Goal: Task Accomplishment & Management: Complete application form

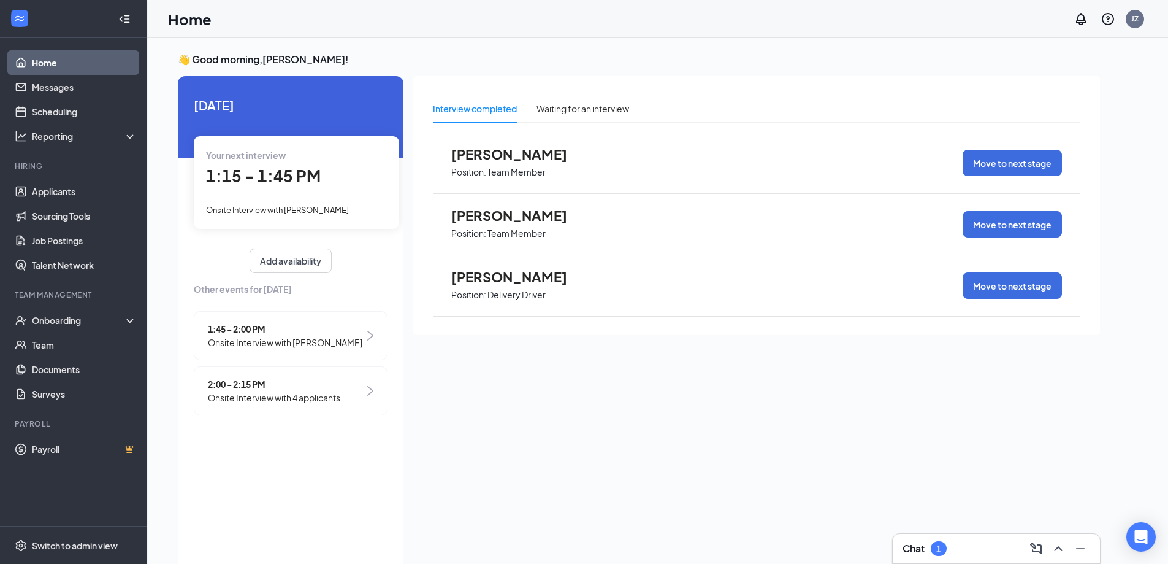
click at [937, 544] on div "1" at bounding box center [939, 548] width 16 height 15
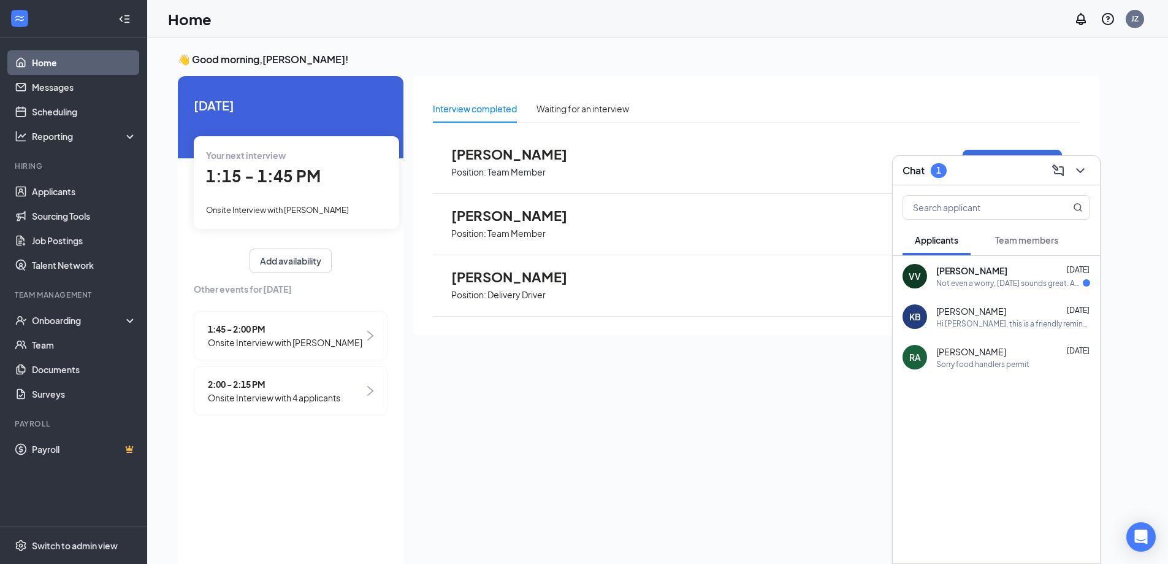
click at [987, 281] on div "Not even a worry, [DATE] sounds great. Anytime works for me and the rest of the…" at bounding box center [1010, 283] width 147 height 10
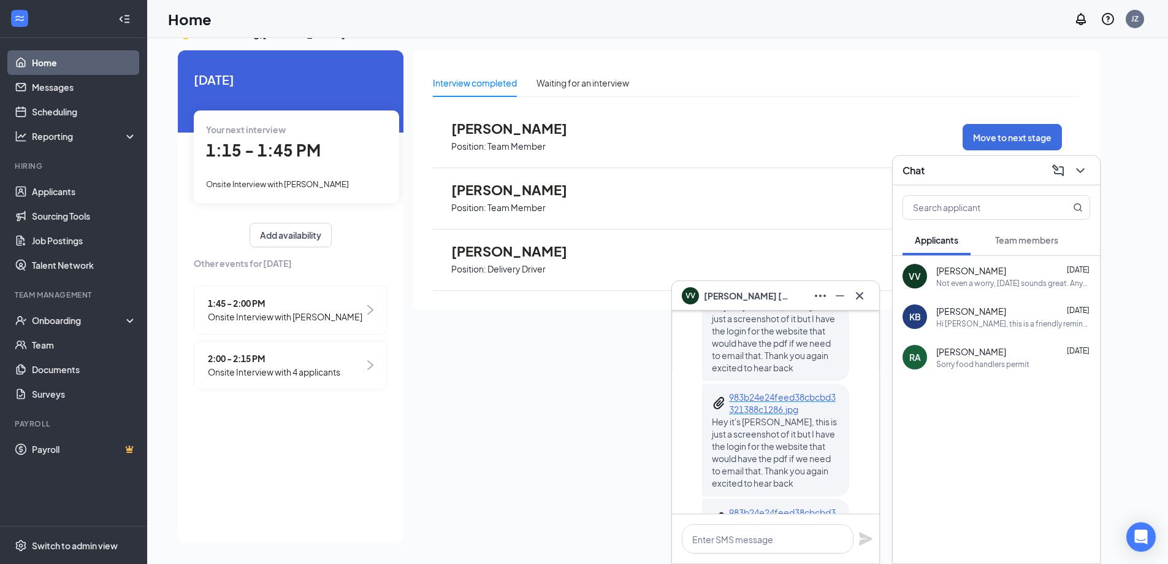
scroll to position [-736, 0]
click at [764, 380] on p "983b24e24feed38cbcbd3321388c1286.jpg" at bounding box center [784, 392] width 110 height 25
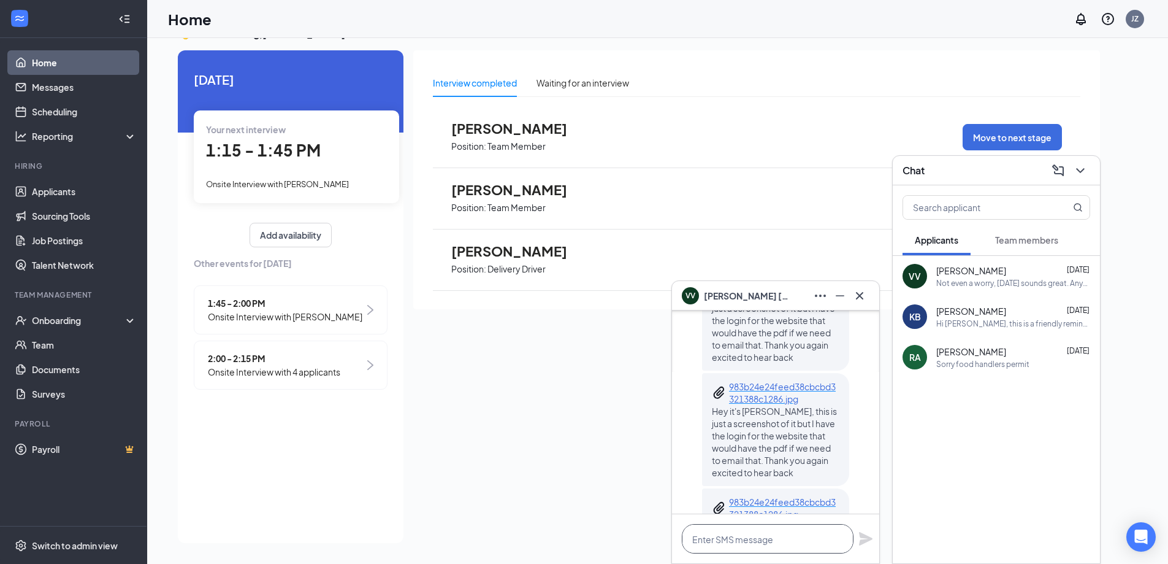
click at [796, 534] on textarea at bounding box center [768, 538] width 172 height 29
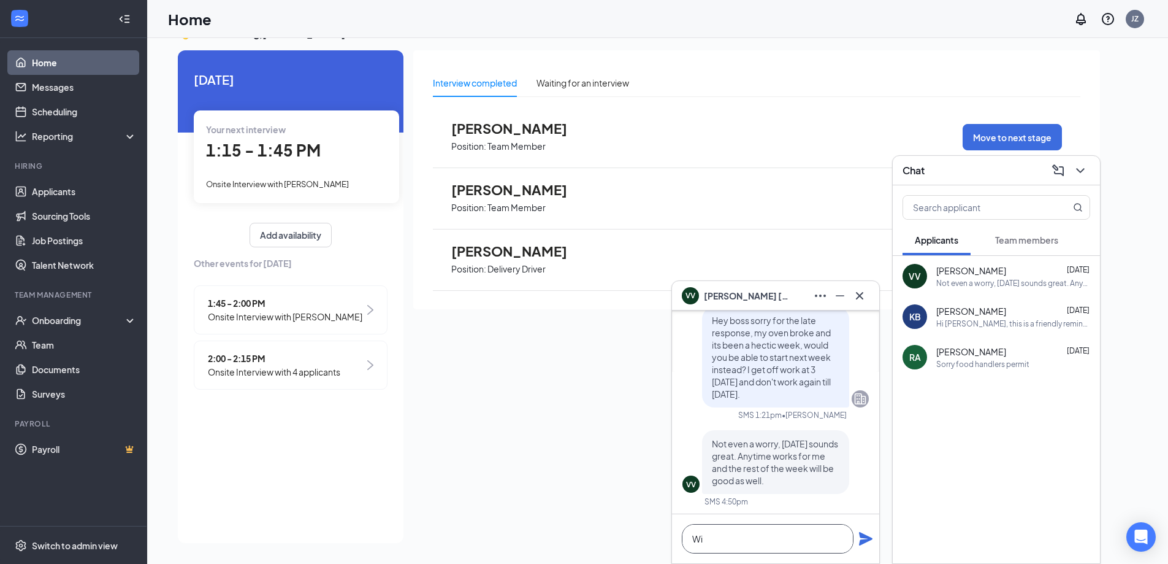
scroll to position [0, 0]
type textarea "W"
click at [750, 533] on textarea at bounding box center [768, 538] width 172 height 29
type textarea "J"
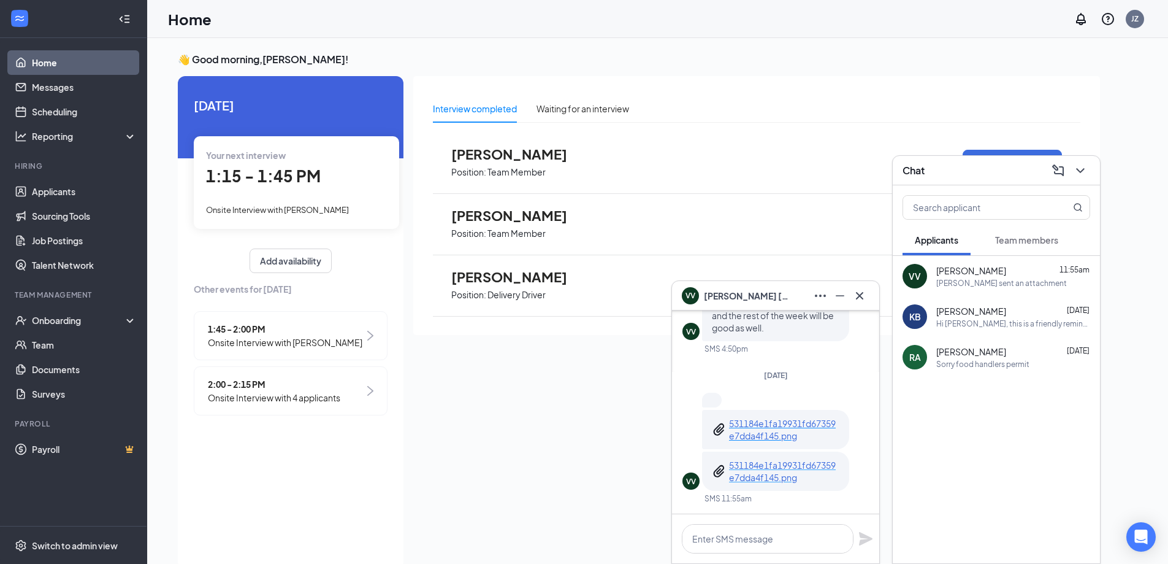
click at [773, 472] on p "531184e1fa19931fd67359e7dda4f145.png" at bounding box center [784, 471] width 110 height 25
click at [727, 297] on span "[PERSON_NAME]" at bounding box center [747, 295] width 86 height 13
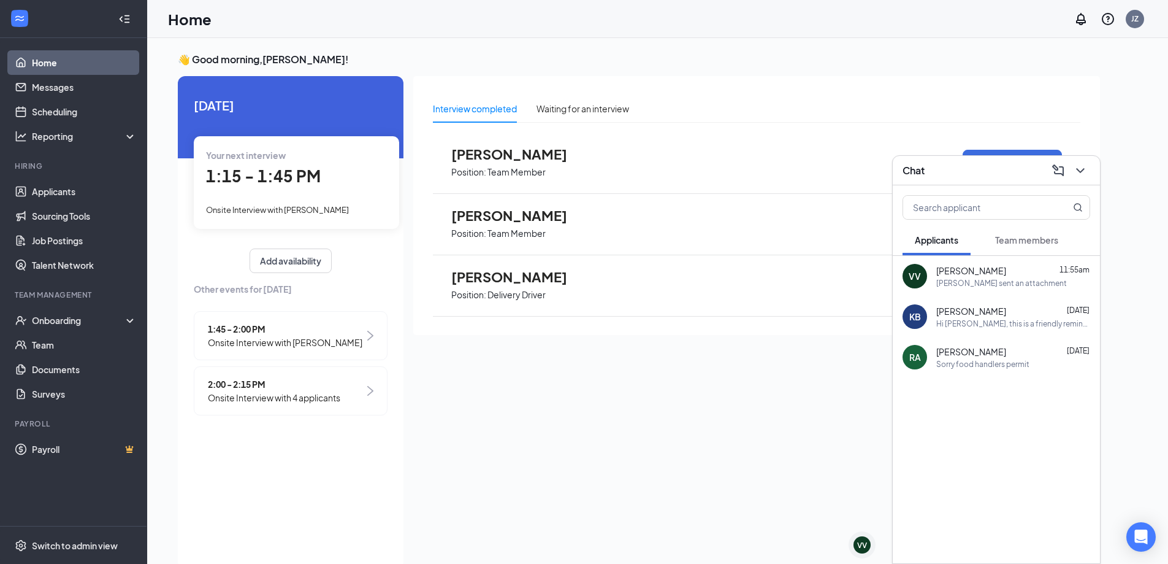
click at [906, 274] on div "VV" at bounding box center [915, 276] width 25 height 25
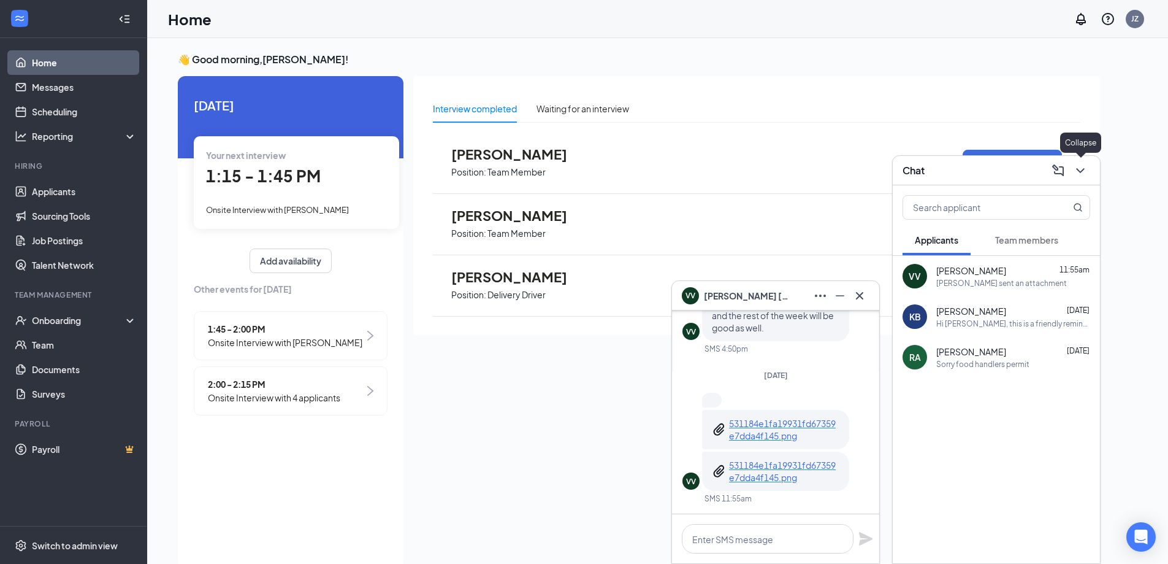
click at [1080, 171] on icon "ChevronDown" at bounding box center [1080, 170] width 8 height 5
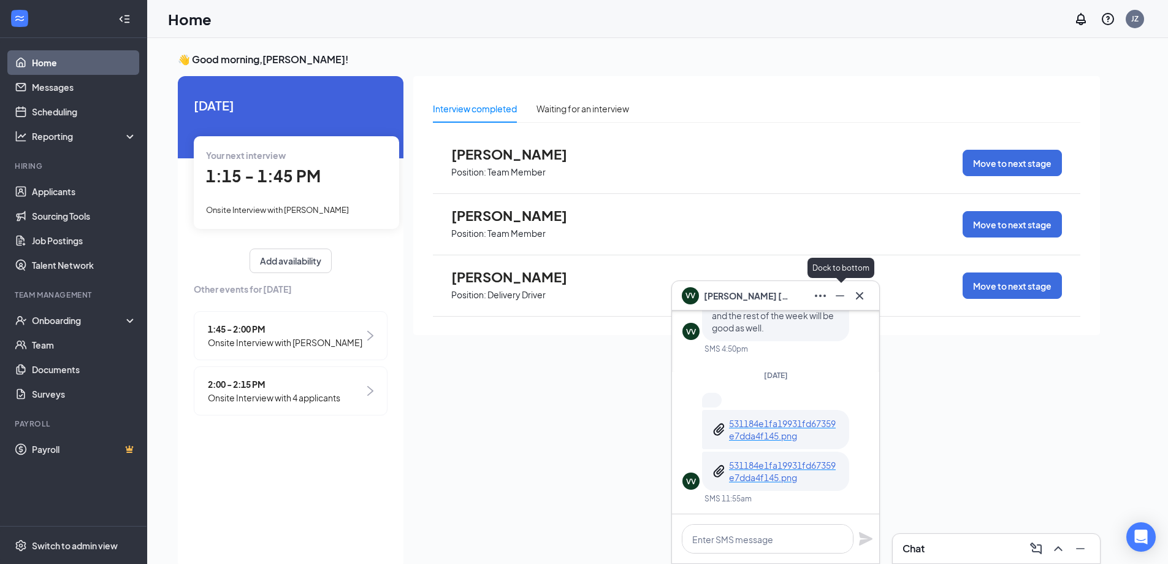
click at [838, 296] on icon "Minimize" at bounding box center [840, 295] width 9 height 1
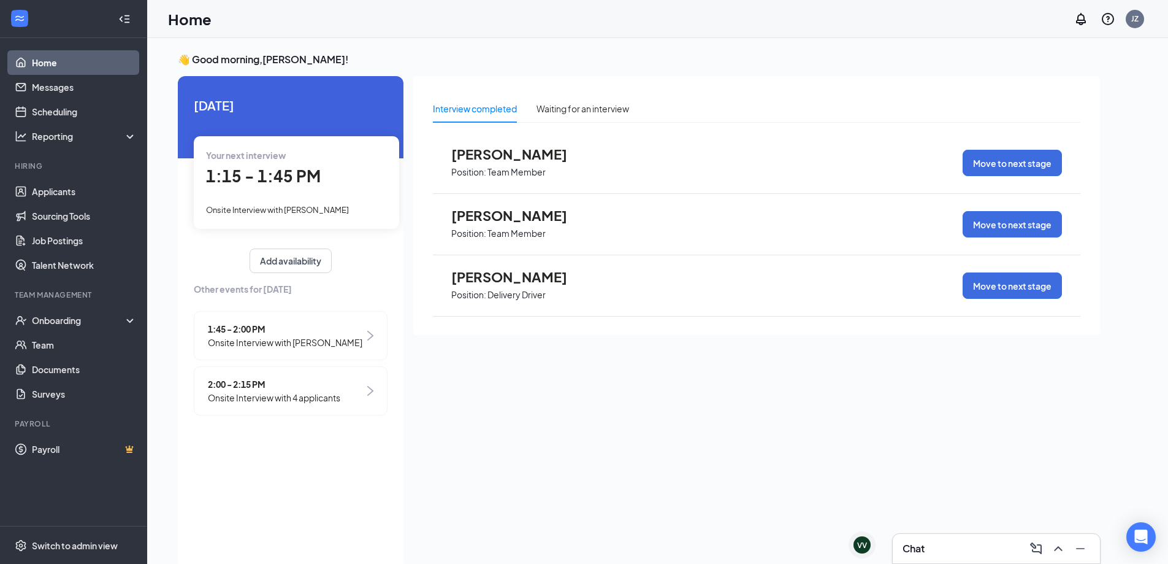
click at [508, 153] on span "[PERSON_NAME]" at bounding box center [518, 154] width 135 height 16
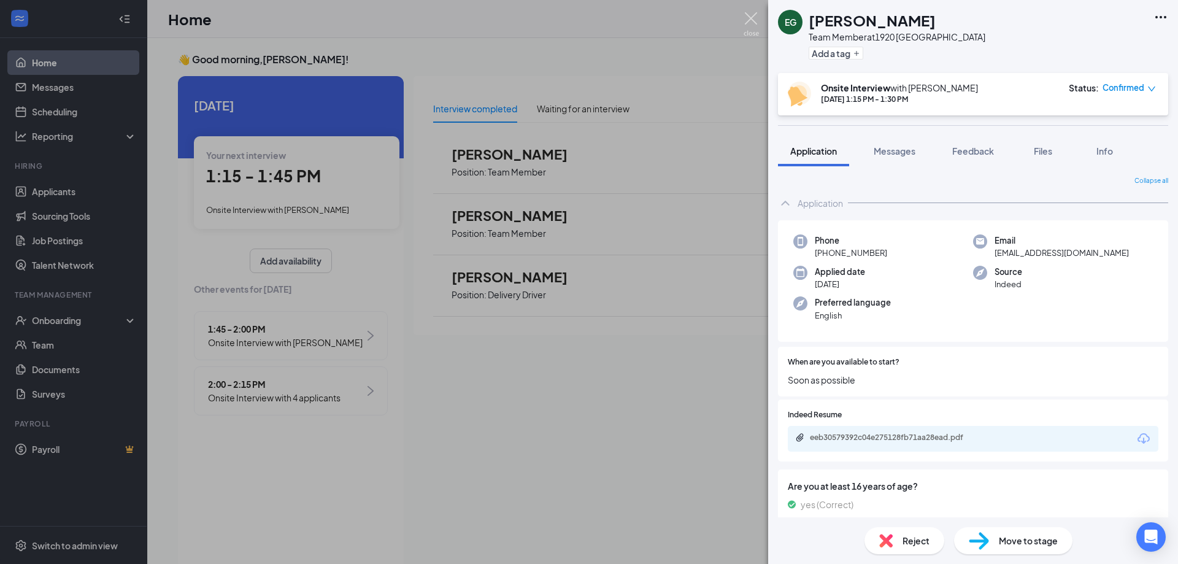
click at [748, 12] on img at bounding box center [750, 24] width 15 height 24
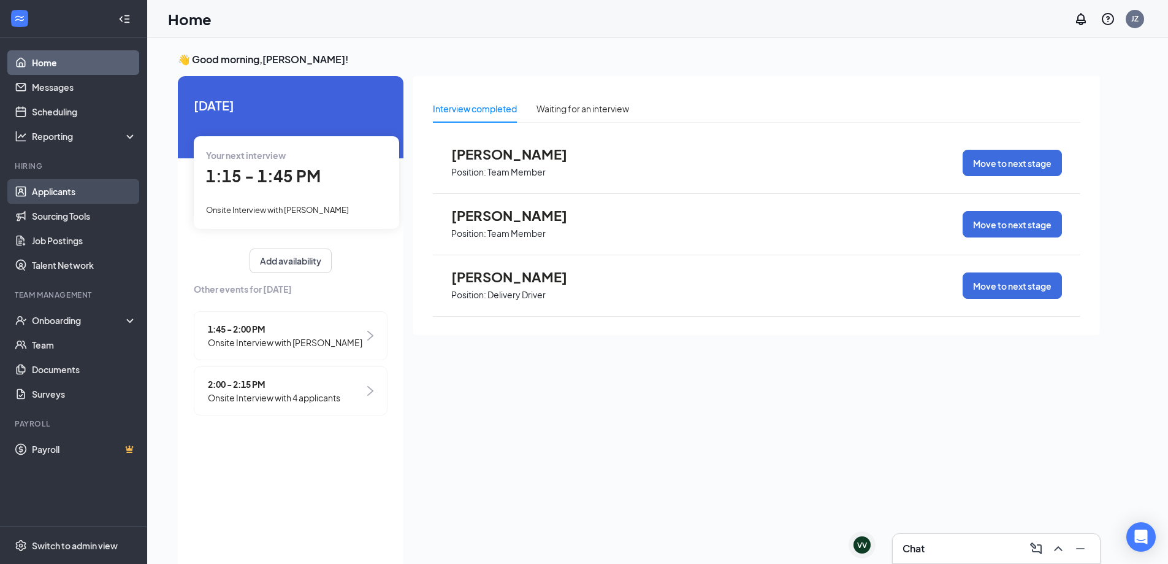
click at [51, 196] on link "Applicants" at bounding box center [84, 191] width 105 height 25
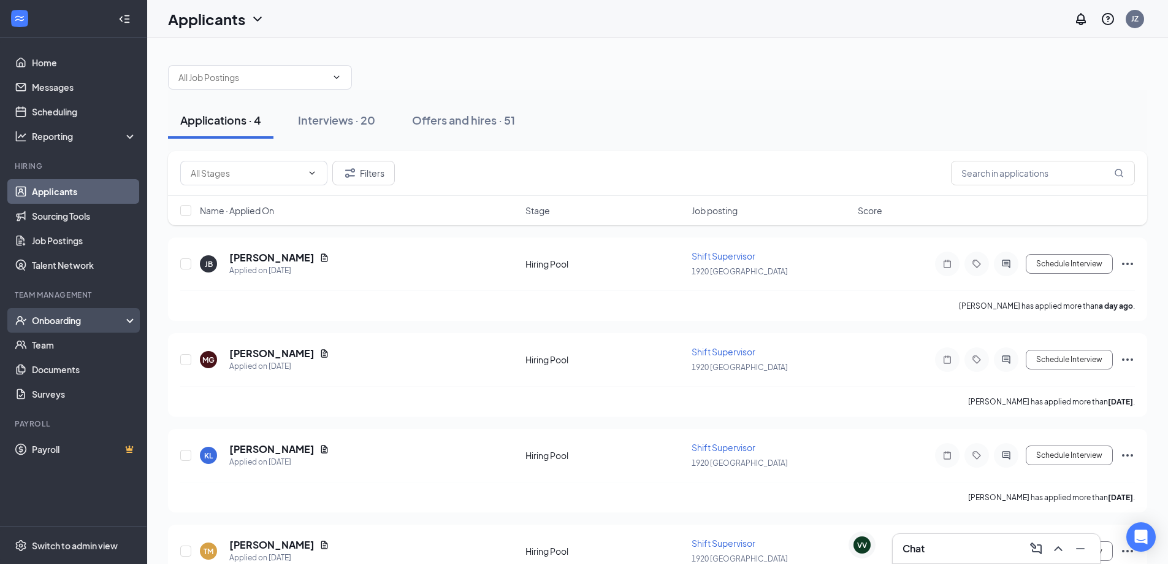
click at [58, 328] on div "Onboarding" at bounding box center [73, 320] width 147 height 25
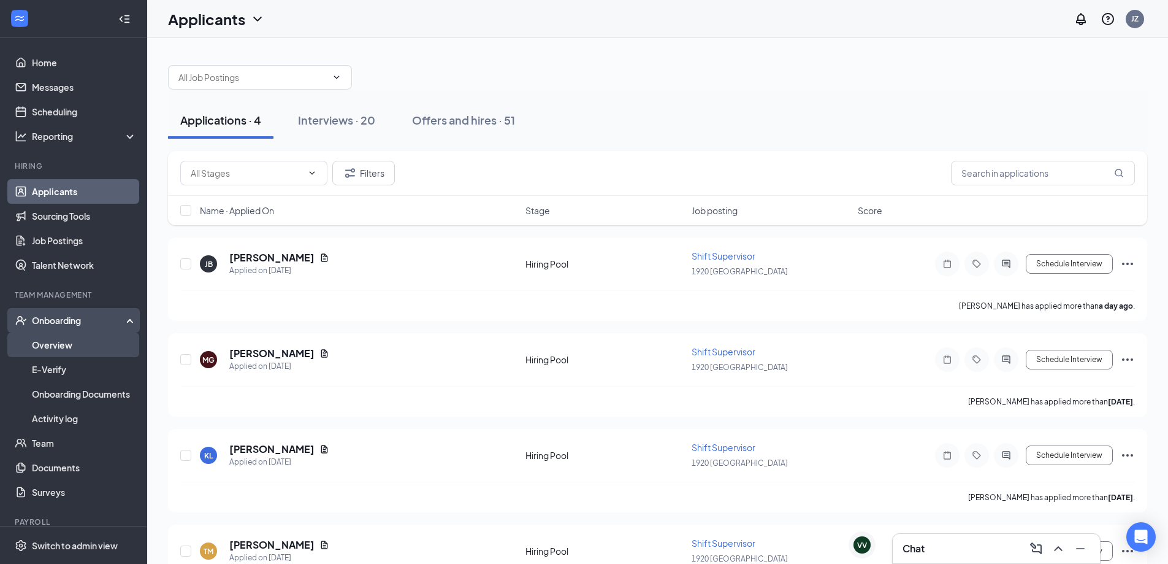
click at [56, 345] on link "Overview" at bounding box center [84, 344] width 105 height 25
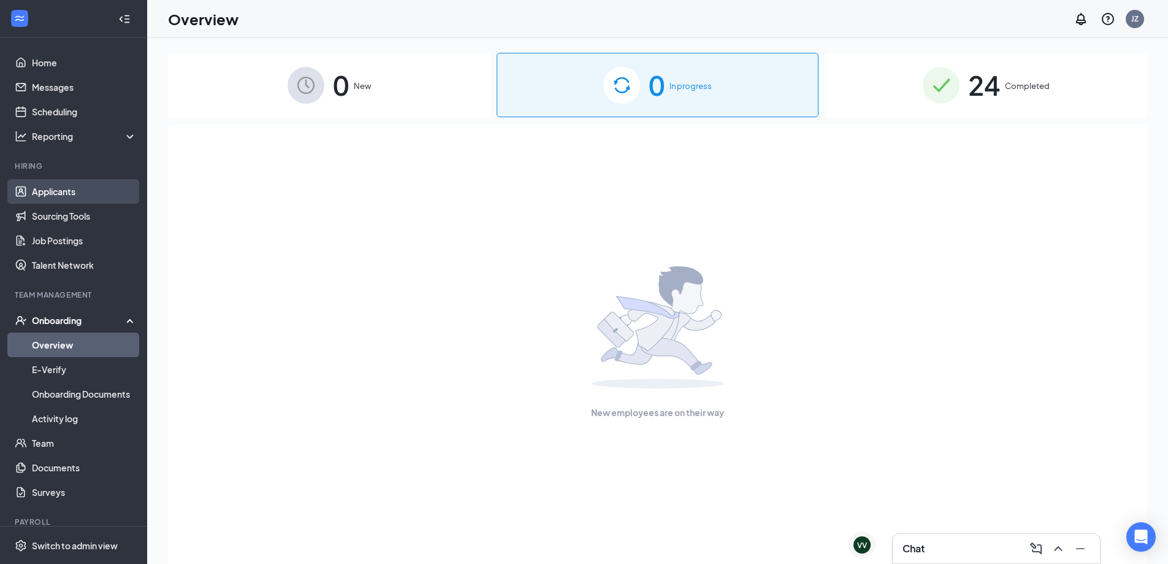
click at [48, 185] on link "Applicants" at bounding box center [84, 191] width 105 height 25
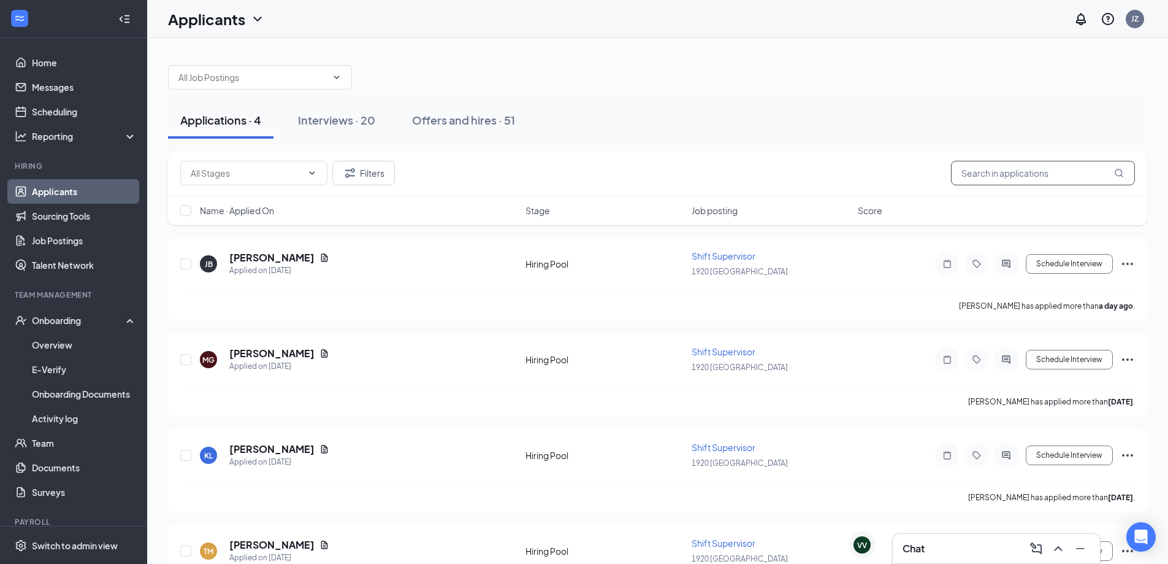
click at [998, 176] on input "text" at bounding box center [1043, 173] width 184 height 25
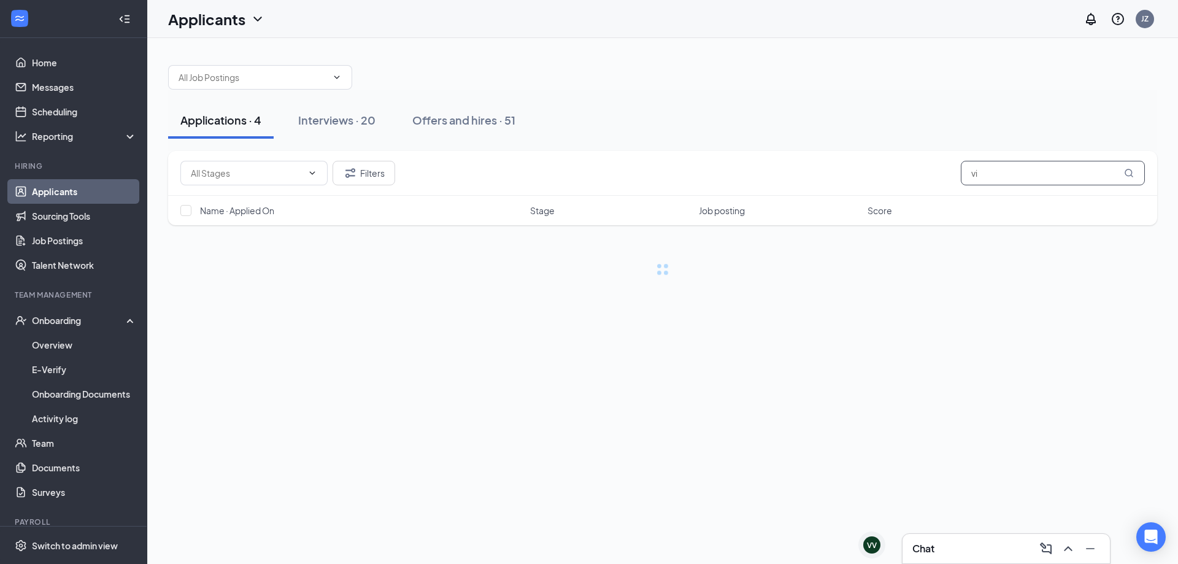
type input "v"
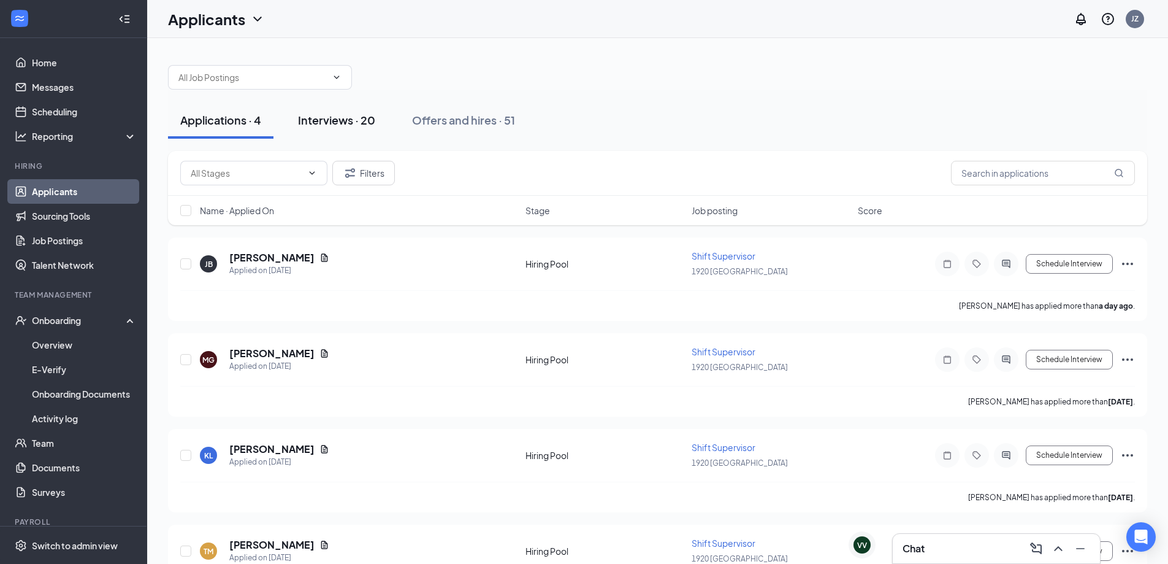
click at [329, 123] on div "Interviews · 20" at bounding box center [336, 119] width 77 height 15
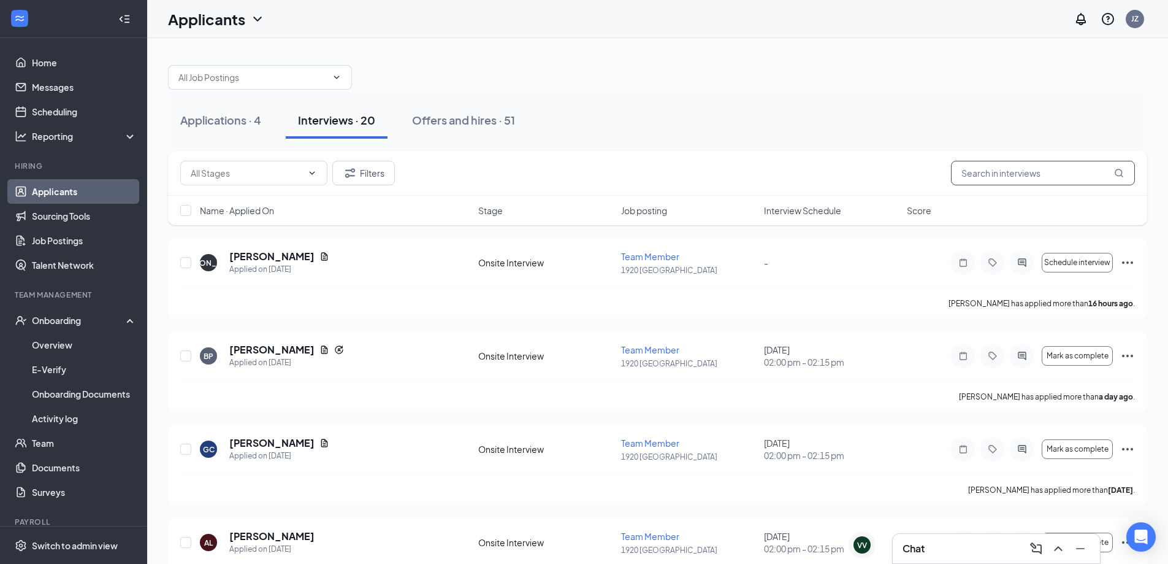
click at [1042, 177] on input "text" at bounding box center [1043, 173] width 184 height 25
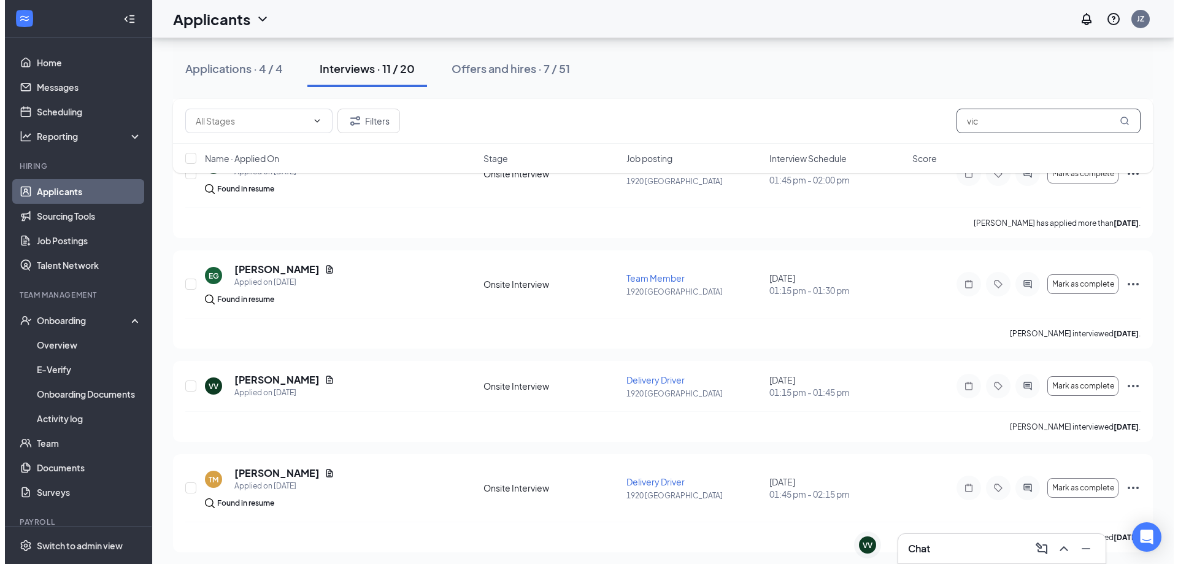
scroll to position [873, 0]
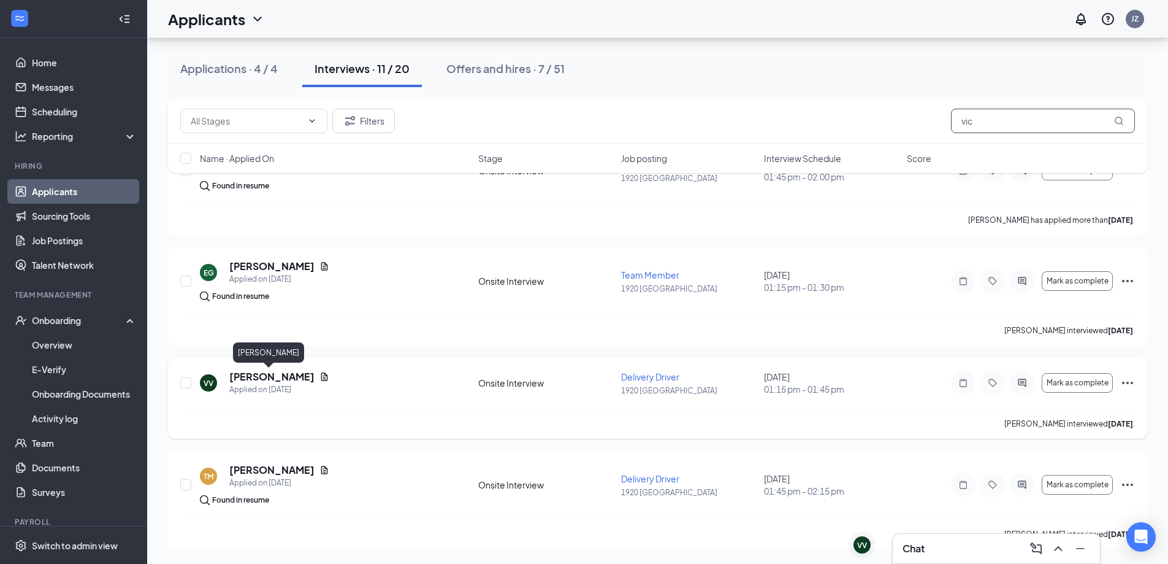
type input "vic"
click at [253, 375] on h5 "[PERSON_NAME]" at bounding box center [271, 376] width 85 height 13
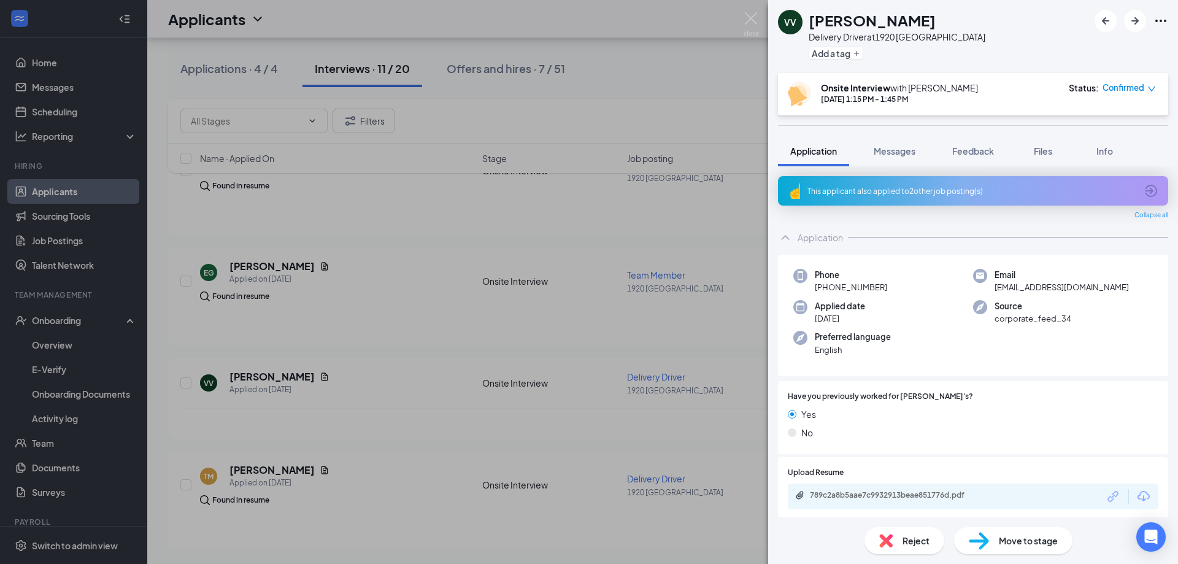
click at [991, 550] on div "Move to stage" at bounding box center [1013, 540] width 118 height 27
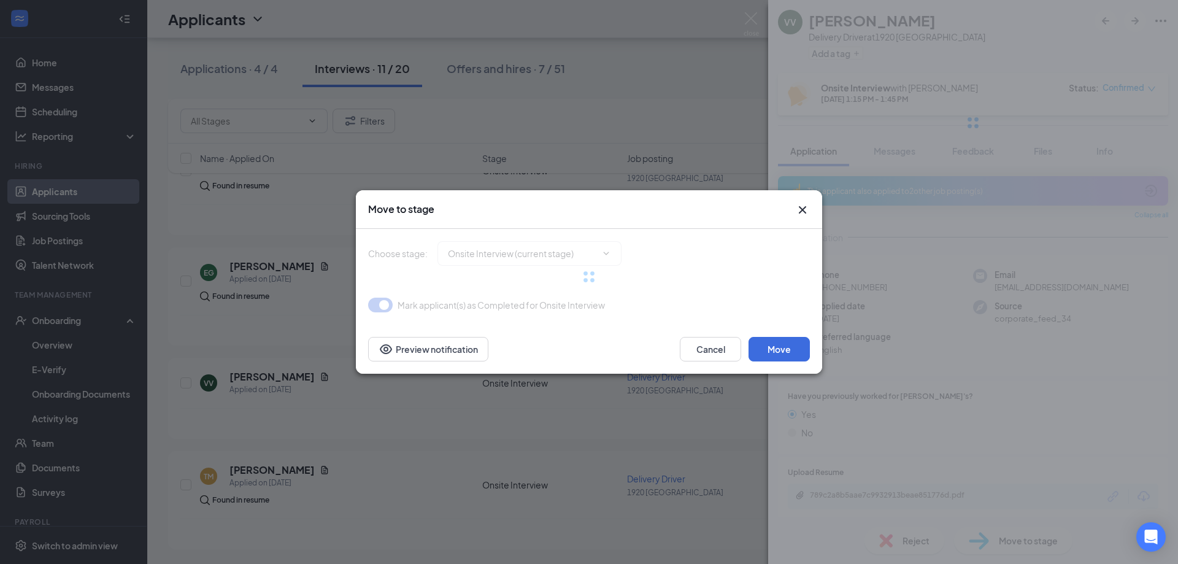
type input "Hiring Complete (final stage)"
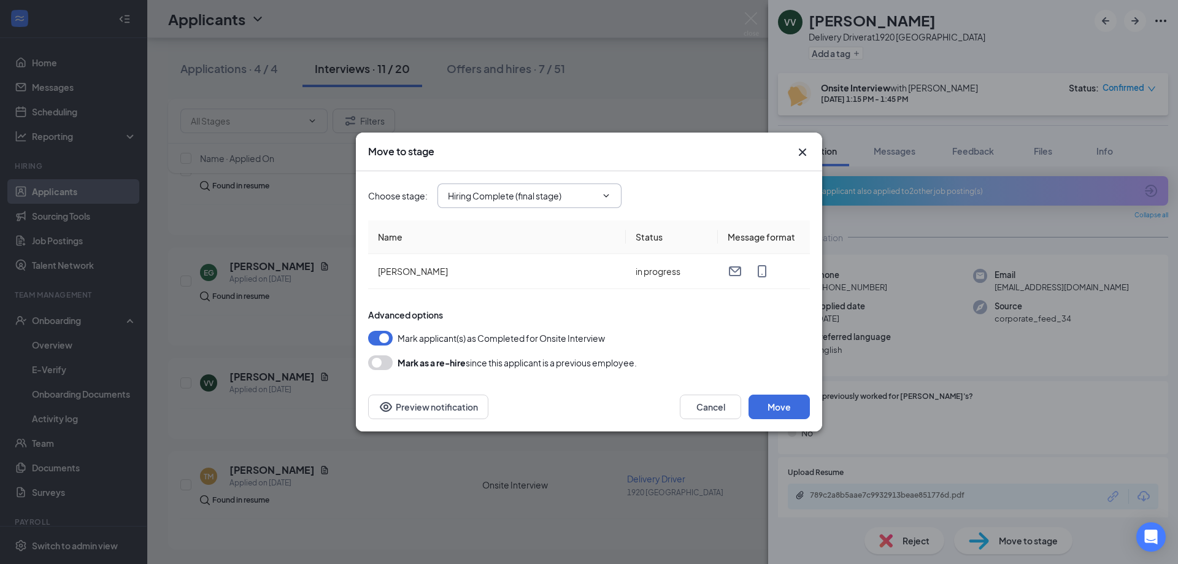
click at [607, 194] on icon "ChevronDown" at bounding box center [606, 196] width 10 height 10
click at [700, 195] on div "Choose stage : Hiring Complete (final stage)" at bounding box center [589, 195] width 442 height 25
click at [784, 410] on button "Move" at bounding box center [778, 406] width 61 height 25
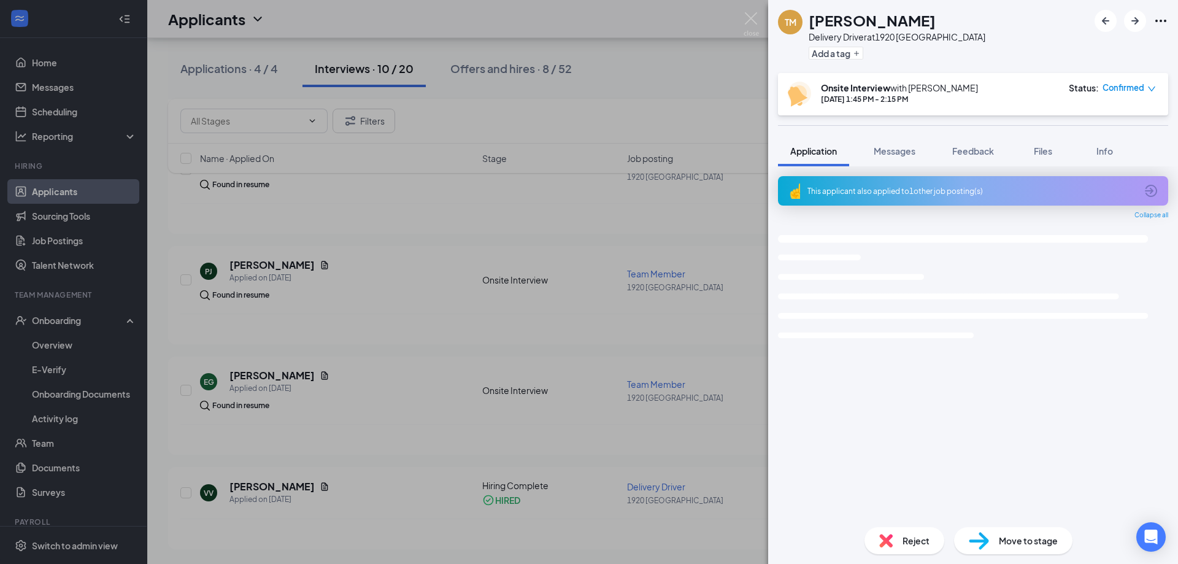
scroll to position [764, 0]
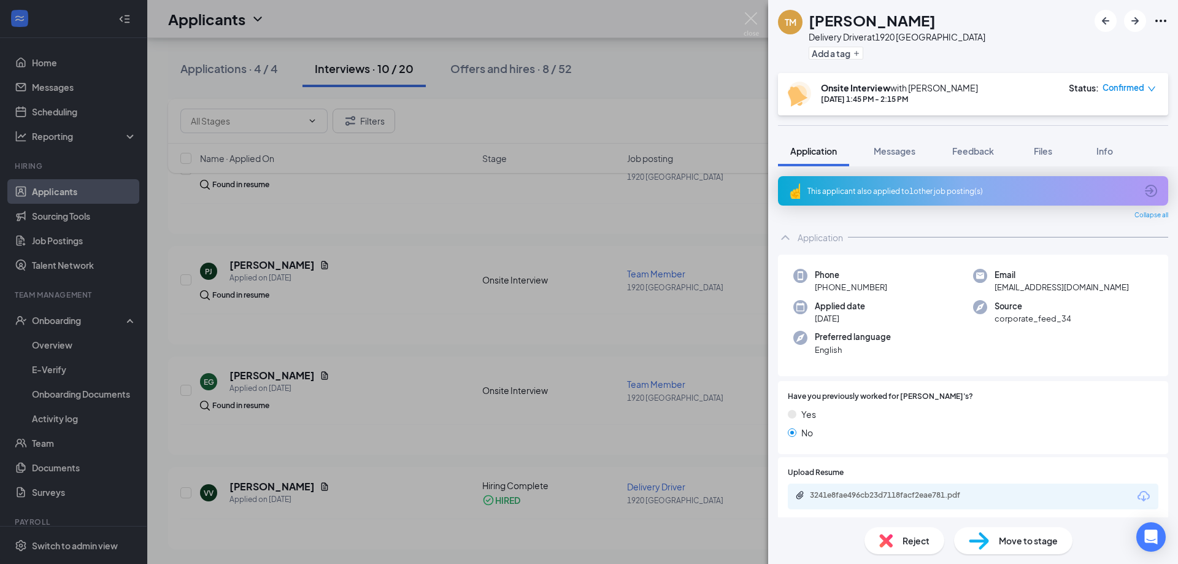
click at [53, 339] on div "TM Tianna Martinez Delivery Driver at 1920 Clearfield Add a tag Onsite Intervie…" at bounding box center [589, 282] width 1178 height 564
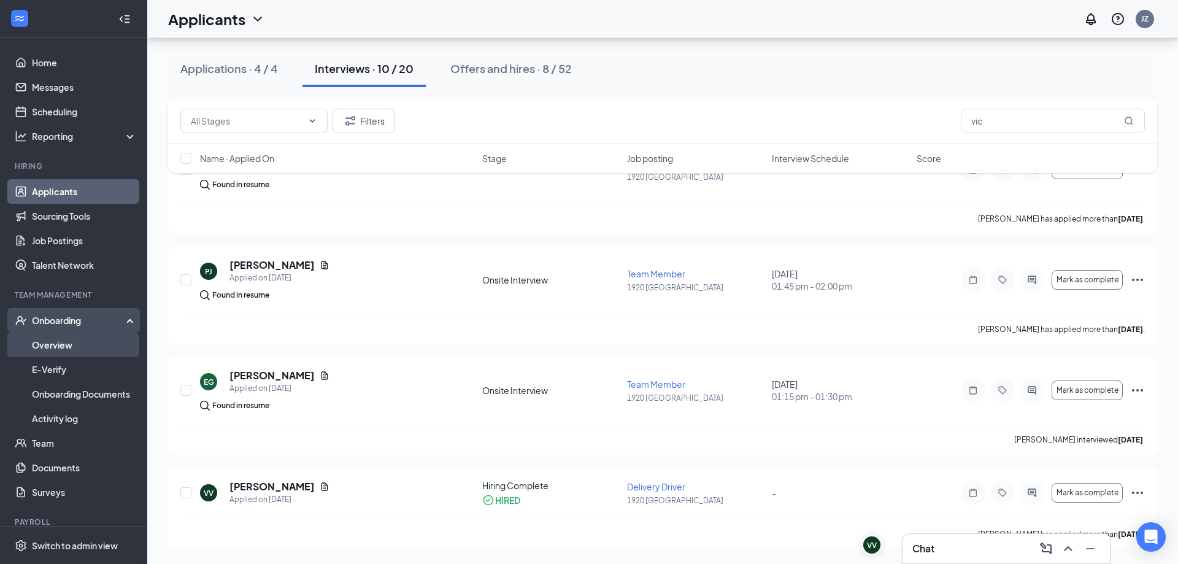
click at [53, 343] on link "Overview" at bounding box center [84, 344] width 105 height 25
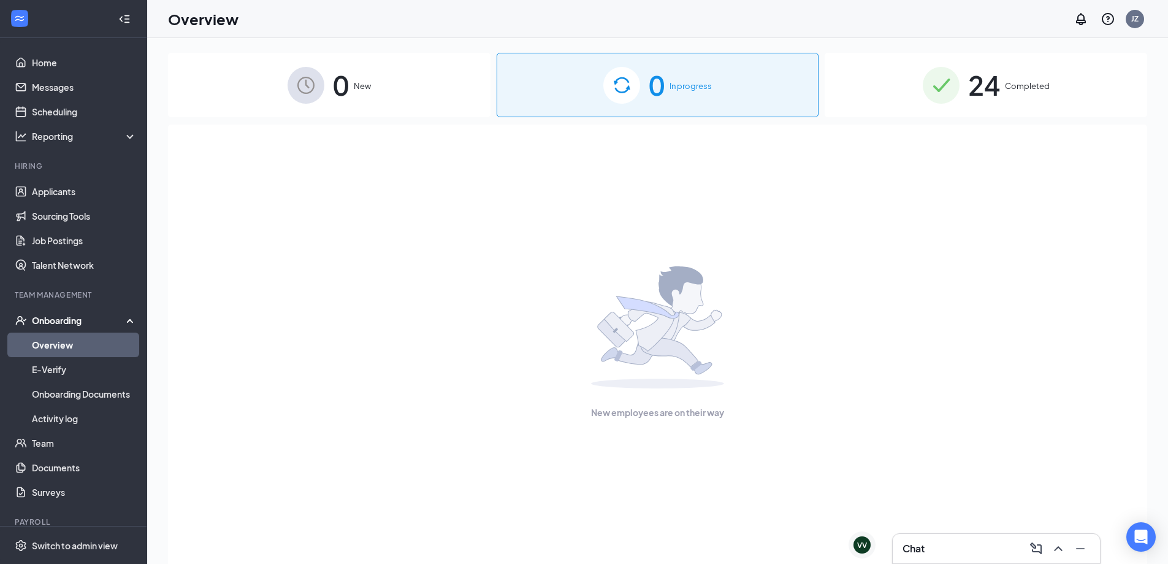
click at [637, 107] on div "0 In progress" at bounding box center [658, 85] width 323 height 64
click at [67, 339] on link "Overview" at bounding box center [84, 344] width 105 height 25
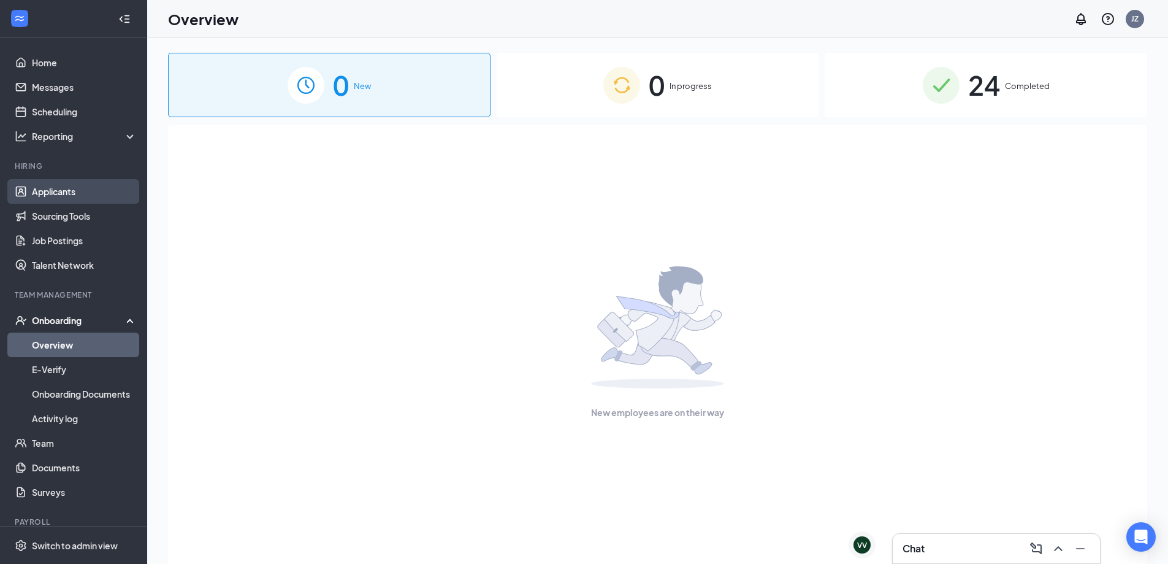
click at [74, 200] on link "Applicants" at bounding box center [84, 191] width 105 height 25
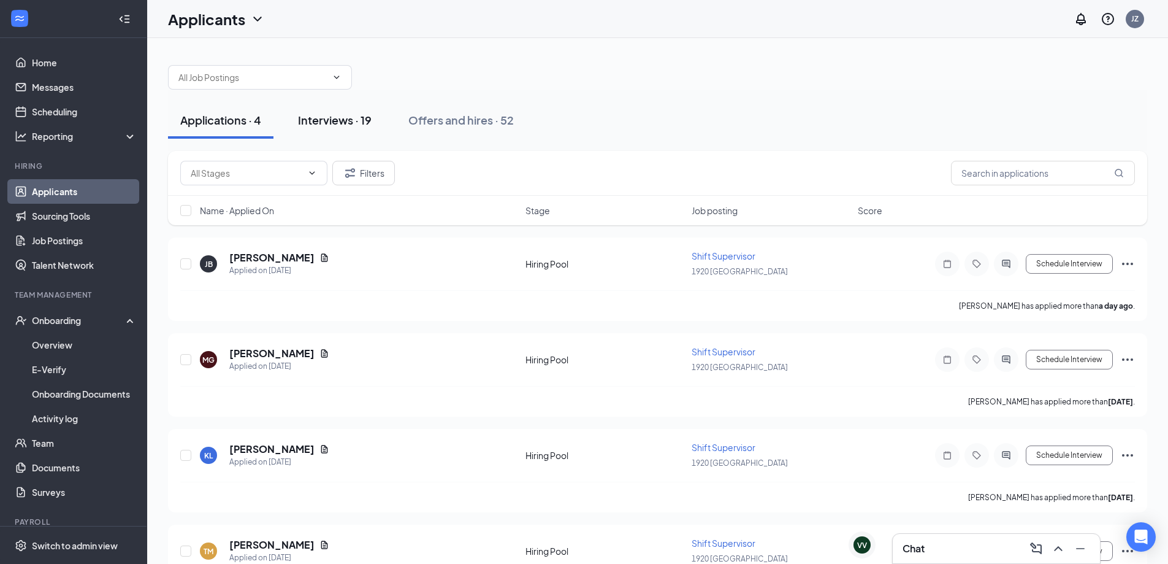
click at [353, 126] on div "Interviews · 19" at bounding box center [335, 119] width 74 height 15
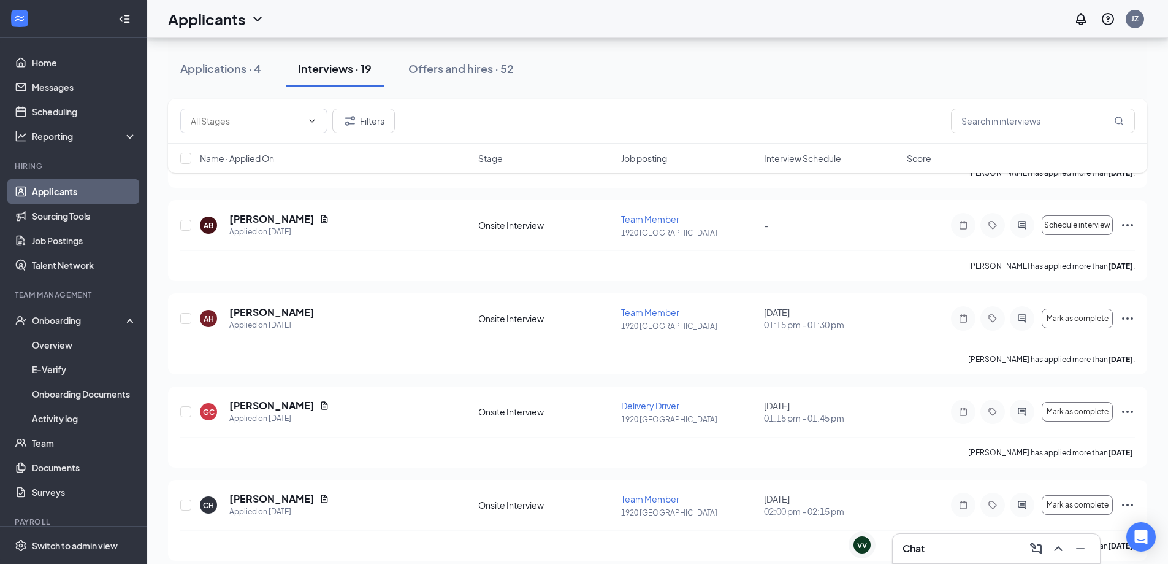
scroll to position [608, 0]
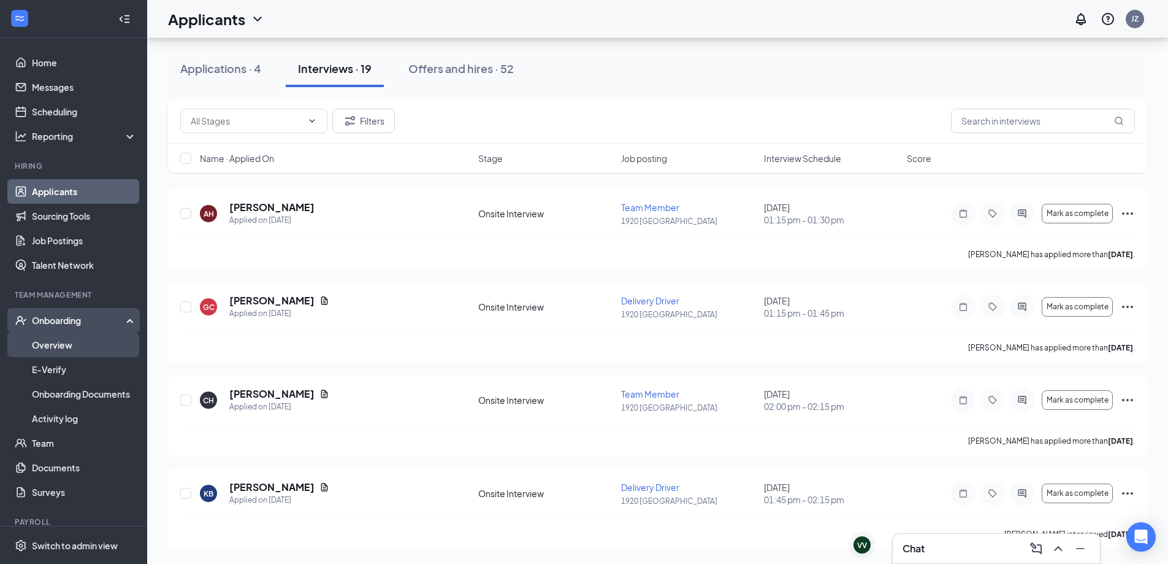
click at [69, 341] on link "Overview" at bounding box center [84, 344] width 105 height 25
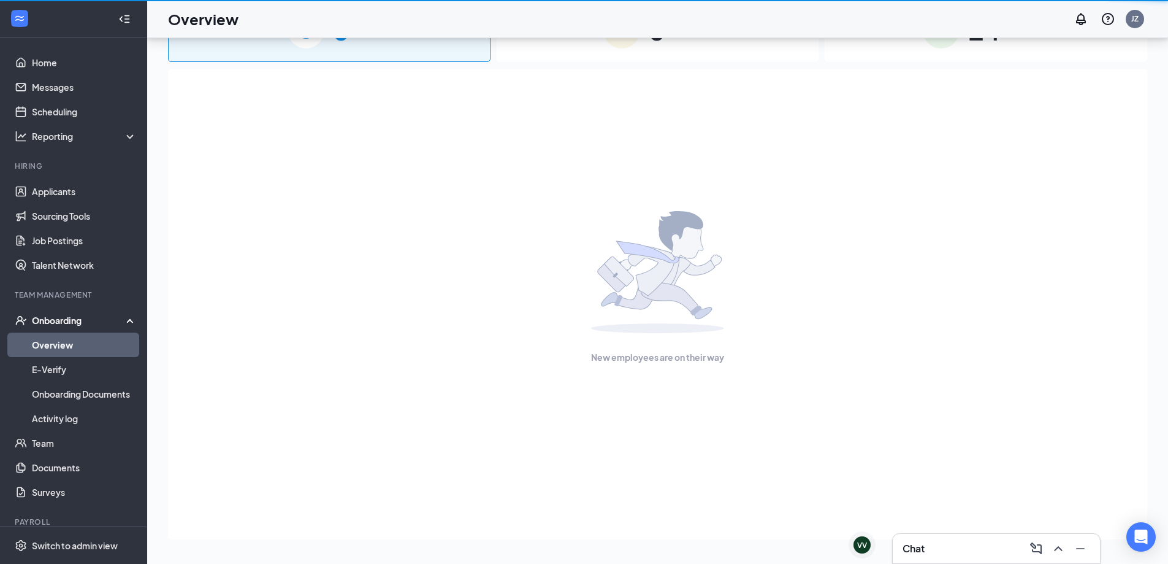
scroll to position [55, 0]
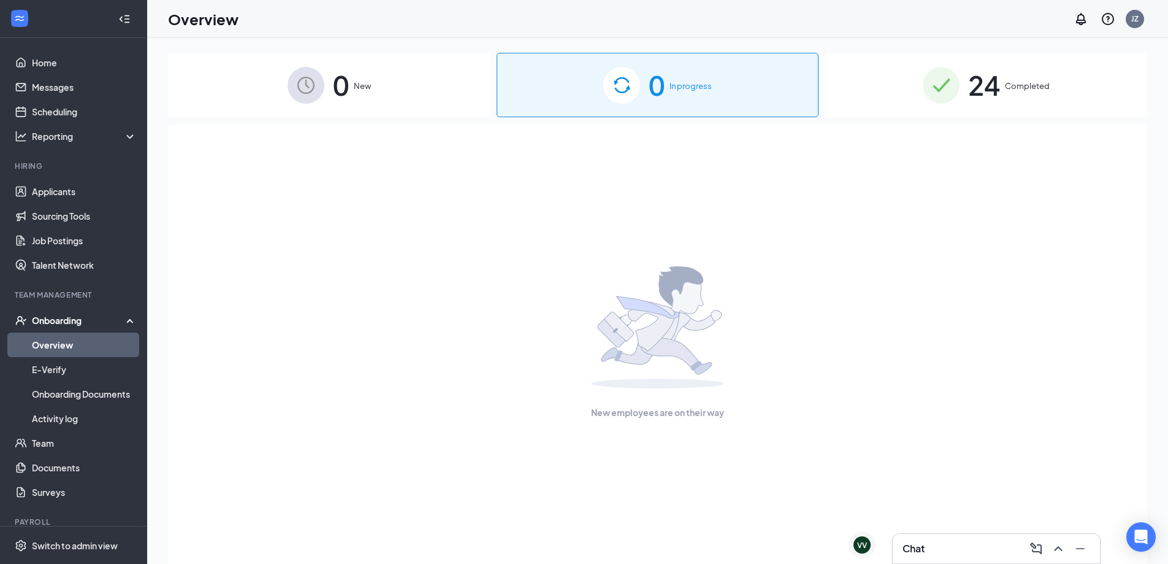
click at [995, 86] on span "24" at bounding box center [985, 85] width 32 height 42
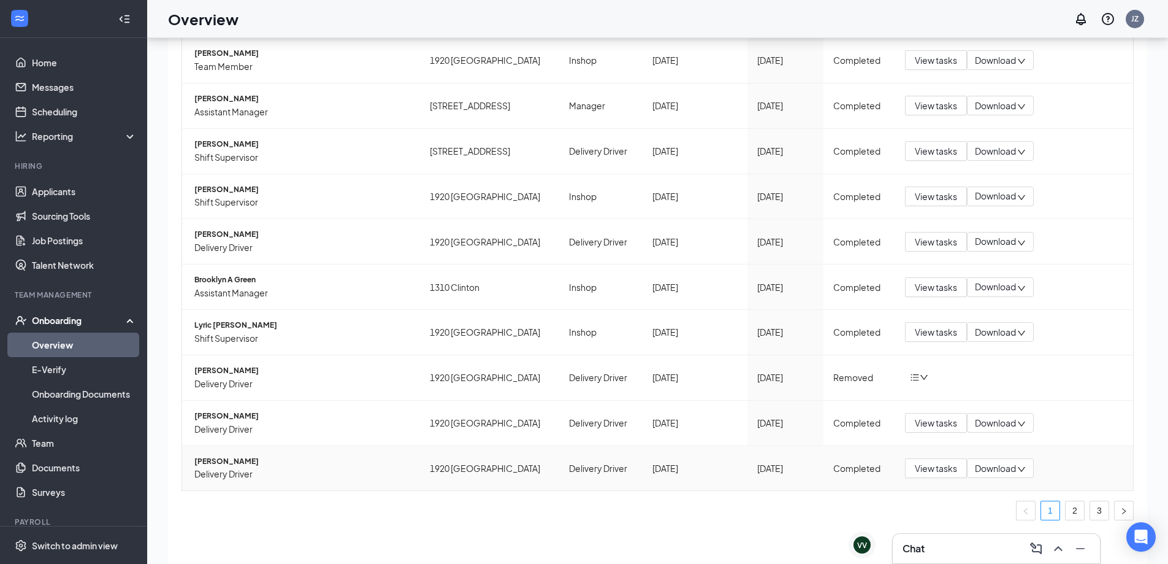
scroll to position [55, 0]
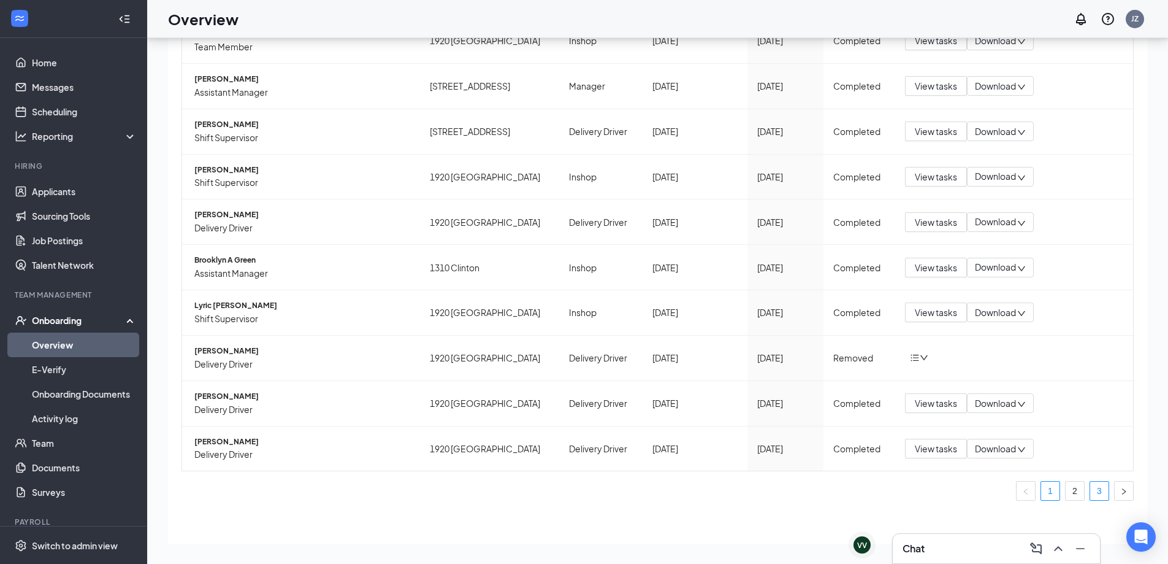
click at [1091, 488] on link "3" at bounding box center [1100, 490] width 18 height 18
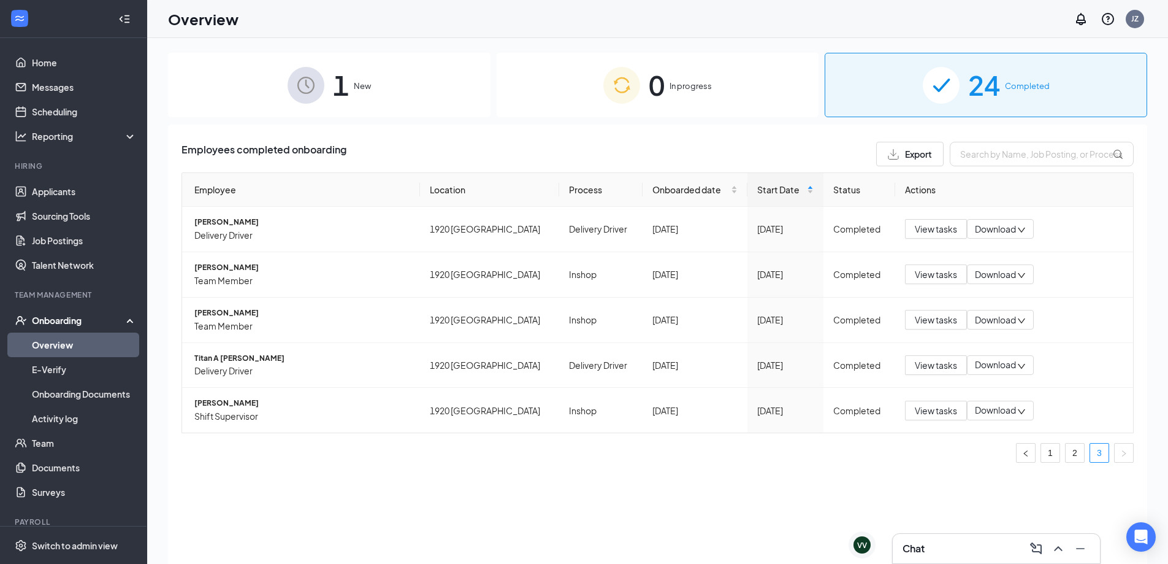
click at [364, 79] on div "1 New" at bounding box center [329, 85] width 323 height 64
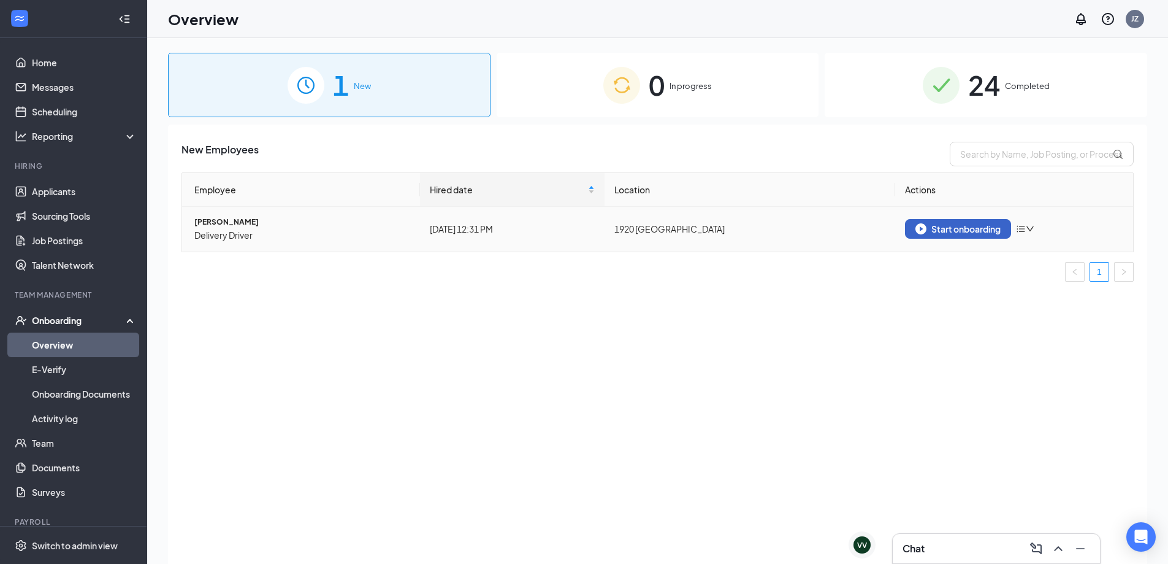
click at [943, 229] on div "Start onboarding" at bounding box center [958, 228] width 85 height 11
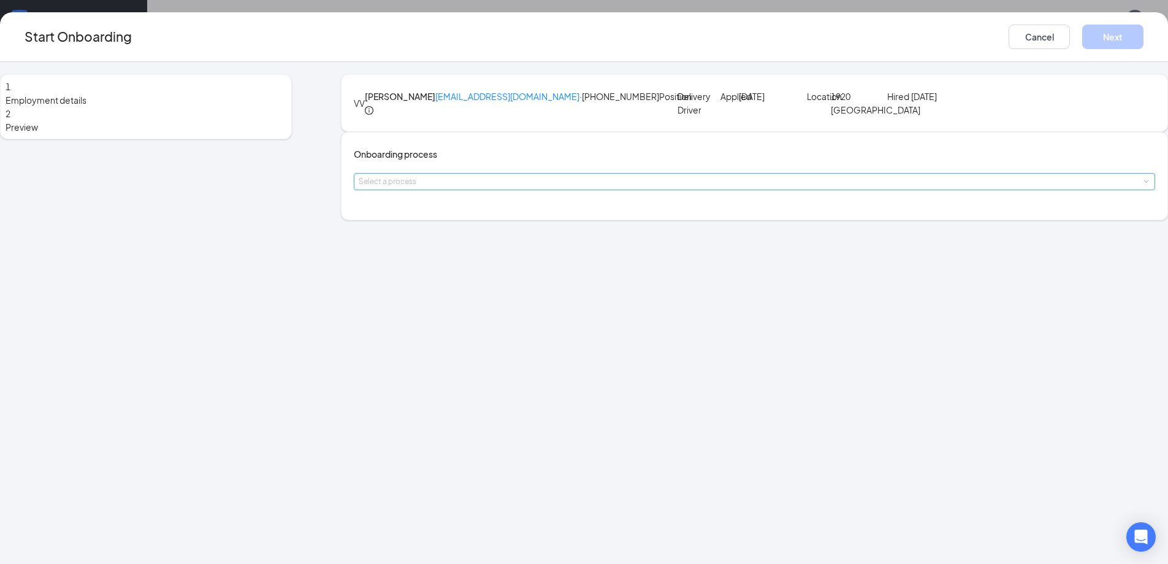
click at [598, 188] on div "Select a process" at bounding box center [752, 181] width 786 height 12
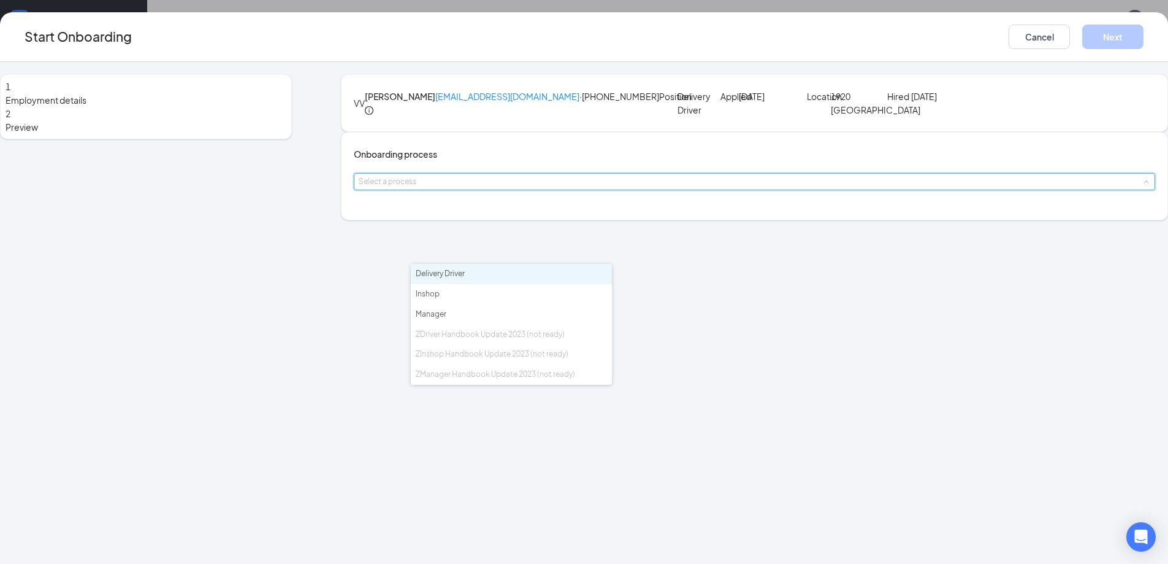
click at [455, 278] on span "Delivery Driver" at bounding box center [440, 273] width 49 height 9
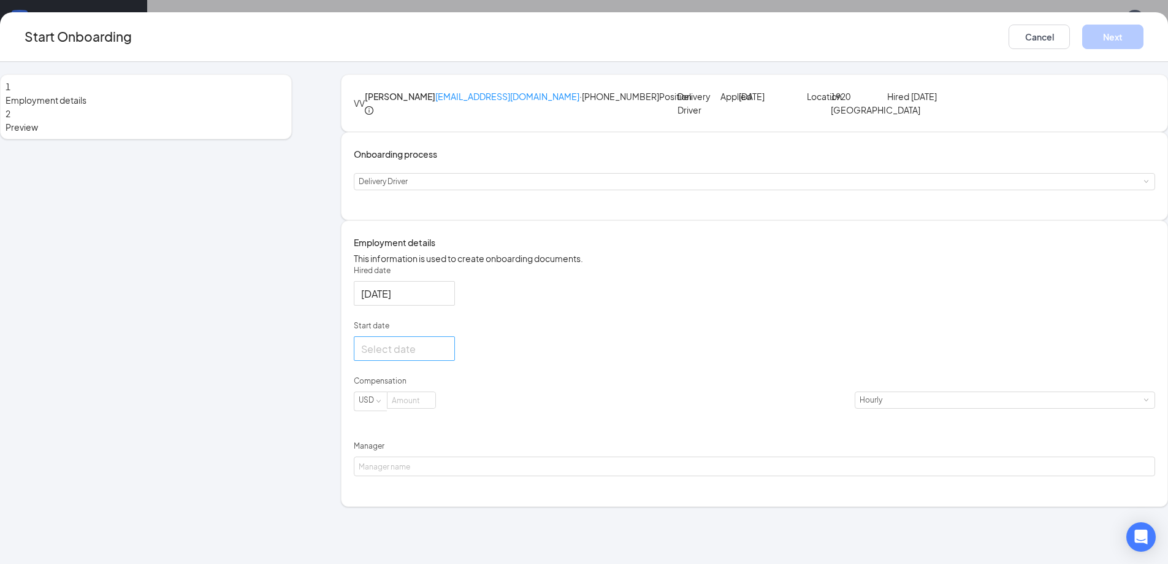
click at [448, 356] on div at bounding box center [404, 348] width 86 height 15
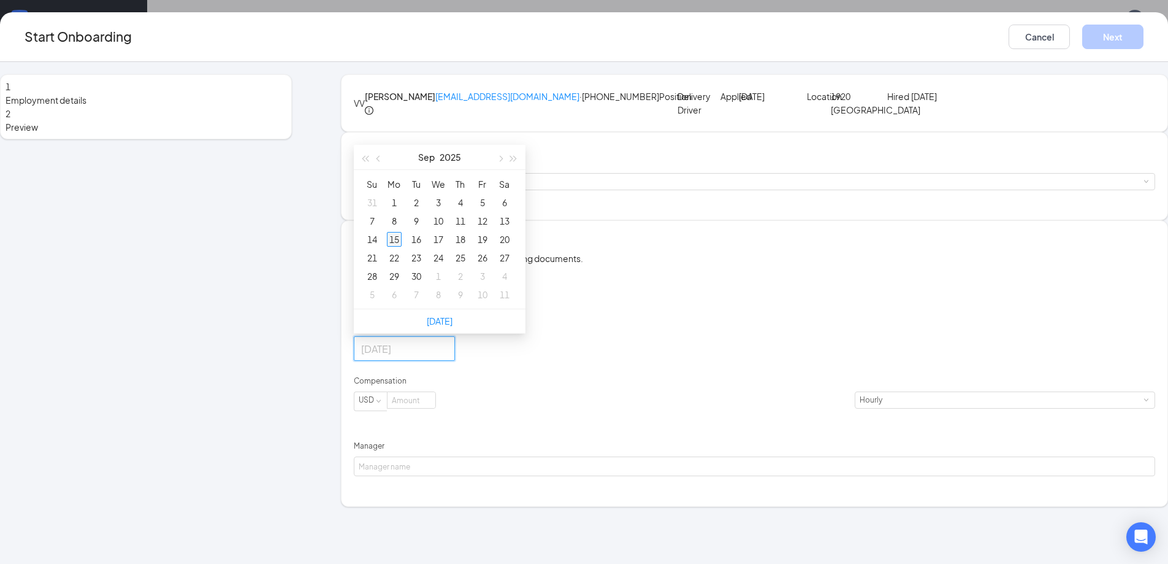
type input "Sep 15, 2025"
click at [402, 247] on div "15" at bounding box center [394, 239] width 15 height 15
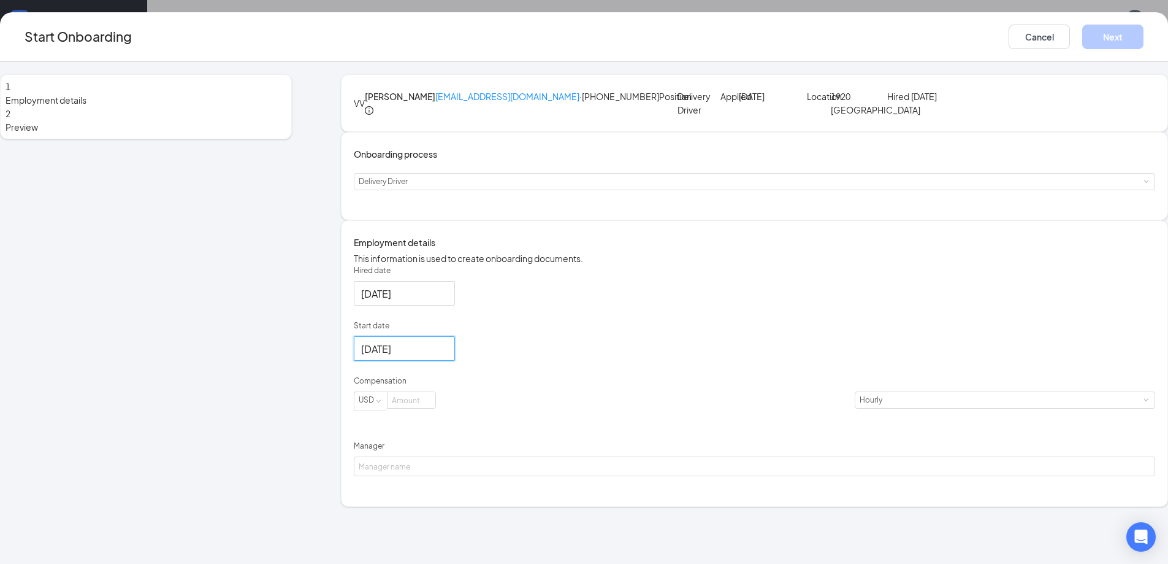
click at [745, 390] on div "Hired date Sep 15, 2025 Start date Sep 15, 2025 Sep 2025 Su Mo Tu We Th Fr Sa 3…" at bounding box center [755, 371] width 802 height 212
click at [435, 408] on input at bounding box center [412, 400] width 48 height 16
type input "13"
click at [838, 383] on div "Hired date Sep 15, 2025 Start date Sep 15, 2025 Sep 2025 Su Mo Tu We Th Fr Sa 3…" at bounding box center [755, 371] width 802 height 212
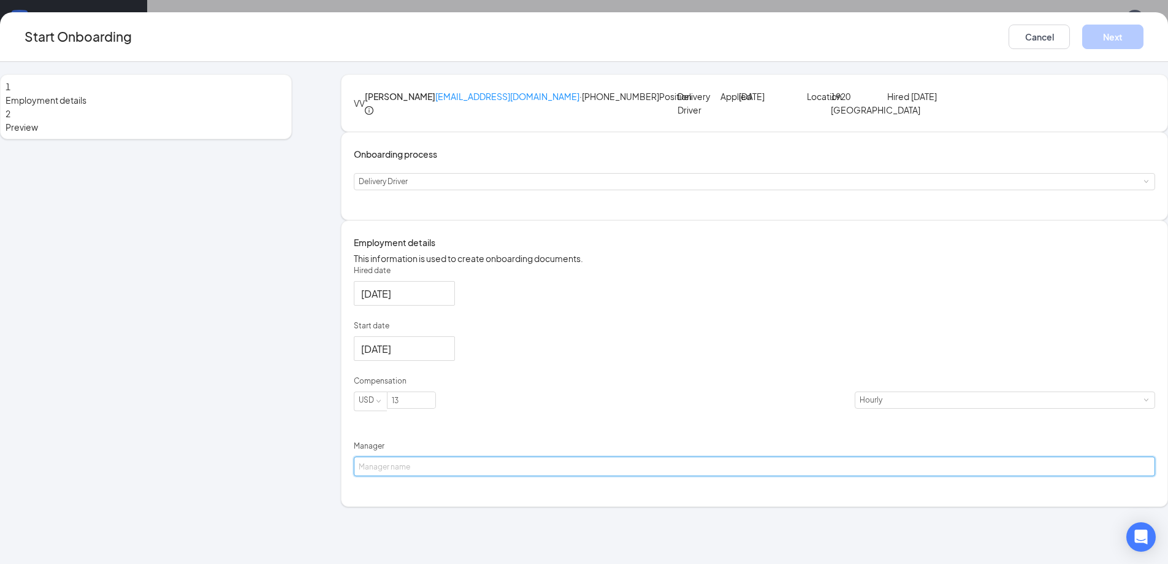
click at [531, 476] on input "Manager" at bounding box center [755, 466] width 802 height 20
type input "[PERSON_NAME]"
click at [1083, 37] on button "Next" at bounding box center [1113, 37] width 61 height 25
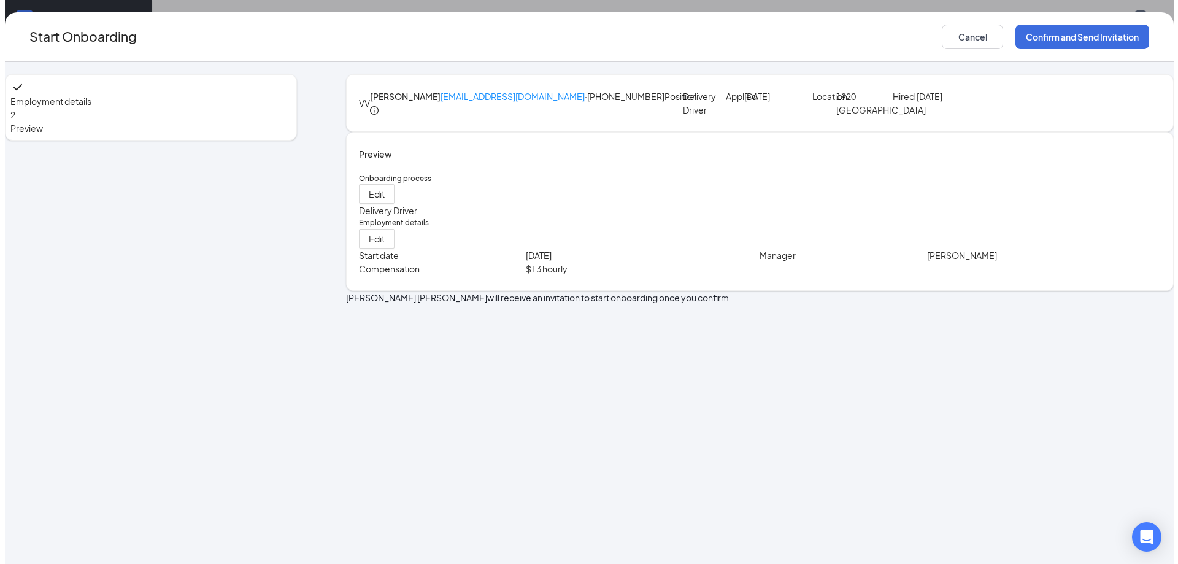
scroll to position [0, 0]
click at [1010, 44] on button "Confirm and Send Invitation" at bounding box center [1077, 37] width 134 height 25
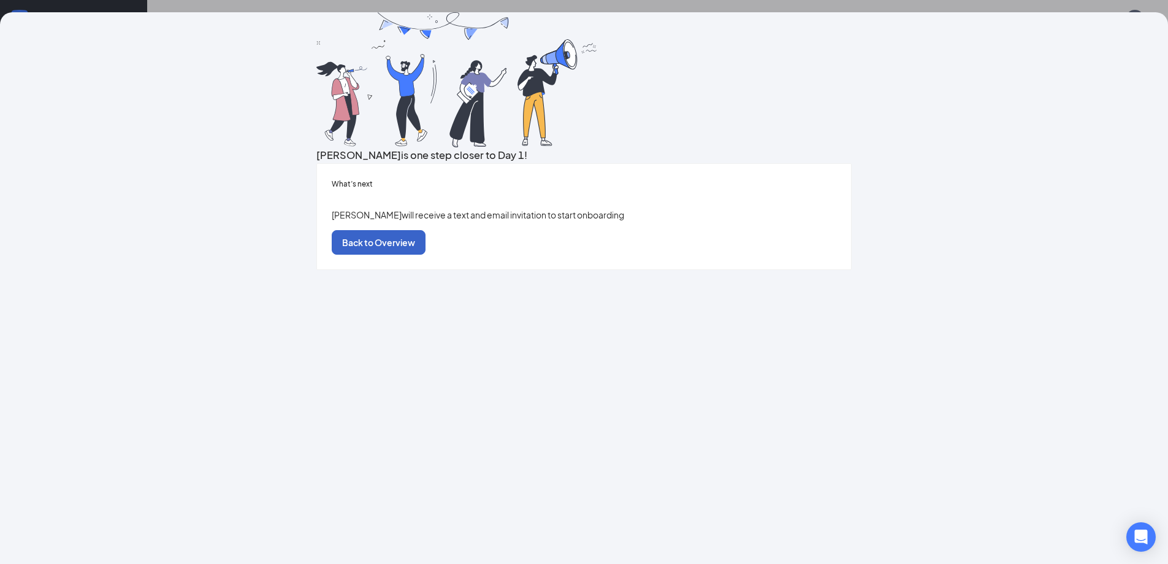
drag, startPoint x: 562, startPoint y: 415, endPoint x: 533, endPoint y: 418, distance: 29.0
click at [426, 255] on button "Back to Overview" at bounding box center [379, 242] width 94 height 25
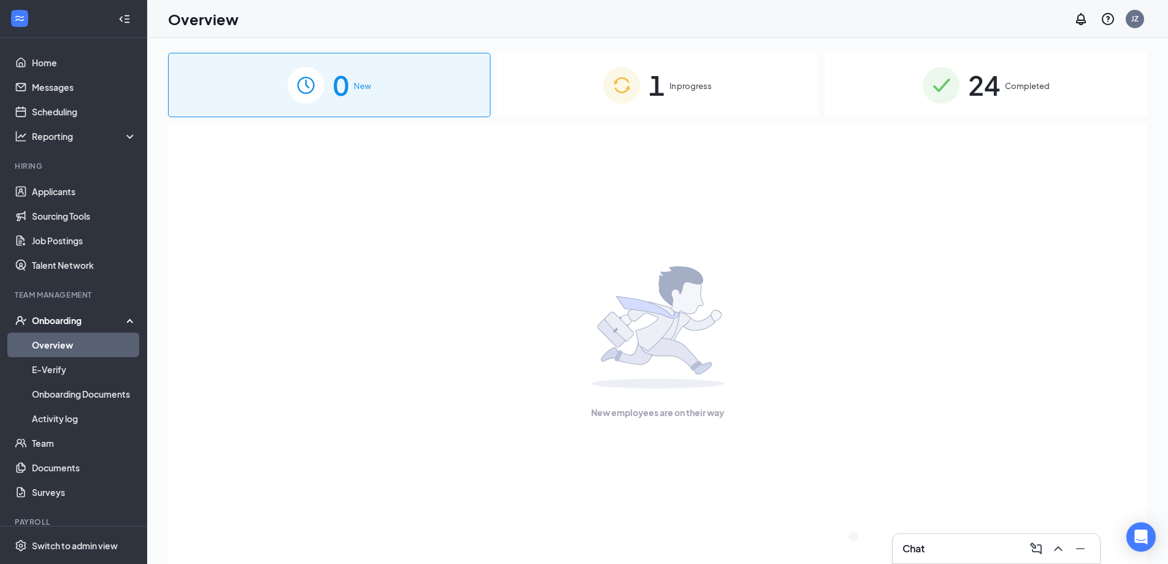
click at [616, 72] on img at bounding box center [622, 85] width 37 height 37
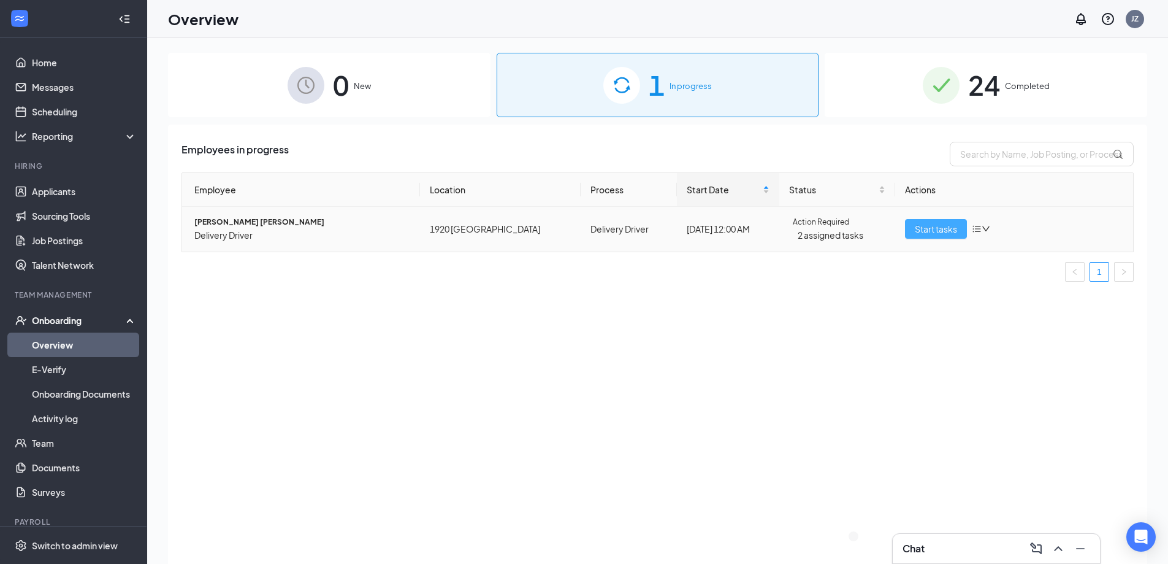
click at [924, 231] on span "Start tasks" at bounding box center [936, 228] width 42 height 13
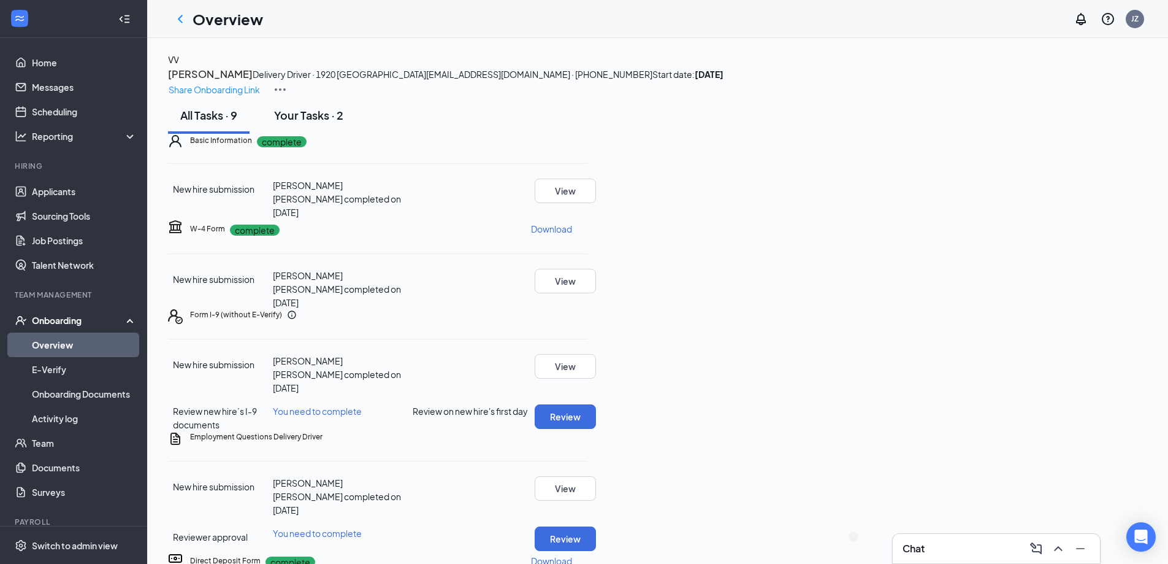
click at [321, 123] on div "Your Tasks · 2" at bounding box center [308, 114] width 69 height 15
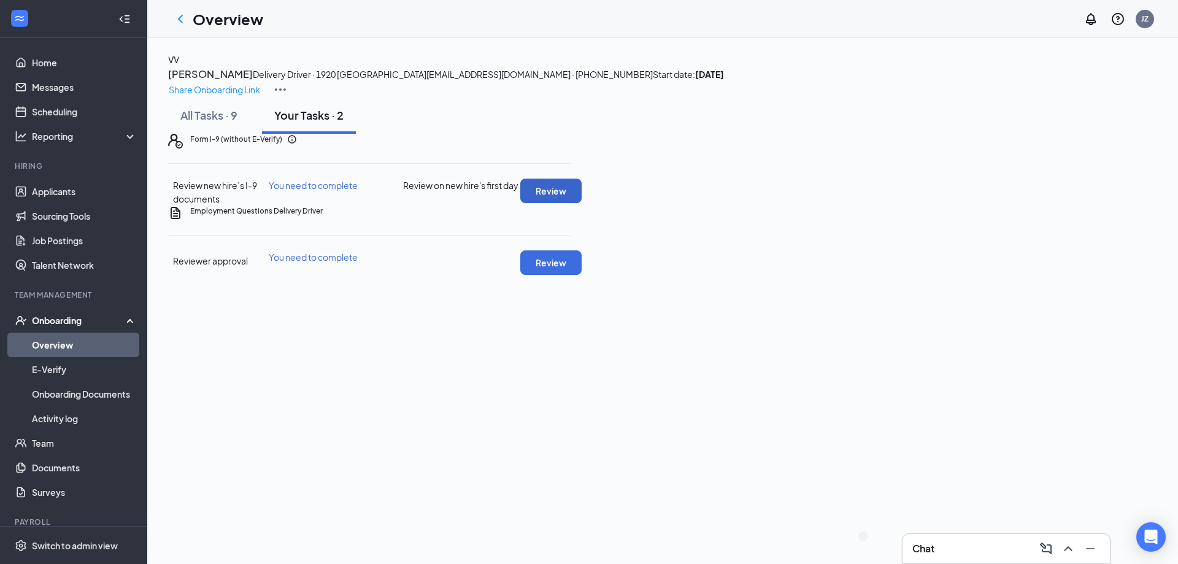
click at [581, 203] on button "Review" at bounding box center [550, 190] width 61 height 25
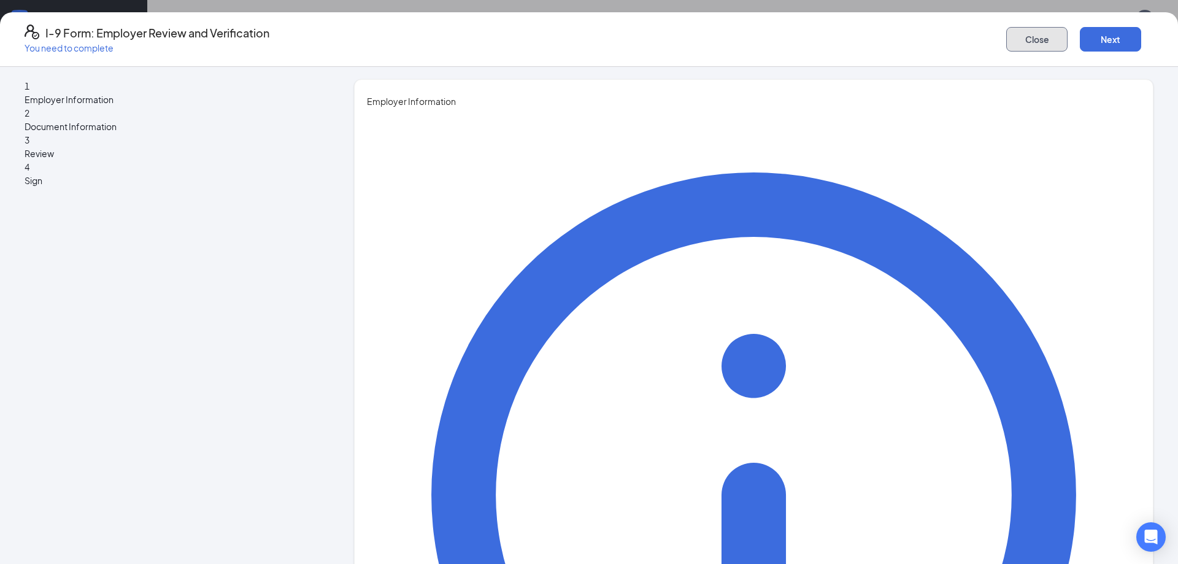
click at [1006, 44] on button "Close" at bounding box center [1036, 39] width 61 height 25
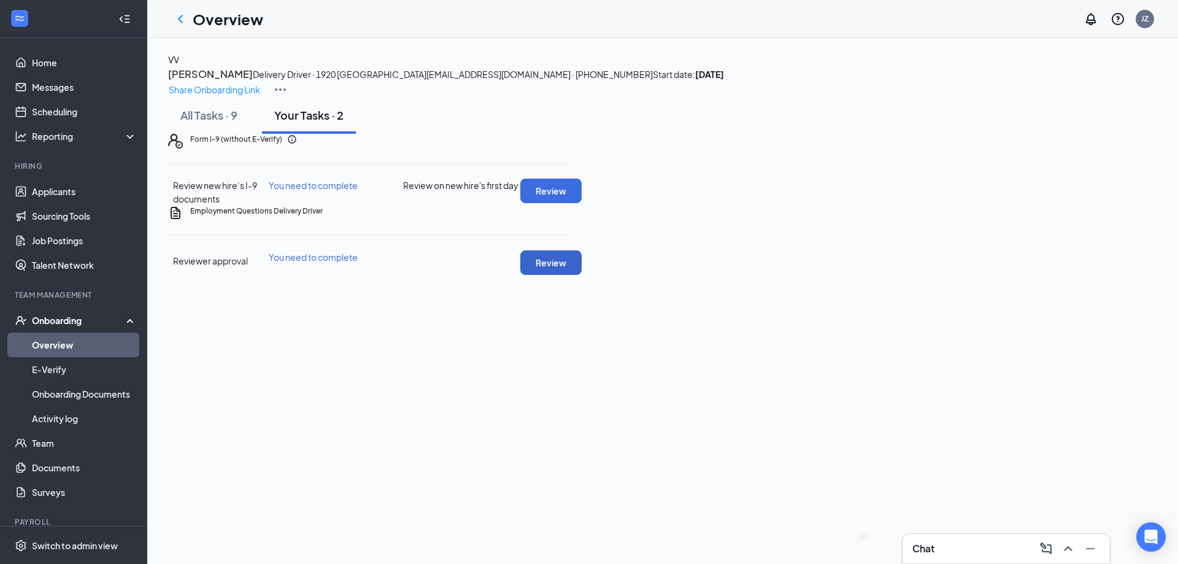
click at [581, 275] on button "Review" at bounding box center [550, 262] width 61 height 25
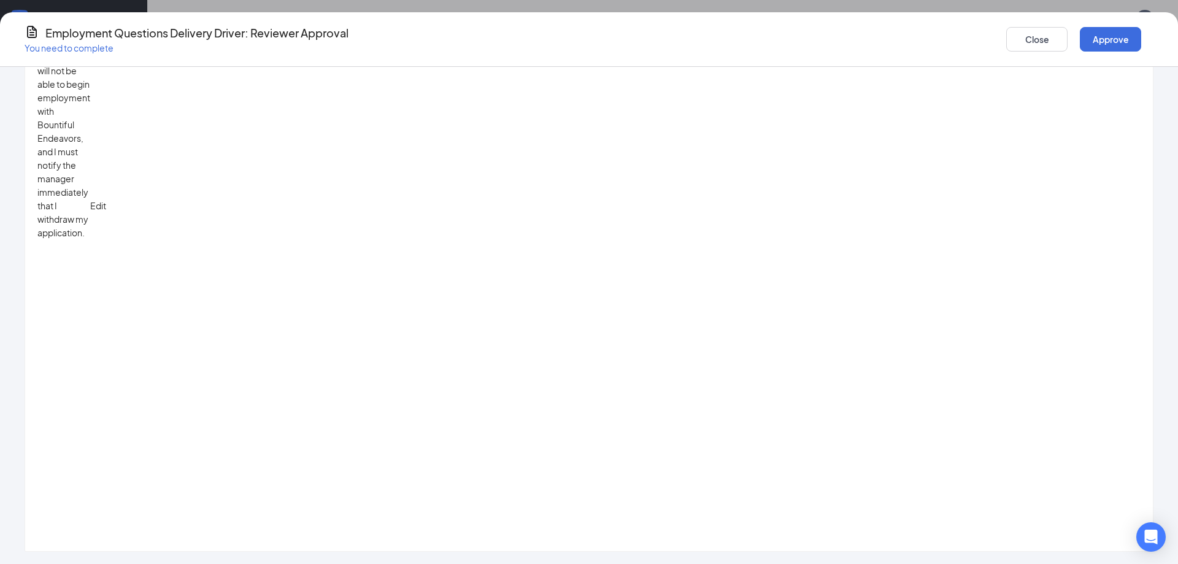
scroll to position [797, 0]
drag, startPoint x: 247, startPoint y: 151, endPoint x: 150, endPoint y: 156, distance: 97.0
click at [150, 156] on div "Victor Ae Vallin's submission We recommend communicating with the new hire befo…" at bounding box center [589, 185] width 1178 height 731
copy span "222160798"
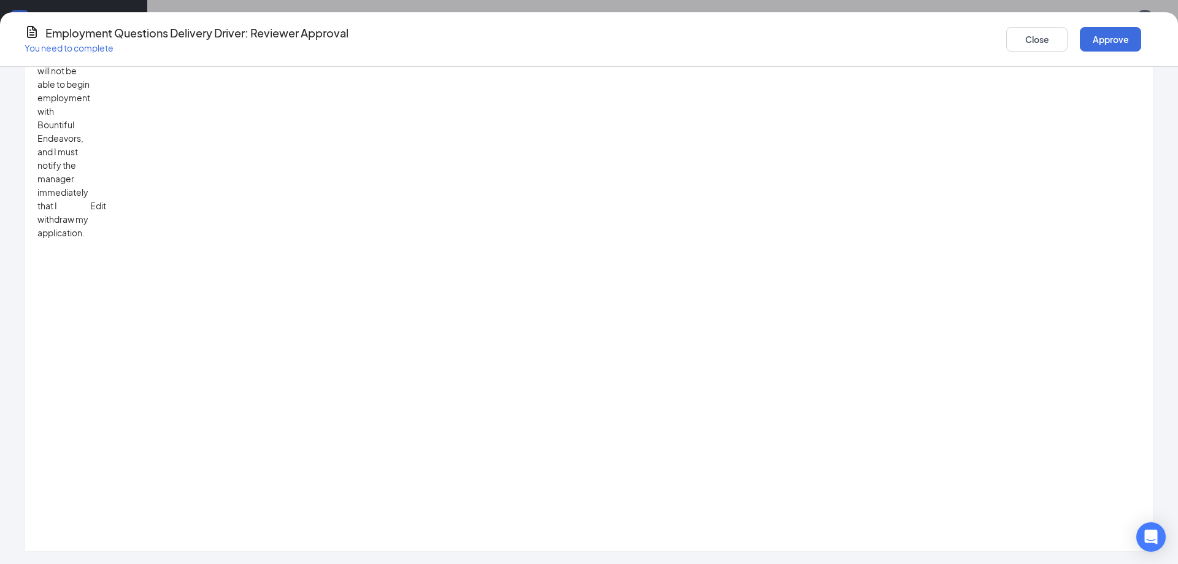
click at [155, 338] on div "Victor Ae Vallin's submission We recommend communicating with the new hire befo…" at bounding box center [589, 185] width 1178 height 731
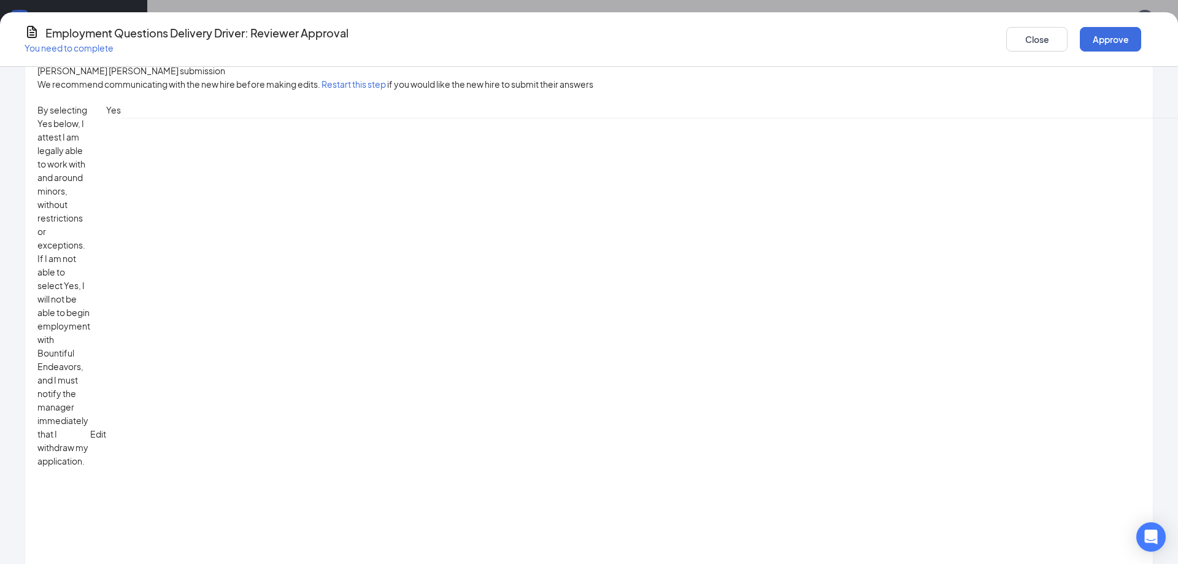
scroll to position [0, 0]
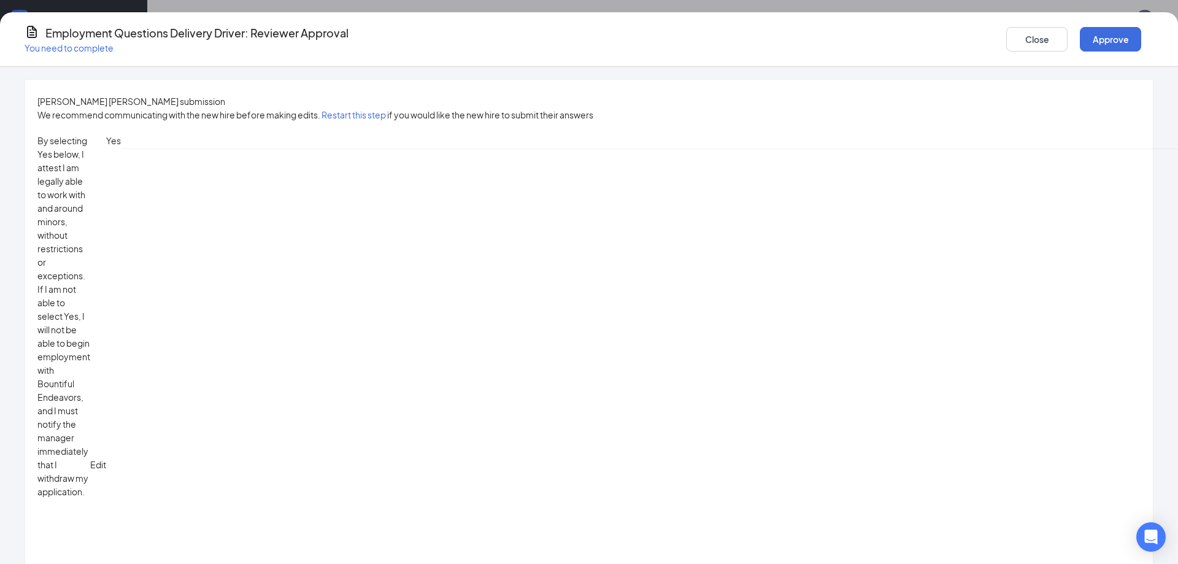
click at [825, 48] on div "Employment Questions Delivery Driver: Reviewer Approval You need to complete Cl…" at bounding box center [589, 39] width 1178 height 29
click at [1122, 46] on h2 "Employment Questions Delivery Driver: Reviewer Approval You need to complete Cl…" at bounding box center [589, 39] width 1178 height 29
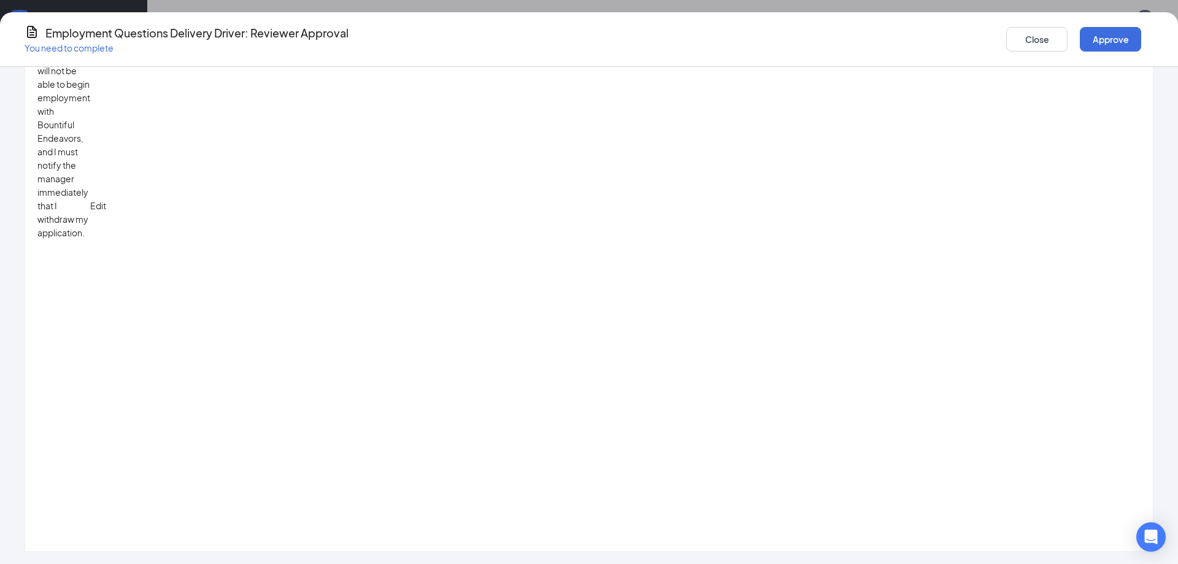
scroll to position [613, 0]
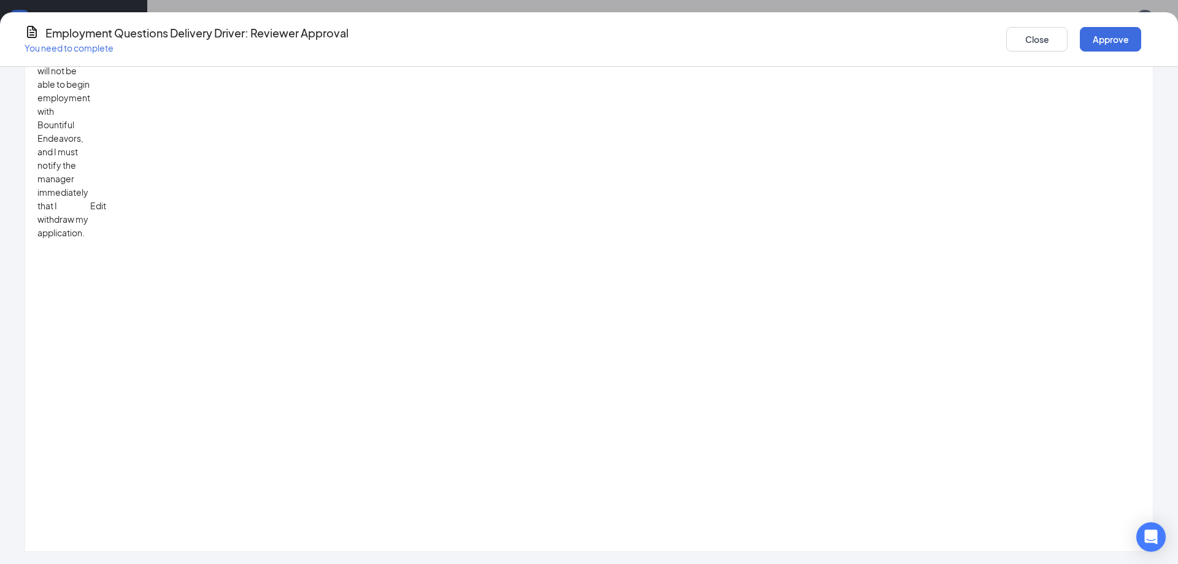
type input "C:\fakepath\victor insurance.png"
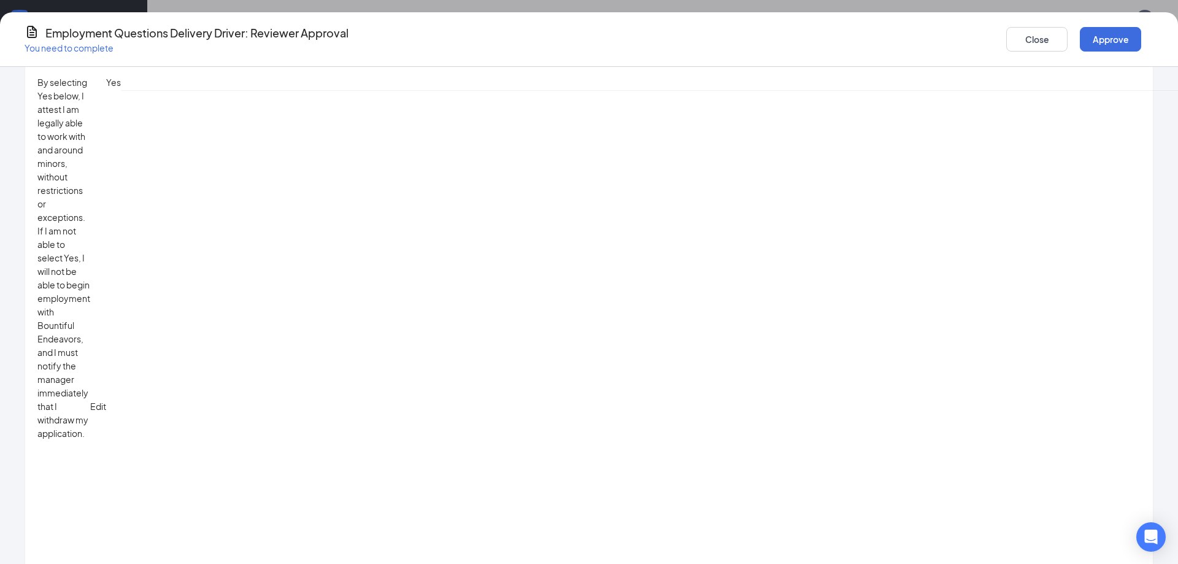
scroll to position [0, 0]
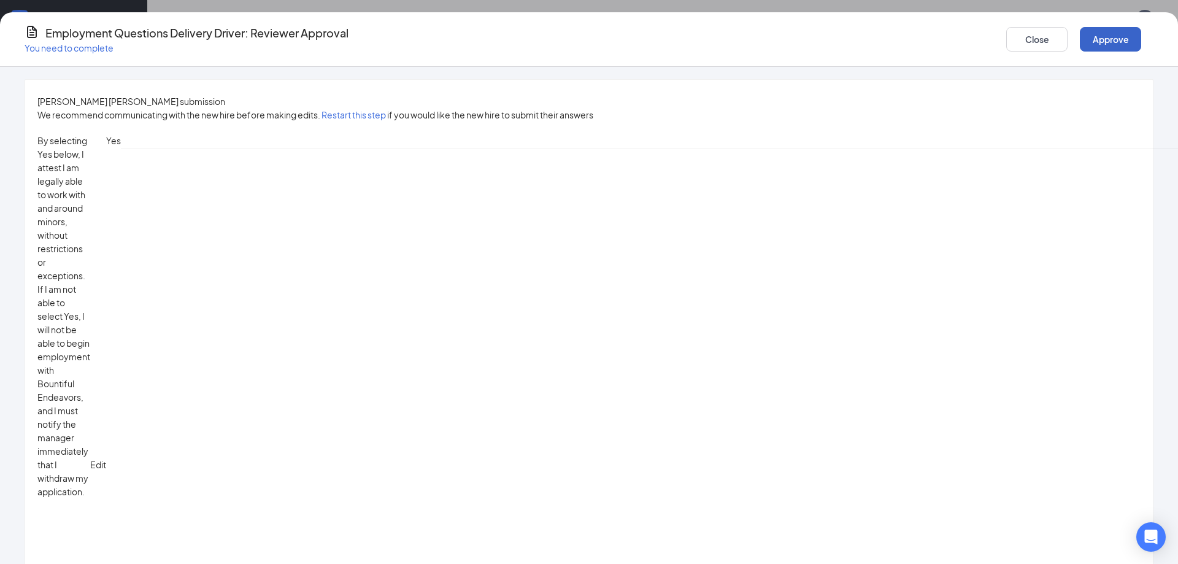
click at [1080, 32] on button "Approve" at bounding box center [1110, 39] width 61 height 25
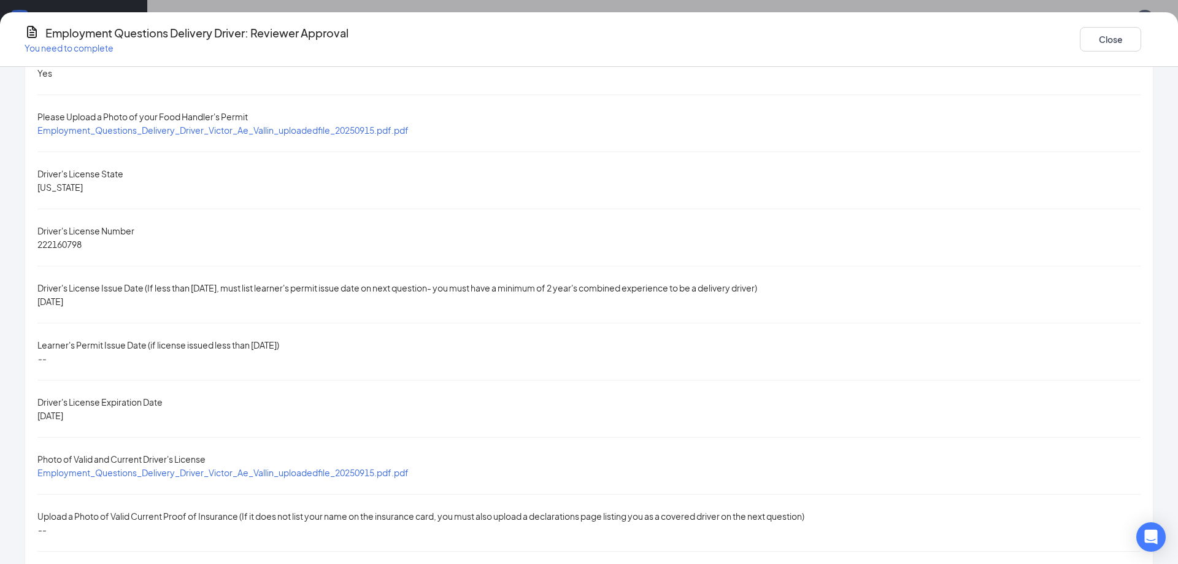
scroll to position [618, 0]
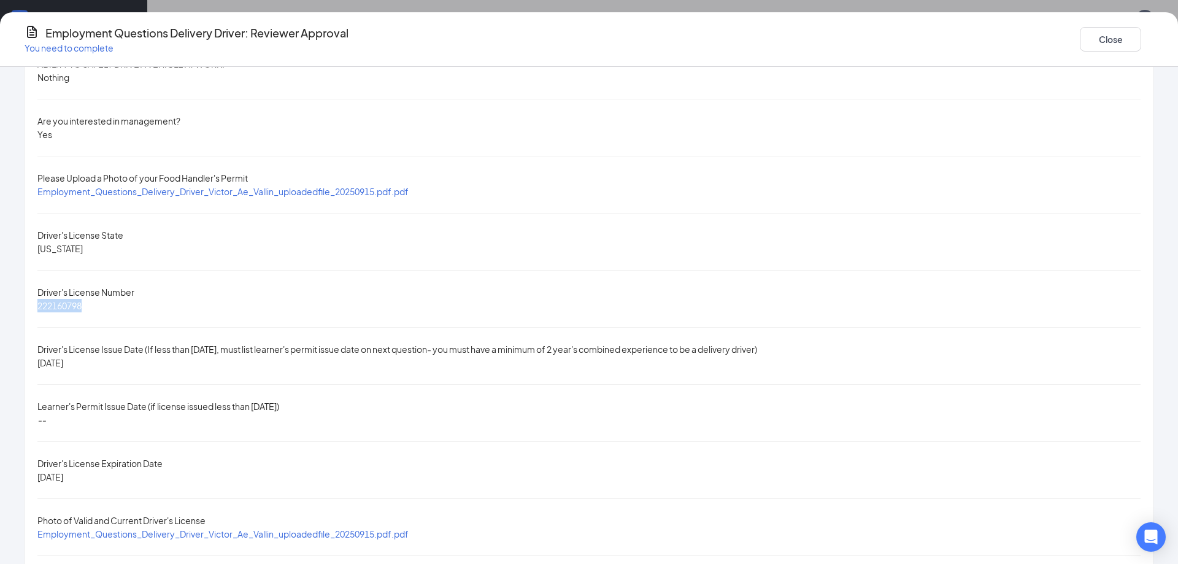
drag, startPoint x: 202, startPoint y: 223, endPoint x: 194, endPoint y: 210, distance: 15.1
click at [194, 210] on div "Victor Ae Vallin's submission By selecting Yes below, I attest I am legally abl…" at bounding box center [588, 264] width 1127 height 1607
copy span "222160798"
click at [1080, 36] on button "Close" at bounding box center [1110, 39] width 61 height 25
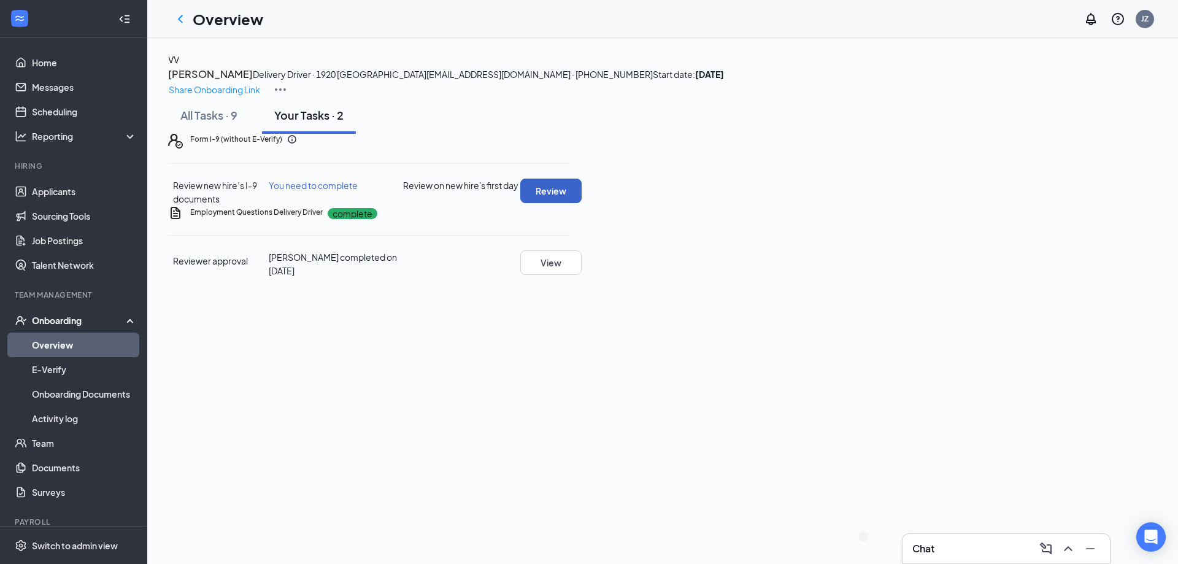
click at [581, 203] on button "Review" at bounding box center [550, 190] width 61 height 25
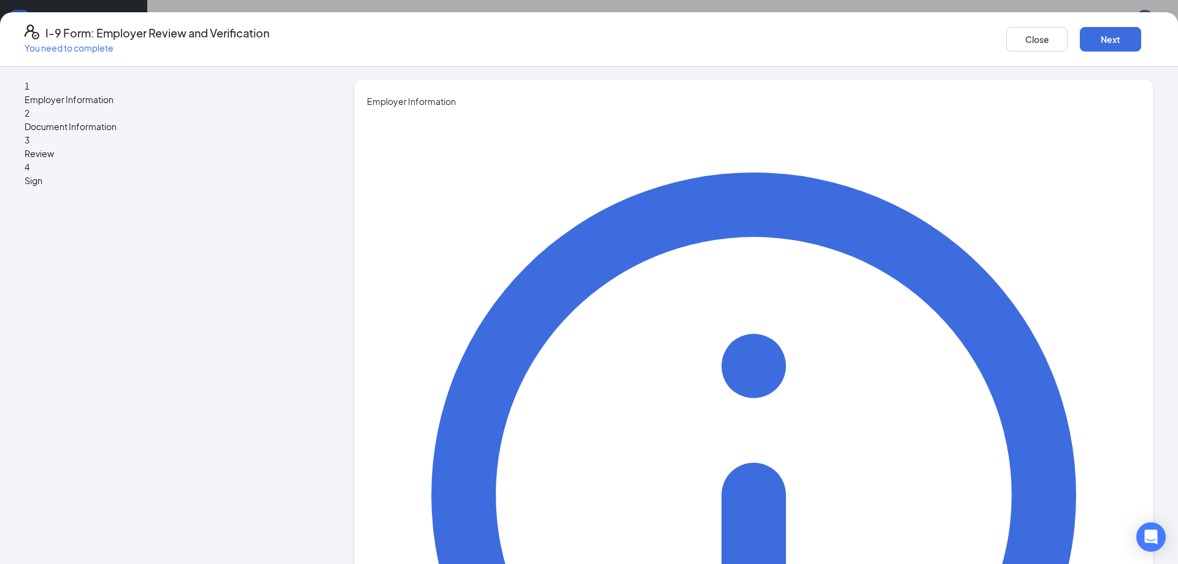
type input "Joshua"
type input "General Manager"
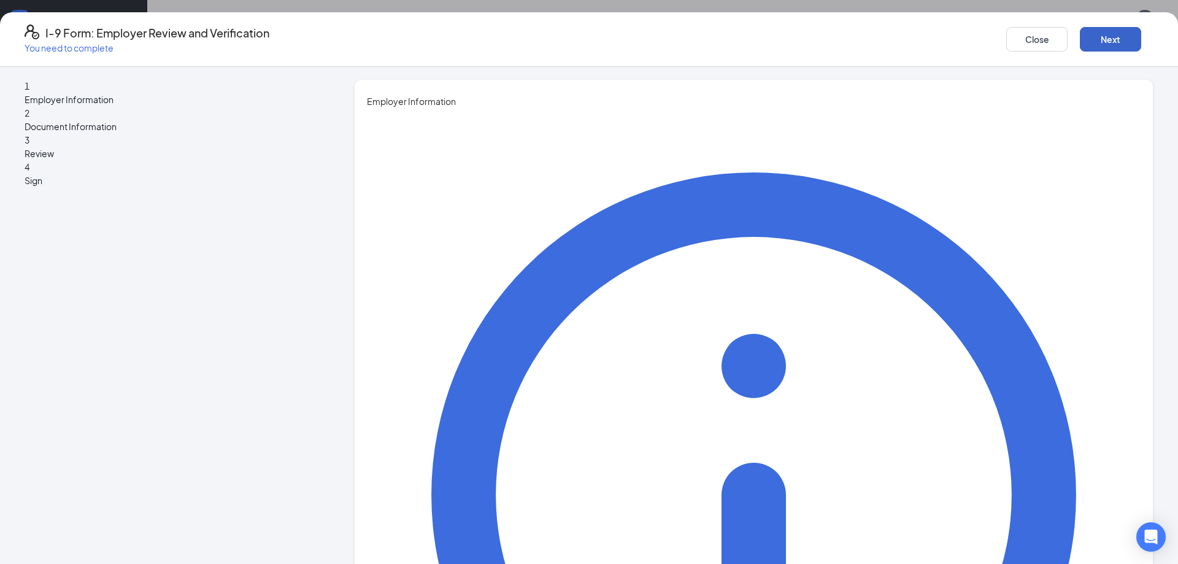
click at [1080, 39] on button "Next" at bounding box center [1110, 39] width 61 height 25
type input "Zimmer"
drag, startPoint x: 743, startPoint y: 332, endPoint x: 802, endPoint y: 259, distance: 93.8
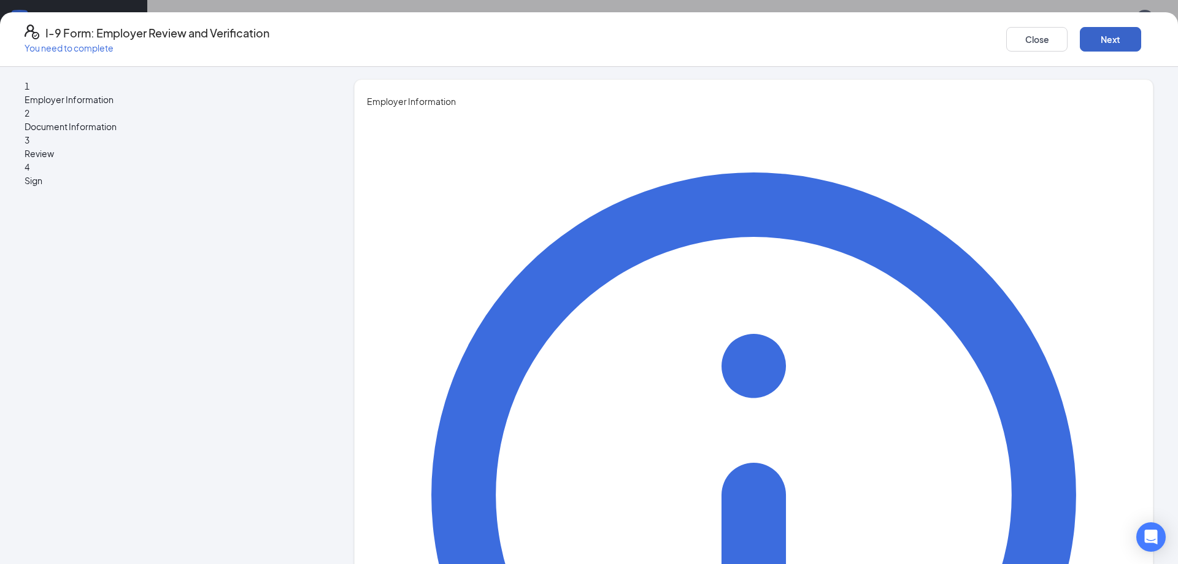
click at [1080, 31] on button "Next" at bounding box center [1110, 39] width 61 height 25
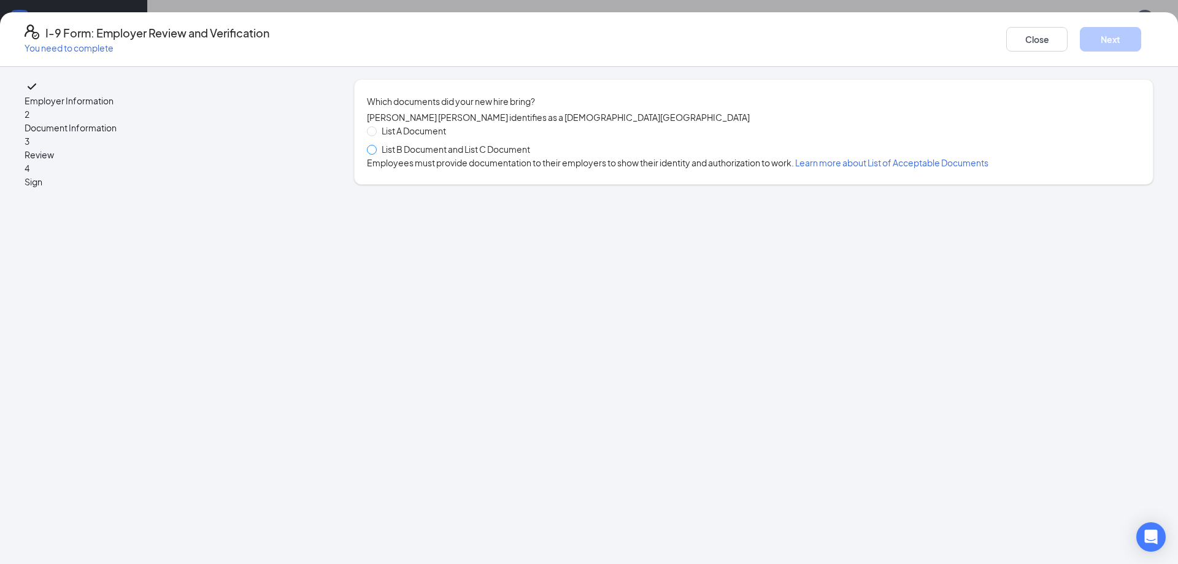
click at [377, 155] on span at bounding box center [372, 150] width 10 height 10
click at [375, 153] on input "List B Document and List C Document" at bounding box center [371, 149] width 9 height 9
radio input "true"
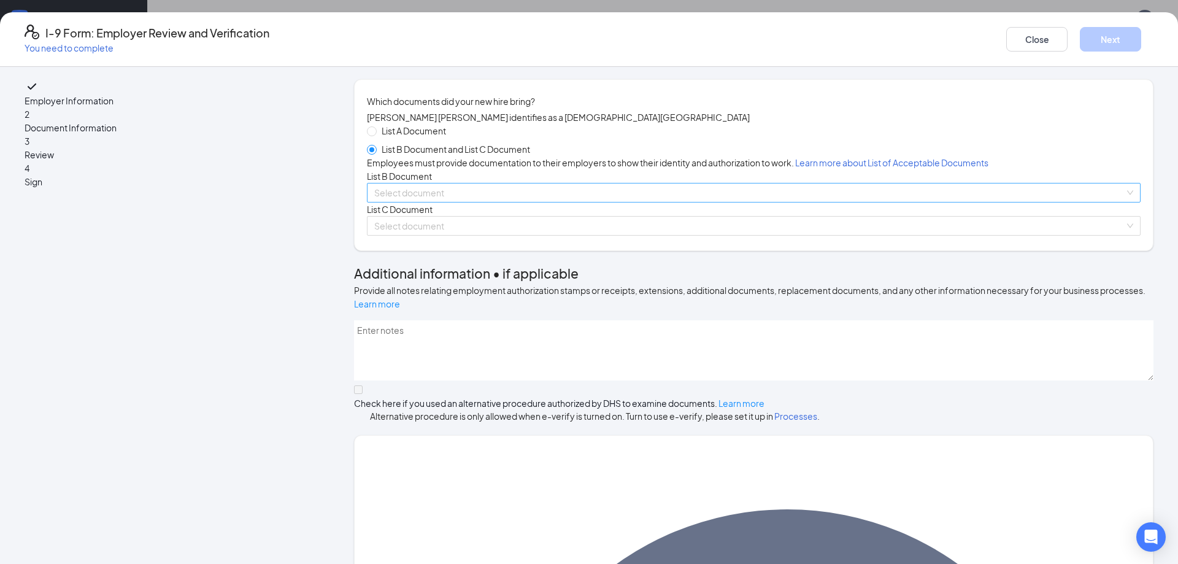
click at [450, 202] on input "search" at bounding box center [749, 192] width 750 height 18
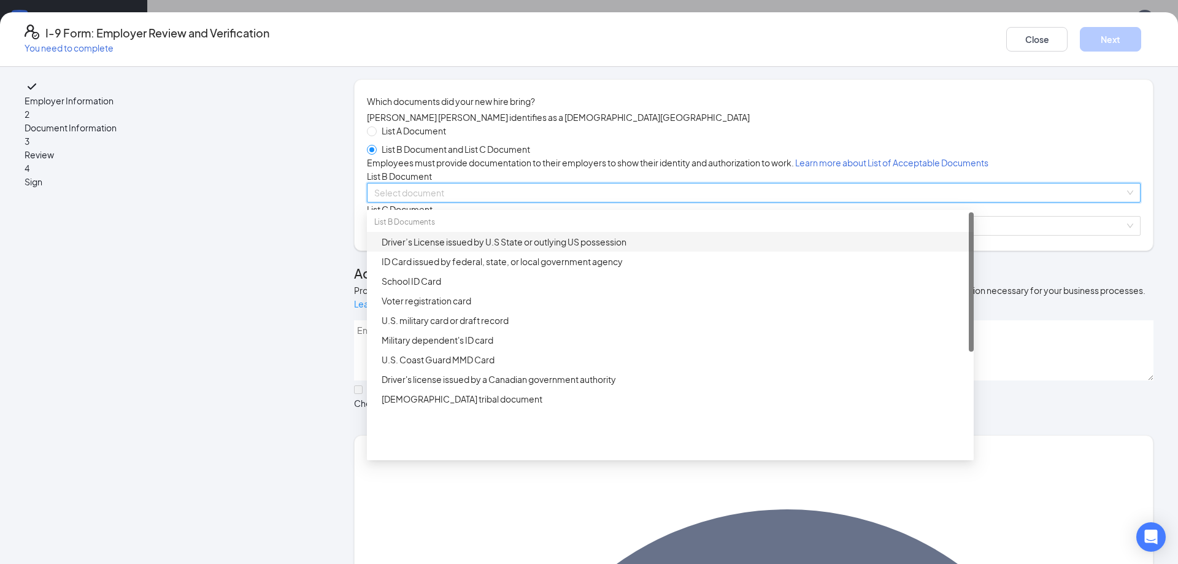
click at [488, 248] on div "Driver’s License issued by U.S State or outlying US possession" at bounding box center [674, 241] width 585 height 13
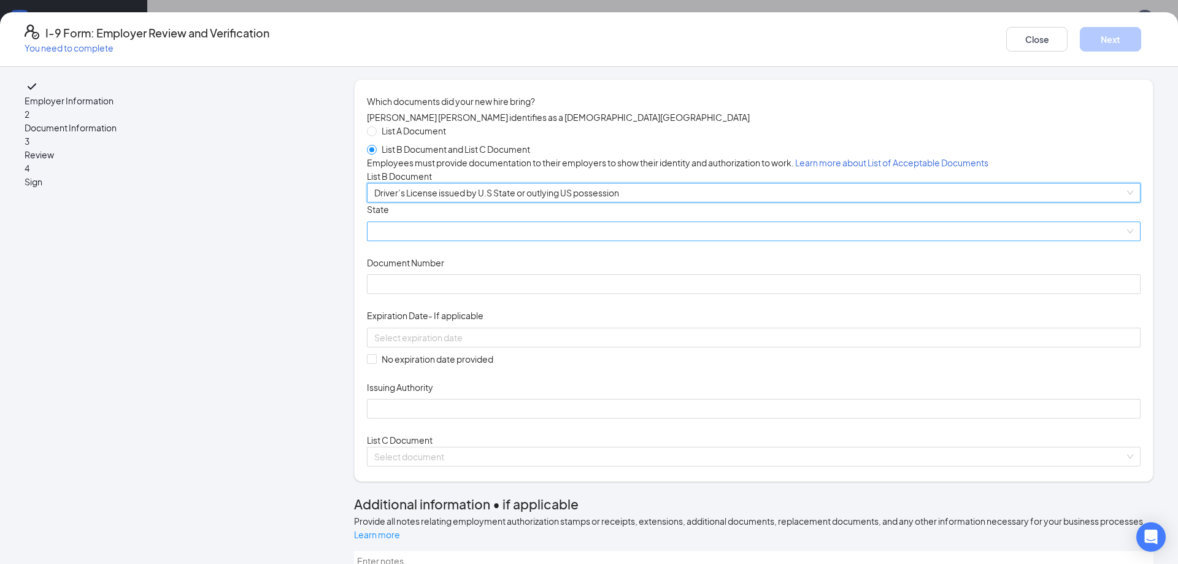
click at [483, 240] on span at bounding box center [753, 231] width 759 height 18
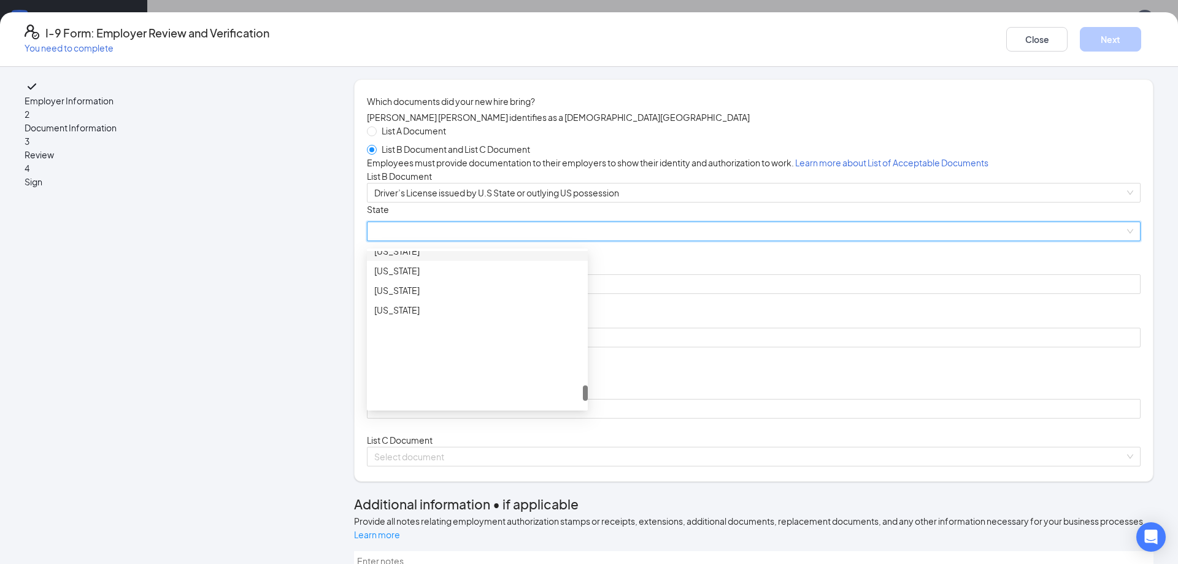
scroll to position [1353, 0]
click at [432, 260] on div "Utah" at bounding box center [477, 253] width 206 height 13
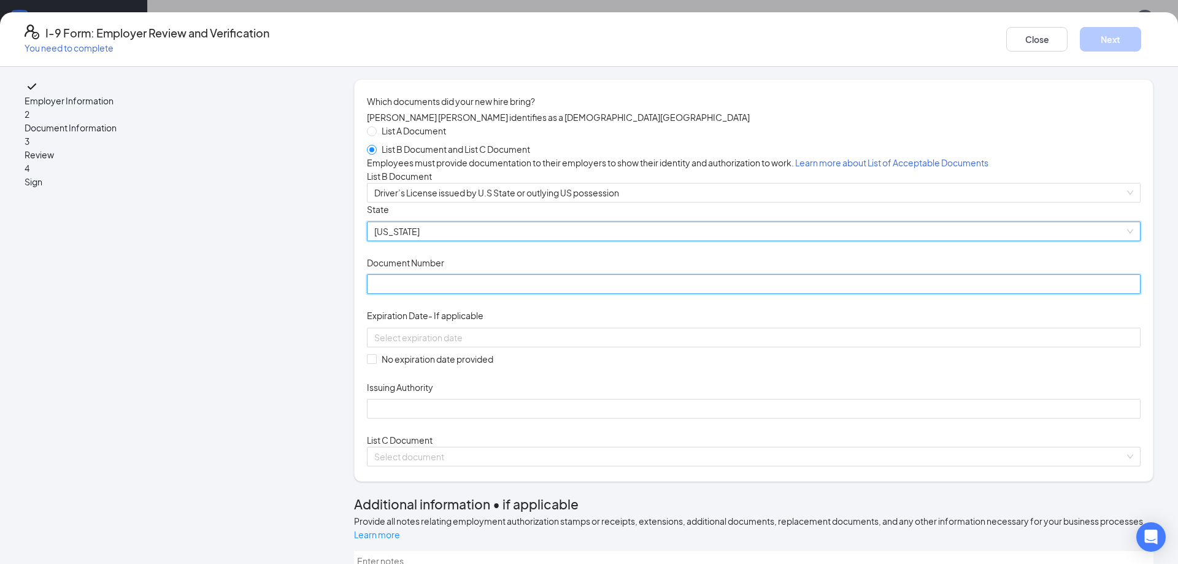
click at [475, 294] on input "Document Number" at bounding box center [753, 284] width 773 height 20
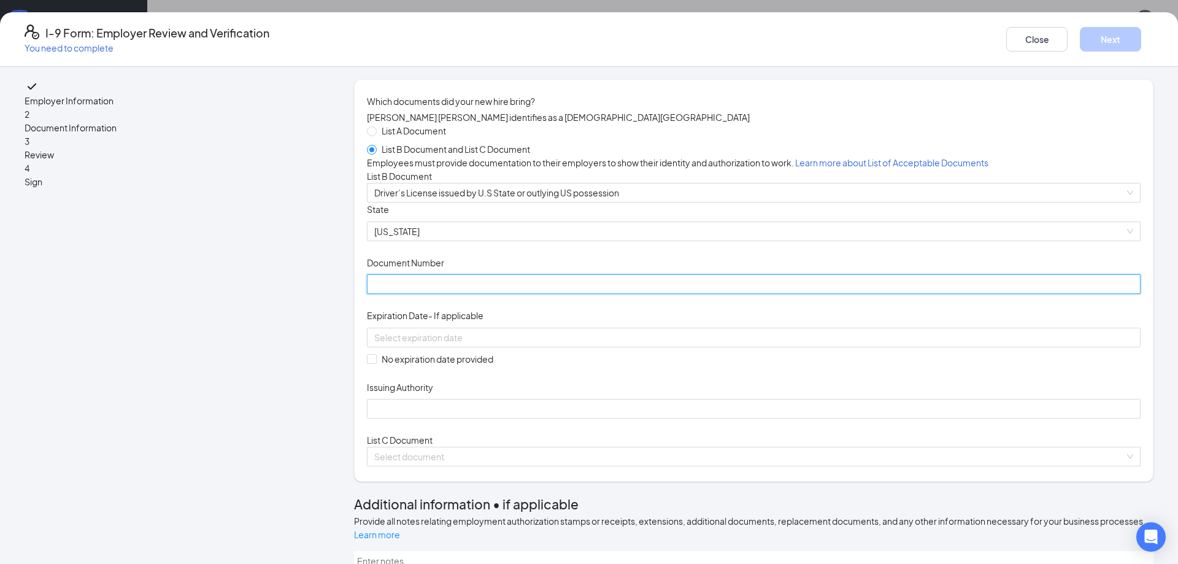
paste input "222160798"
type input "222160798"
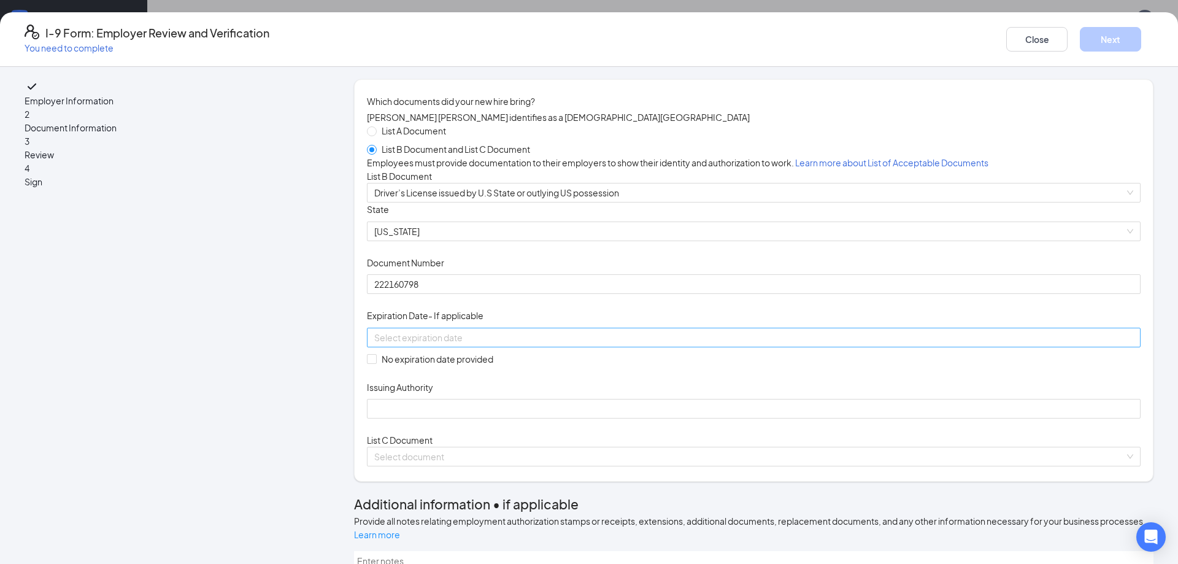
click at [513, 344] on input at bounding box center [752, 337] width 756 height 13
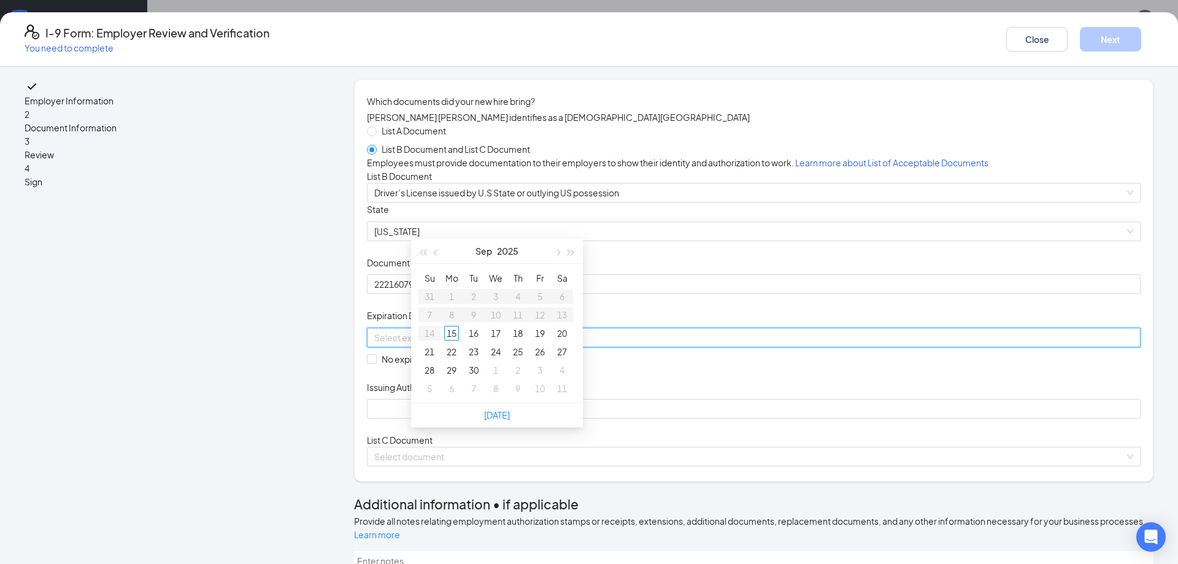
click at [613, 344] on div at bounding box center [753, 337] width 759 height 13
click at [569, 253] on span "button" at bounding box center [571, 253] width 6 height 6
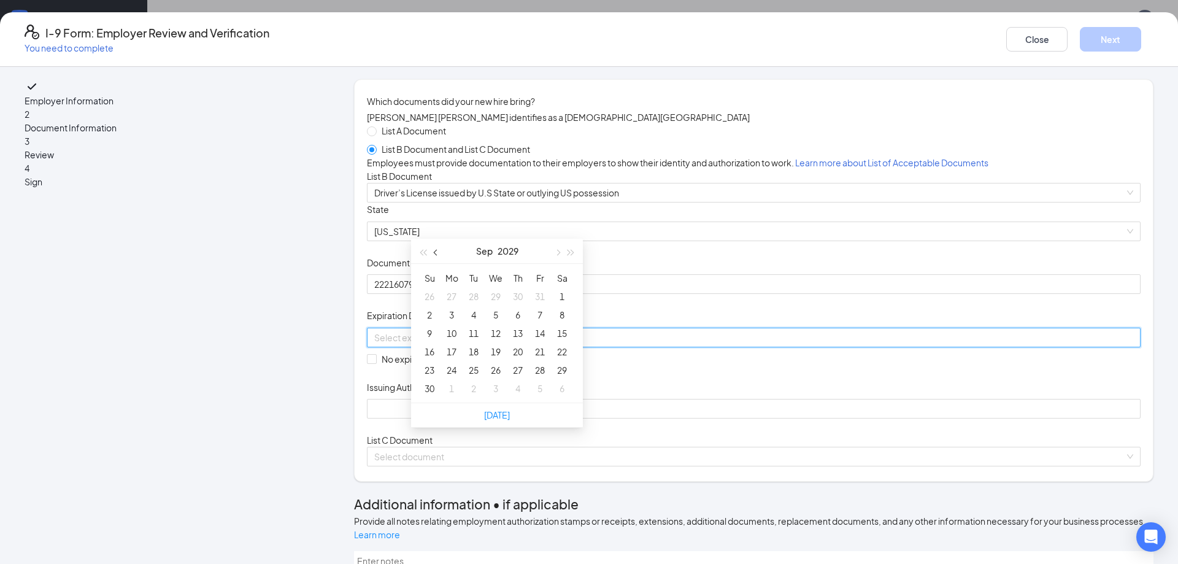
click at [437, 256] on button "button" at bounding box center [435, 251] width 13 height 25
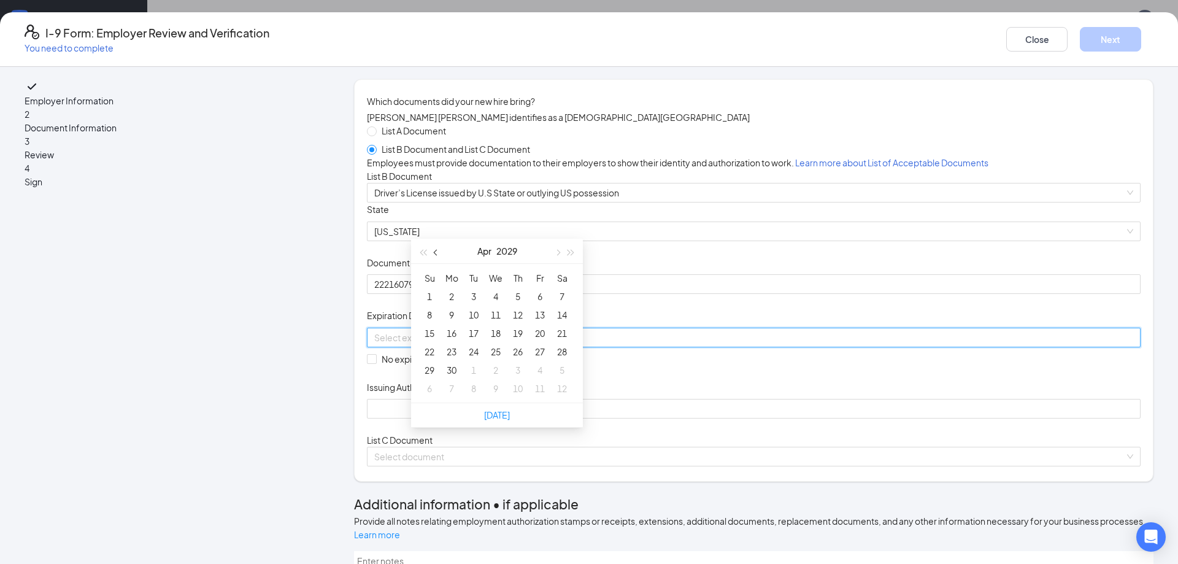
click at [432, 250] on button "button" at bounding box center [435, 251] width 13 height 25
click at [556, 256] on button "button" at bounding box center [556, 251] width 13 height 25
type input "05/23/2029"
click at [491, 350] on div "23" at bounding box center [495, 351] width 15 height 15
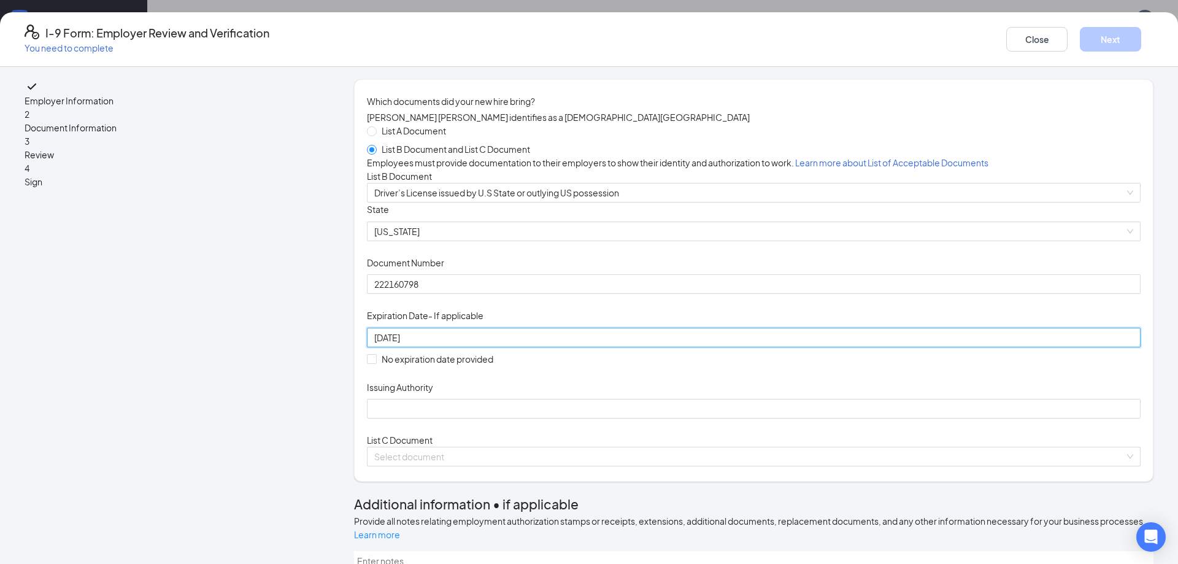
click at [738, 418] on div "Document Title Driver’s License issued by U.S State or outlying US possession S…" at bounding box center [753, 310] width 773 height 216
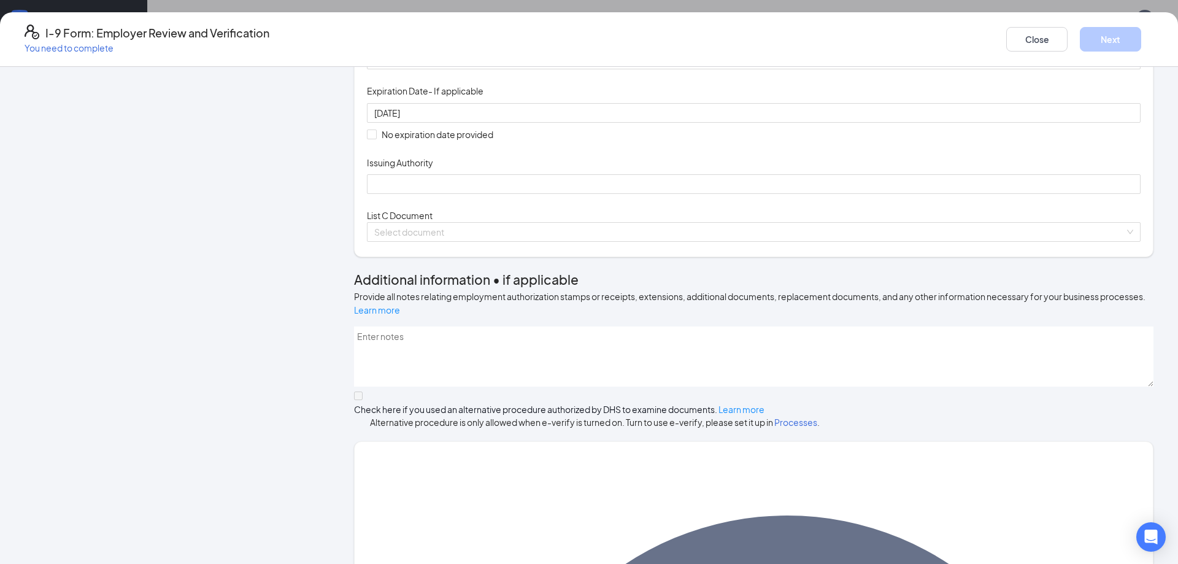
scroll to position [245, 0]
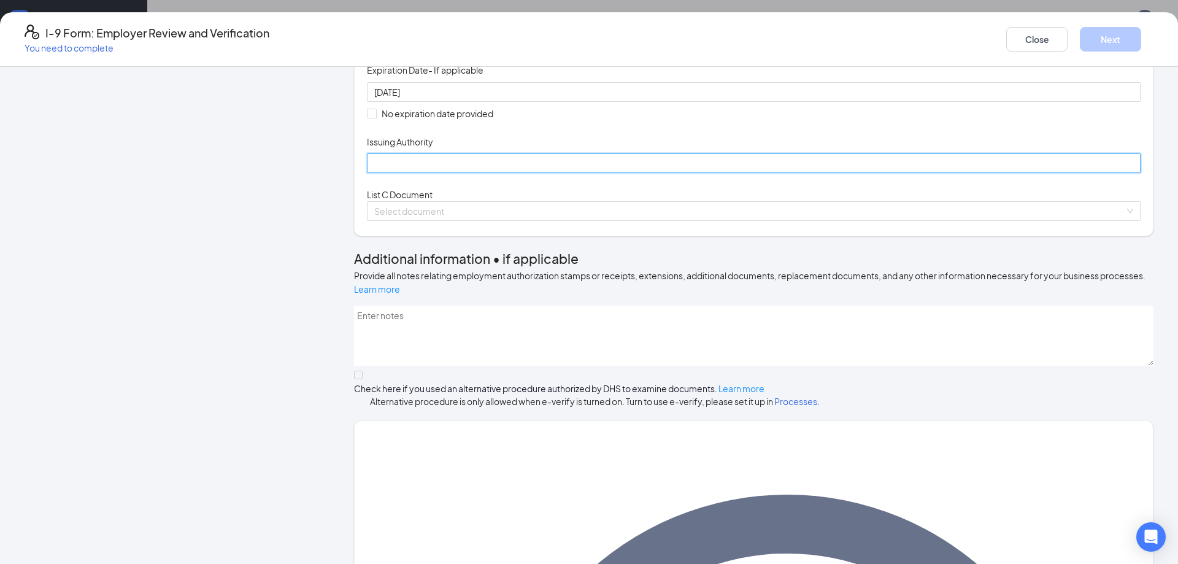
click at [504, 173] on input "Issuing Authority" at bounding box center [753, 163] width 773 height 20
type input "DLD"
click at [510, 220] on span at bounding box center [749, 211] width 750 height 18
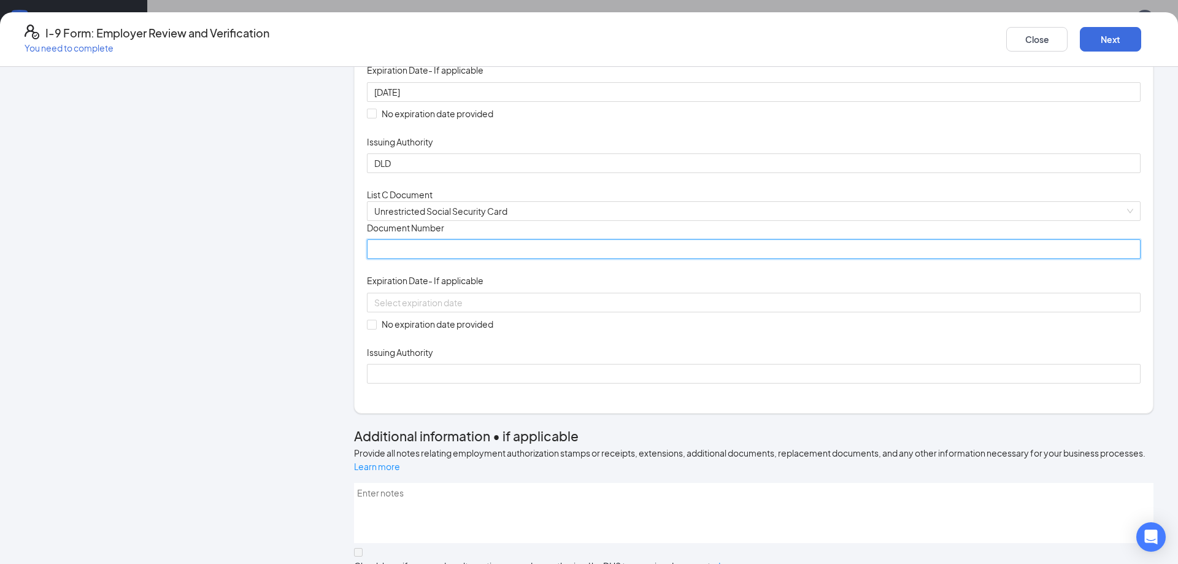
click at [491, 259] on input "Document Number" at bounding box center [753, 249] width 773 height 20
paste input "516-33-0894"
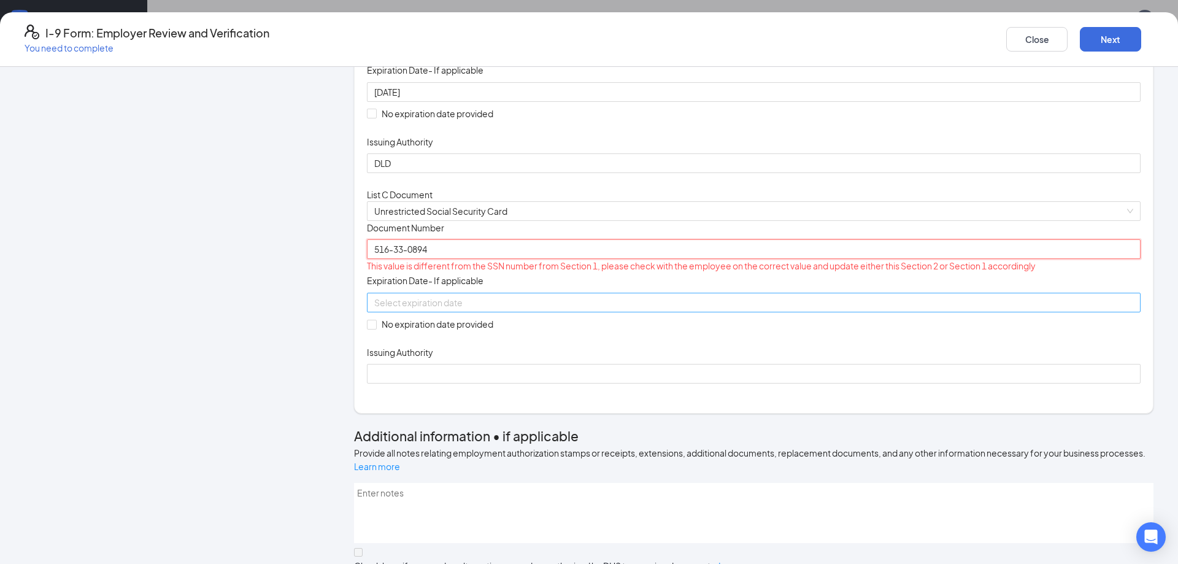
type input "516-33-0894"
click at [475, 312] on div at bounding box center [753, 303] width 773 height 20
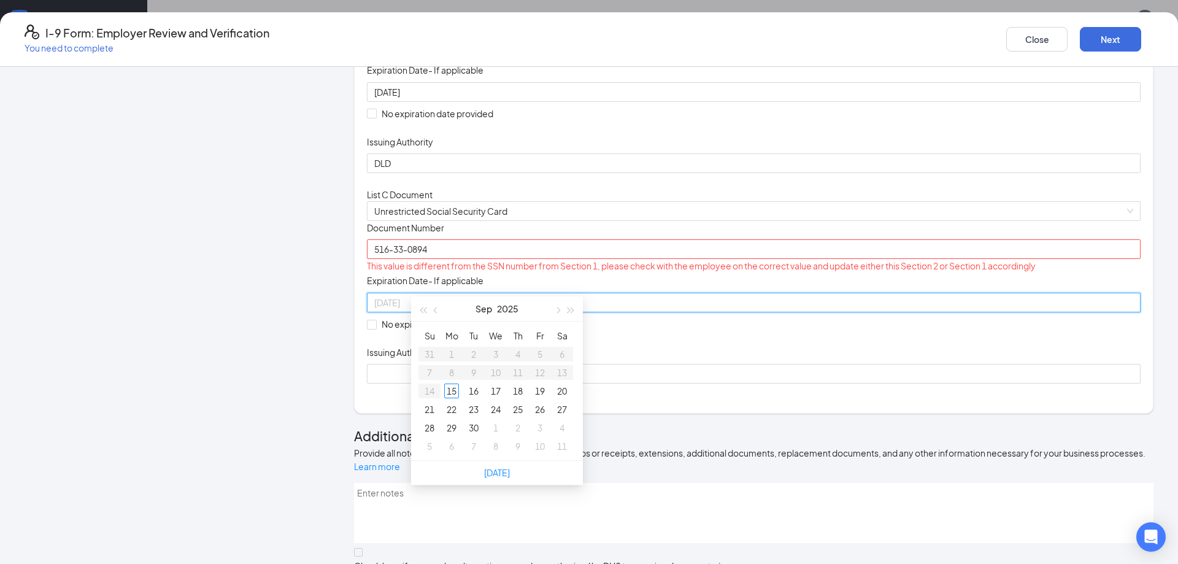
type input "10/11/2025"
click at [808, 383] on div "Document Title Unrestricted Social Security Card Document Number 516-33-0894 Th…" at bounding box center [753, 302] width 773 height 163
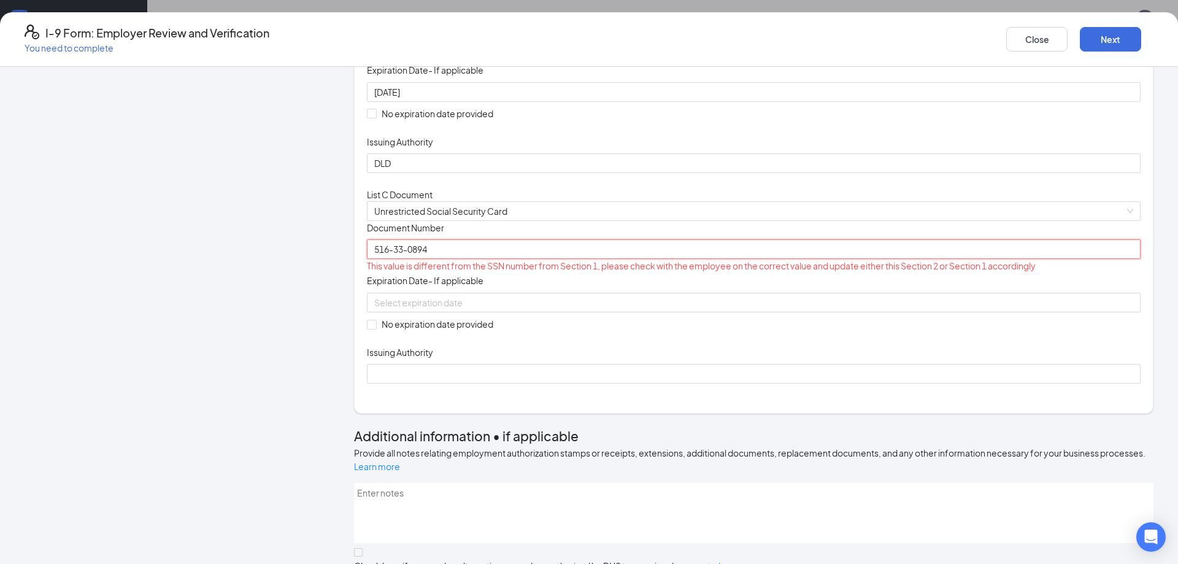
click at [454, 259] on input "516-33-0894" at bounding box center [753, 249] width 773 height 20
click at [439, 259] on input "516-330894" at bounding box center [753, 249] width 773 height 20
click at [754, 383] on div "Document Title Unrestricted Social Security Card Document Number 516330894 This…" at bounding box center [753, 302] width 773 height 163
click at [434, 259] on input "516330894" at bounding box center [753, 249] width 773 height 20
click at [447, 259] on input "516 330894" at bounding box center [753, 249] width 773 height 20
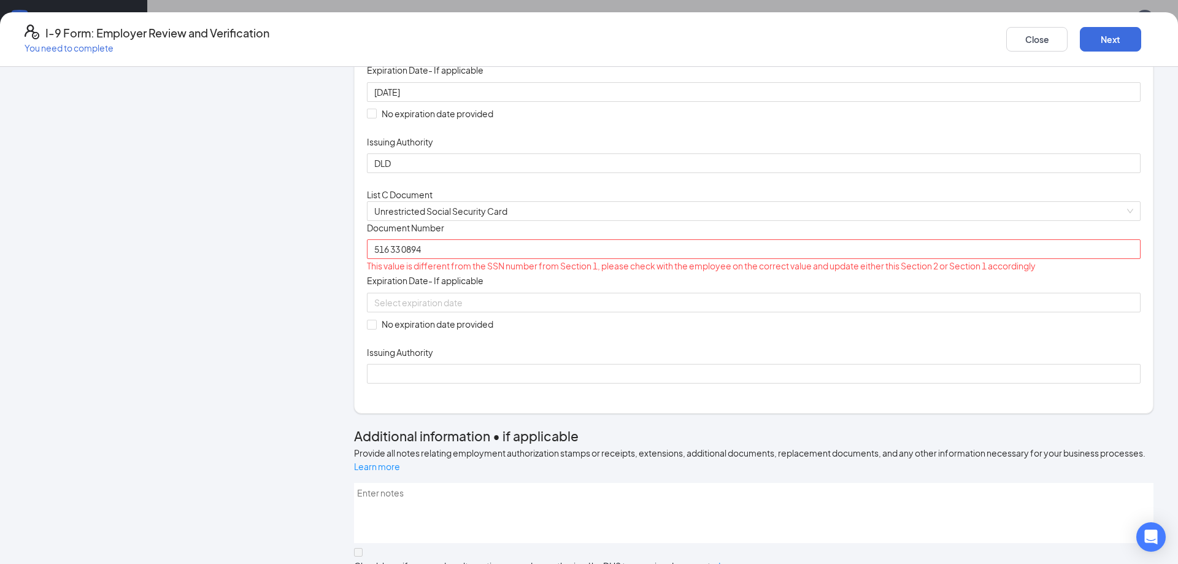
click at [680, 383] on div "Document Title Unrestricted Social Security Card Document Number 516 33 0894 Th…" at bounding box center [753, 302] width 773 height 163
click at [481, 259] on input "516 33 0894" at bounding box center [753, 249] width 773 height 20
type input "51630894"
drag, startPoint x: 474, startPoint y: 405, endPoint x: 345, endPoint y: 419, distance: 129.0
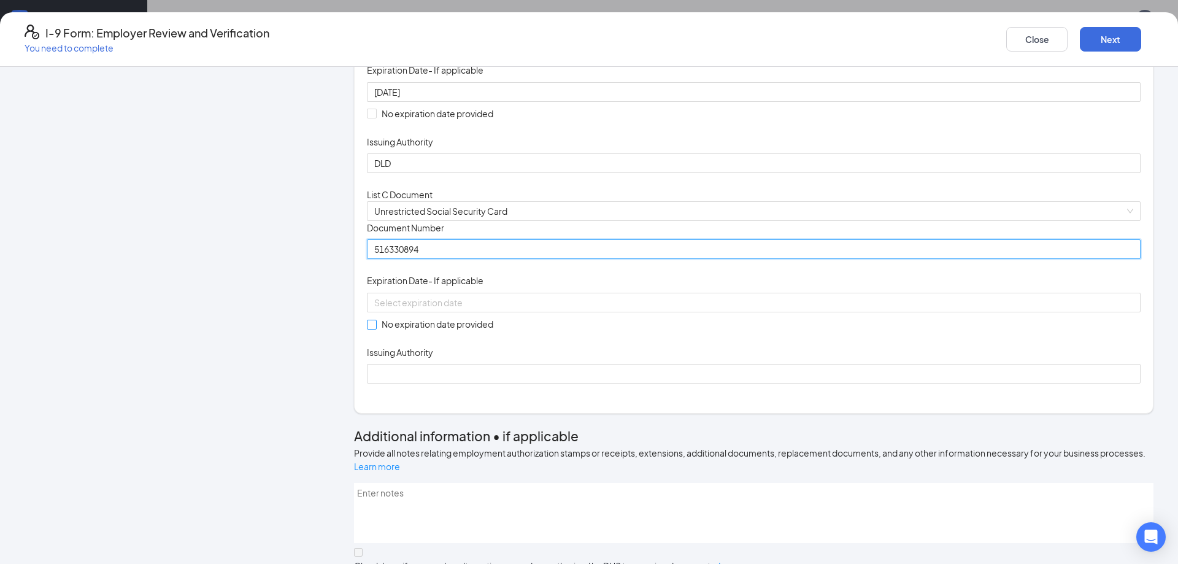
type input "516330894"
drag, startPoint x: 413, startPoint y: 487, endPoint x: 416, endPoint y: 501, distance: 14.3
click at [375, 328] on input "No expiration date provided" at bounding box center [371, 324] width 9 height 9
checkbox input "true"
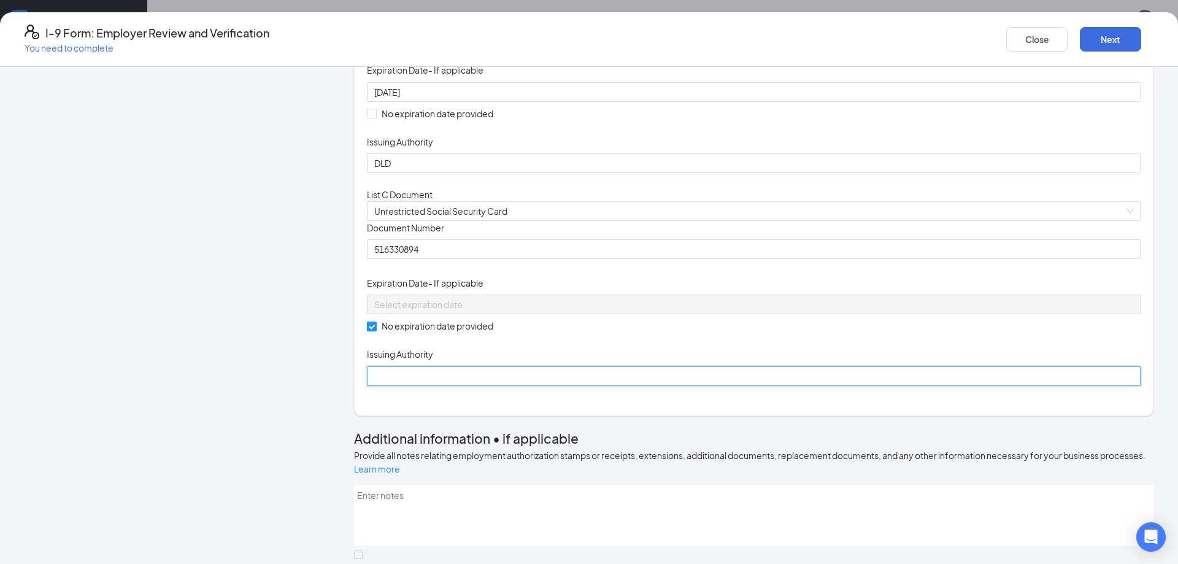
click at [431, 386] on input "Issuing Authority" at bounding box center [753, 376] width 773 height 20
type input "SSA"
click at [798, 386] on div "Document Title Unrestricted Social Security Card Document Number 516330894 Expi…" at bounding box center [753, 303] width 773 height 165
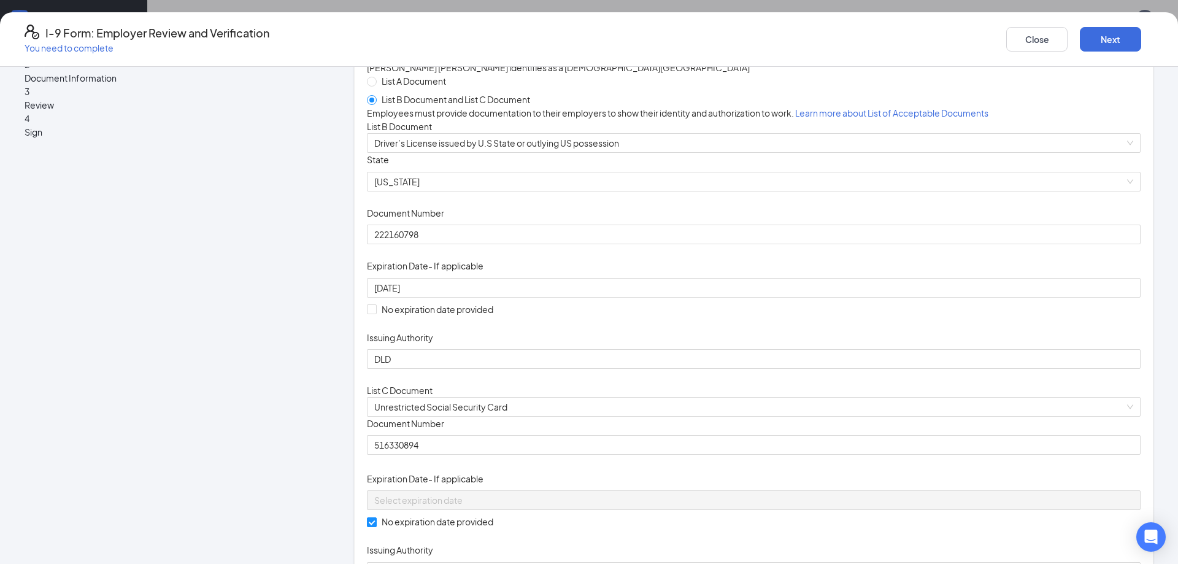
scroll to position [0, 0]
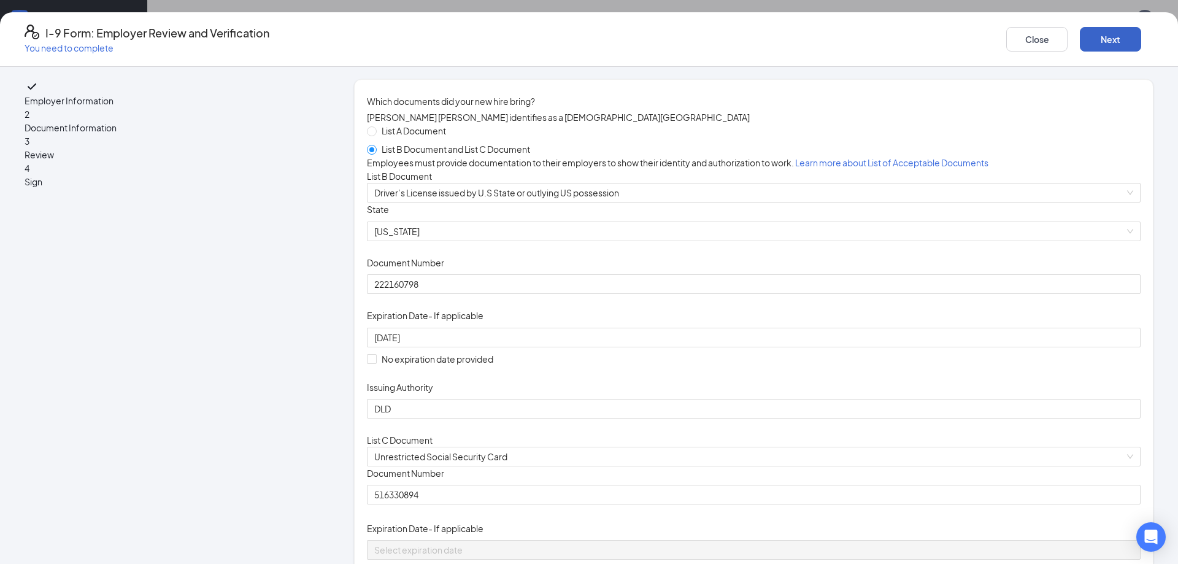
click at [1080, 31] on button "Next" at bounding box center [1110, 39] width 61 height 25
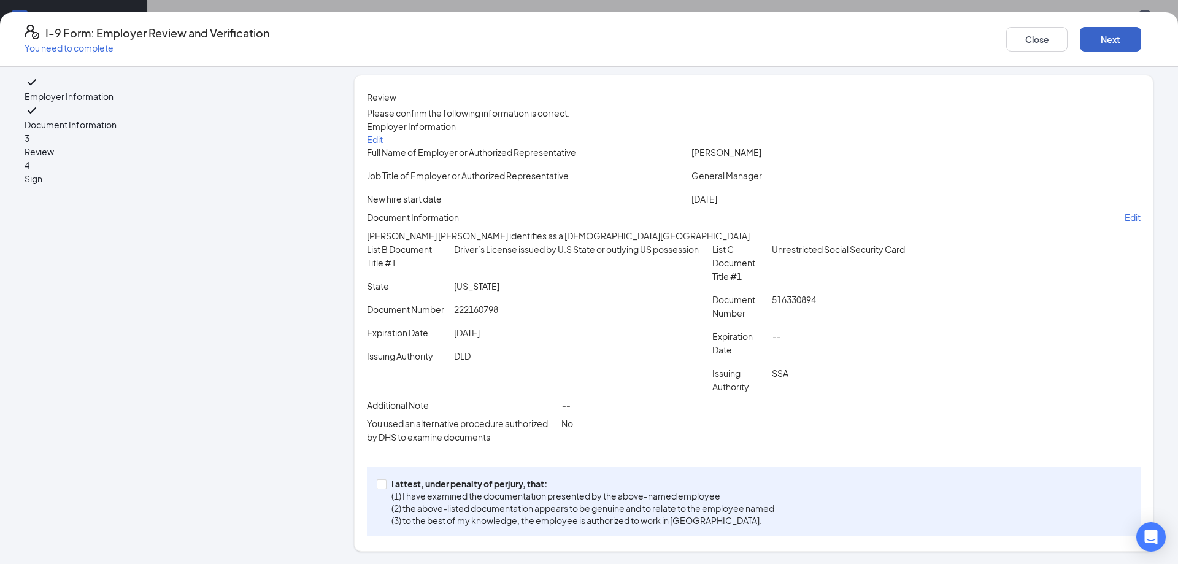
scroll to position [100, 0]
click at [385, 479] on input "I attest, under penalty of perjury, that: (1) I have examined the documentation…" at bounding box center [381, 483] width 9 height 9
checkbox input "true"
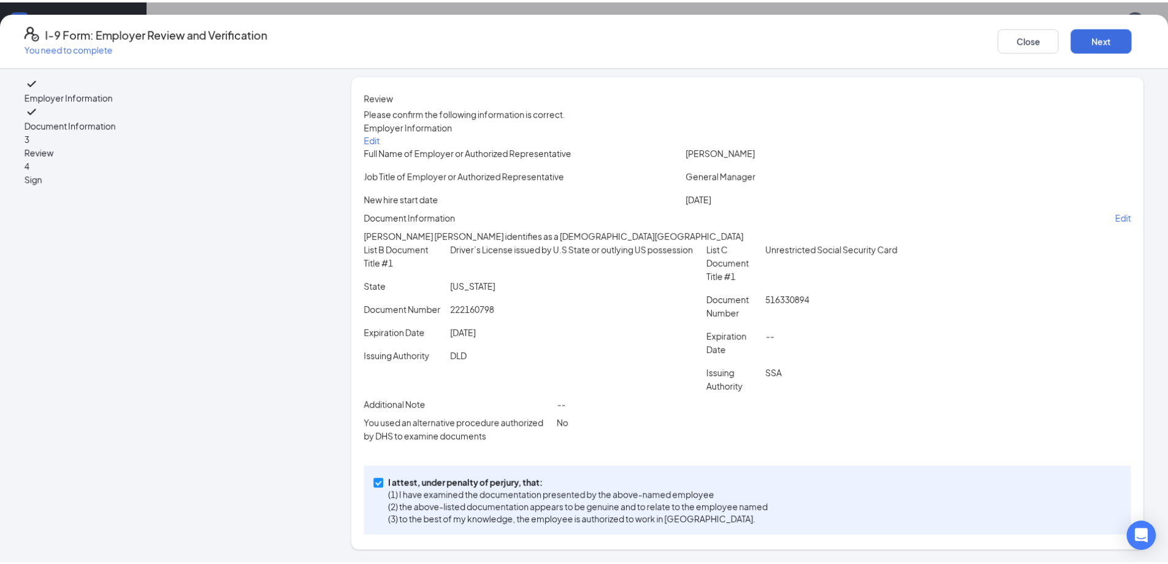
scroll to position [0, 0]
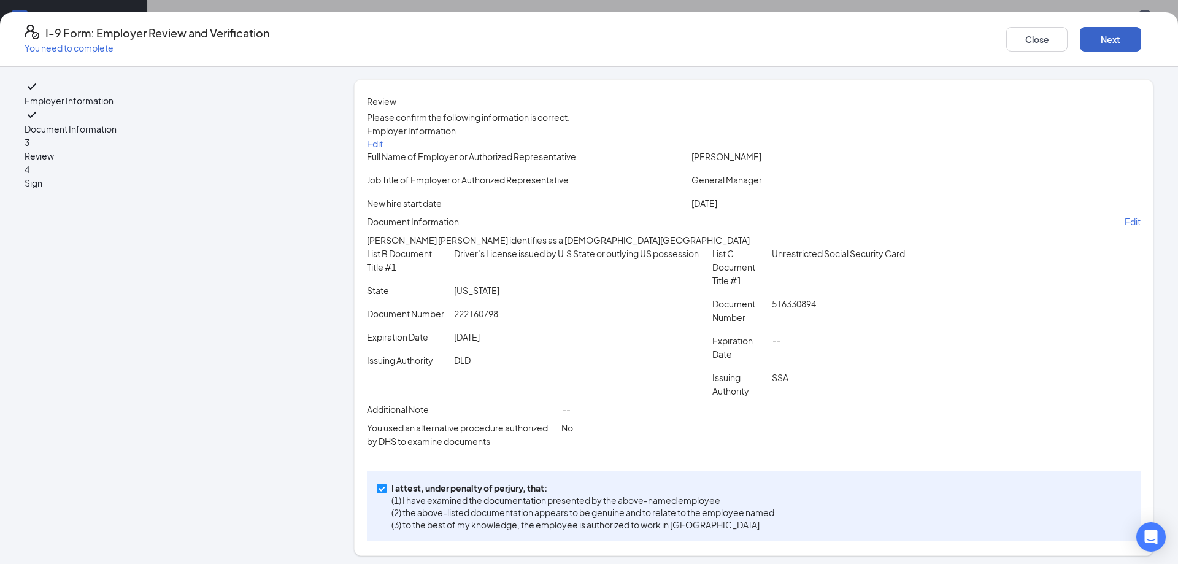
click at [1080, 33] on button "Next" at bounding box center [1110, 39] width 61 height 25
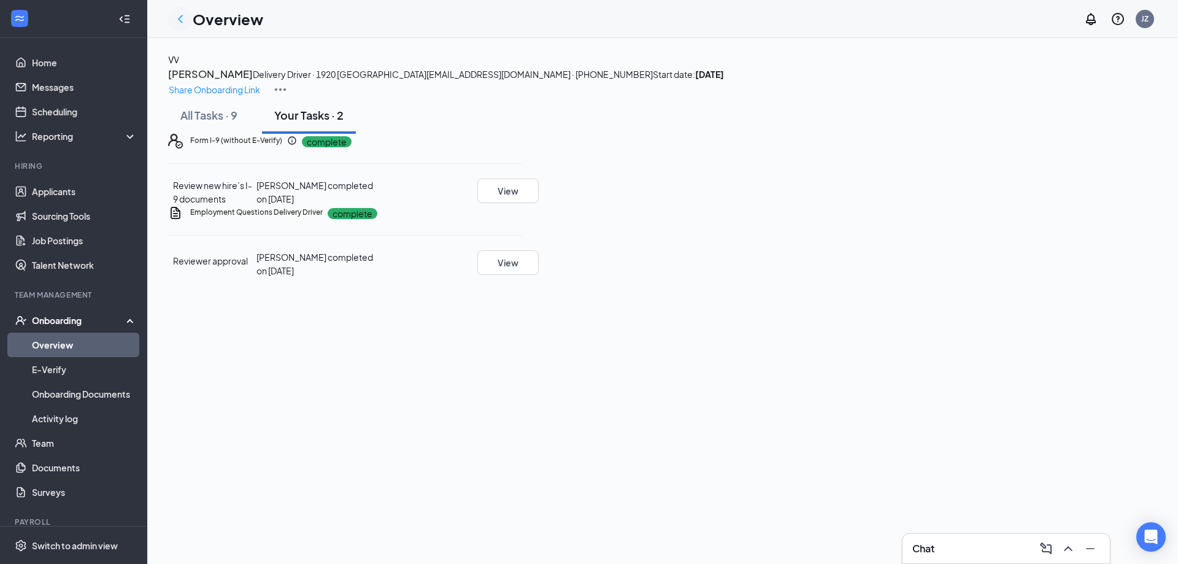
click at [175, 20] on icon "ChevronLeft" at bounding box center [180, 19] width 15 height 15
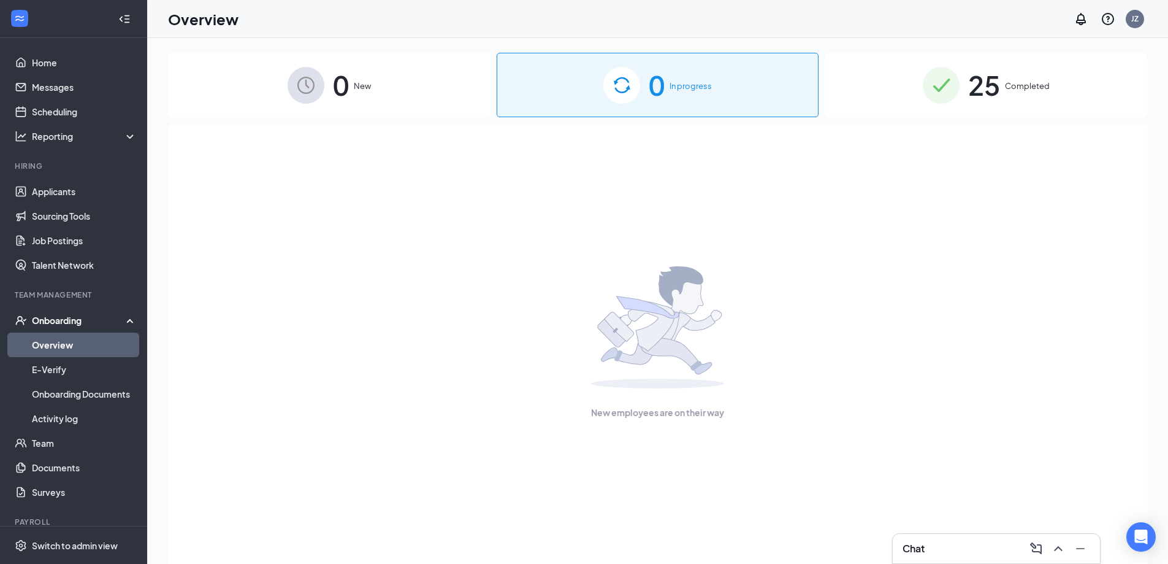
click at [884, 105] on div "25 Completed" at bounding box center [986, 85] width 323 height 64
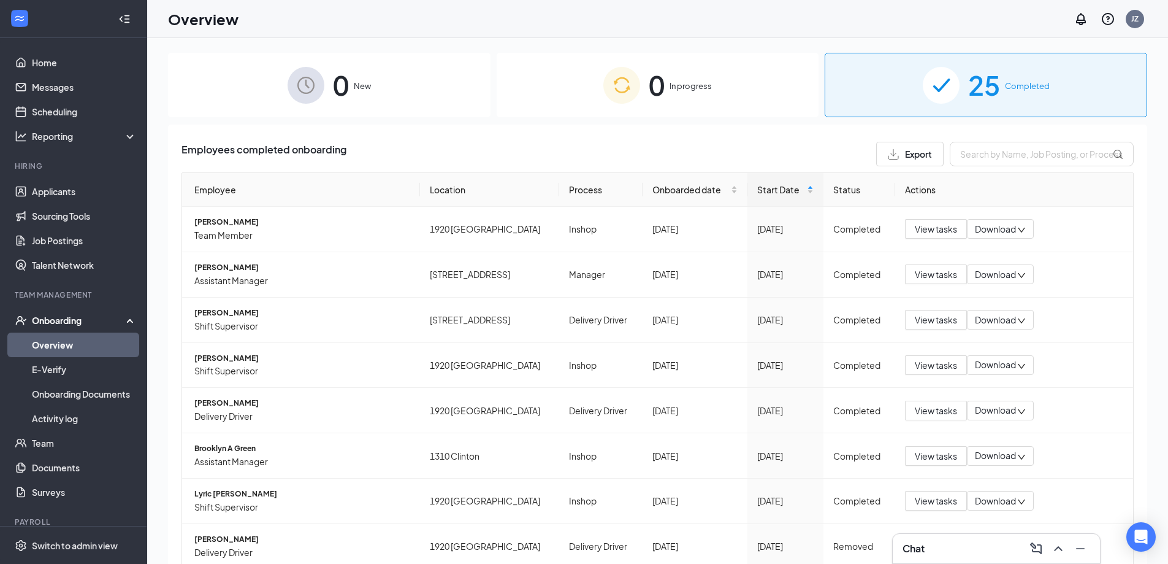
click at [504, 142] on div "Employees completed onboarding Export" at bounding box center [658, 154] width 953 height 25
click at [506, 143] on div "Employees completed onboarding Export" at bounding box center [658, 154] width 953 height 25
click at [988, 164] on input "text" at bounding box center [1042, 154] width 184 height 25
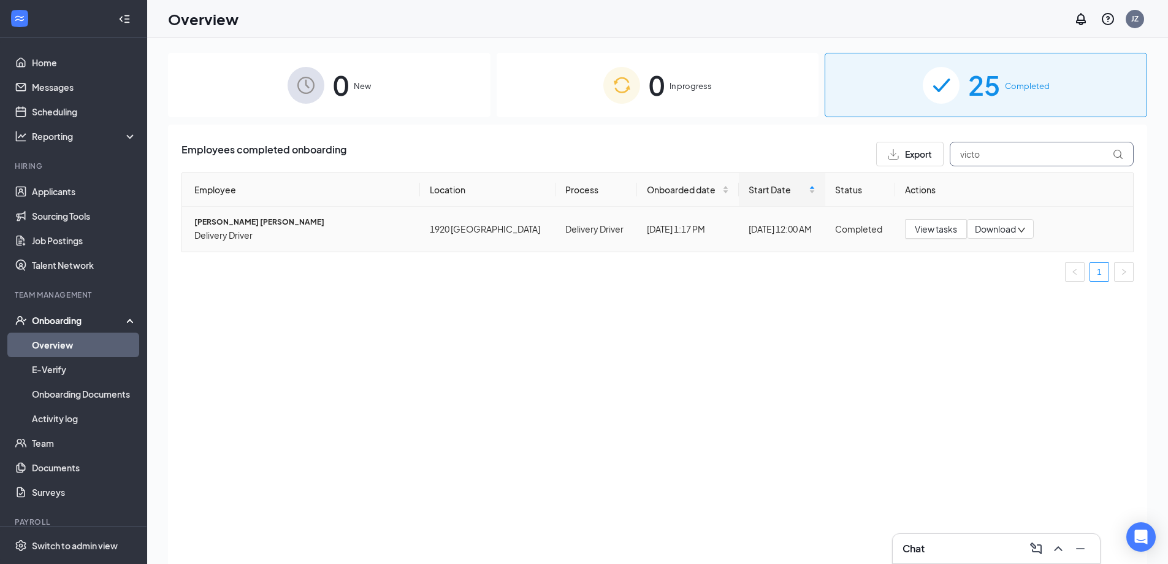
type input "victo"
click at [231, 226] on span "Victor Ae Vallin" at bounding box center [302, 223] width 216 height 12
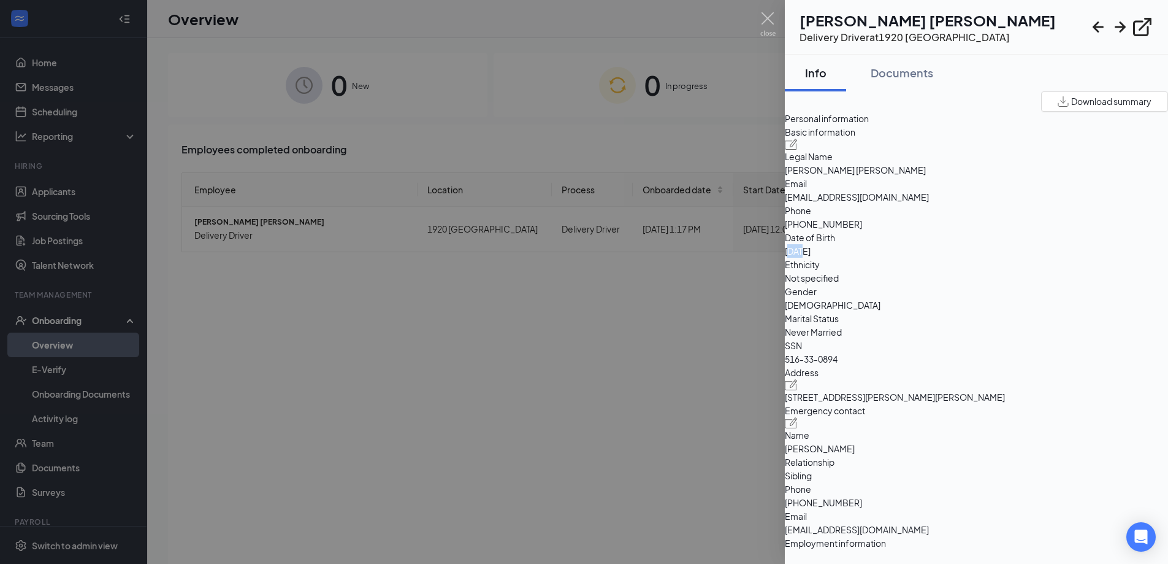
drag, startPoint x: 976, startPoint y: 276, endPoint x: 962, endPoint y: 280, distance: 14.7
click at [962, 258] on span "1998-05-23" at bounding box center [976, 250] width 383 height 13
click at [1029, 258] on span "1998-05-23" at bounding box center [976, 250] width 383 height 13
click at [771, 31] on img at bounding box center [768, 24] width 15 height 24
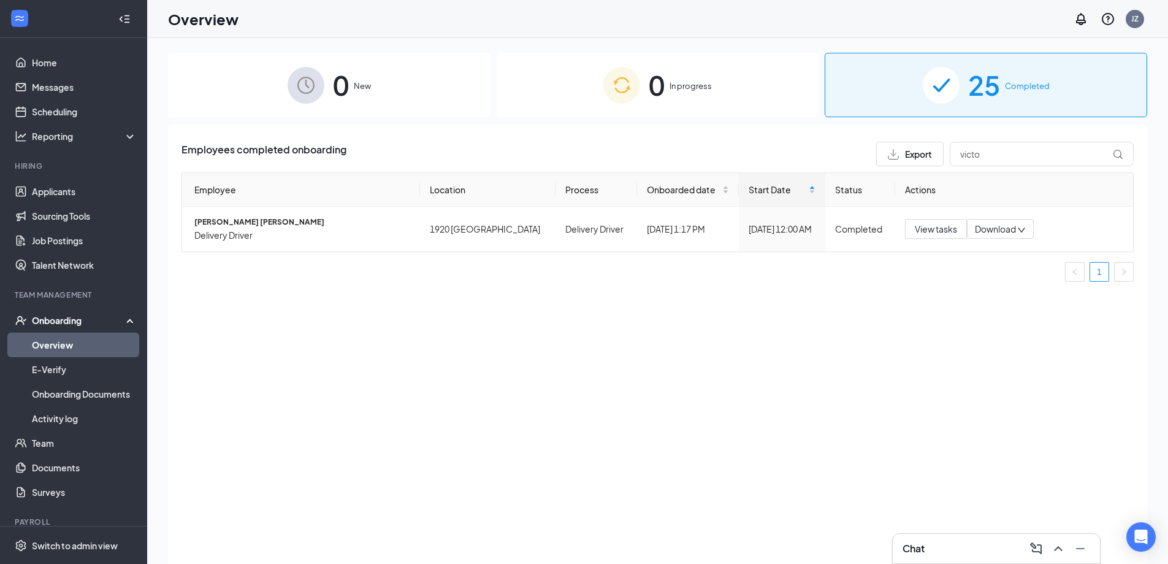
click at [229, 324] on div "Employees completed onboarding Export victo Employee Location Process Onboarded…" at bounding box center [658, 360] width 980 height 470
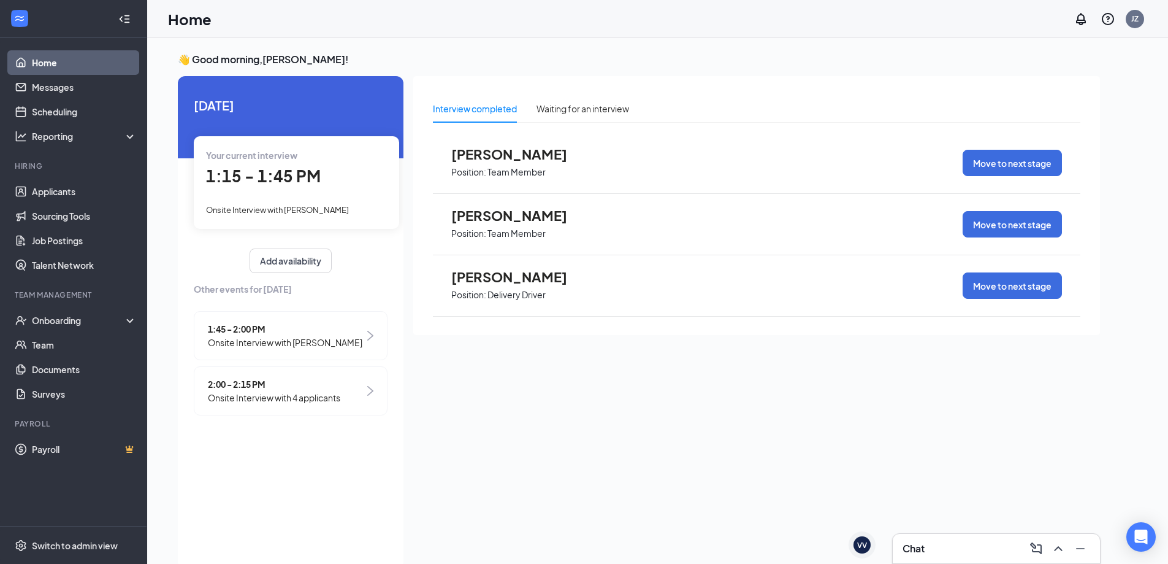
click at [853, 540] on div "VV" at bounding box center [862, 544] width 27 height 27
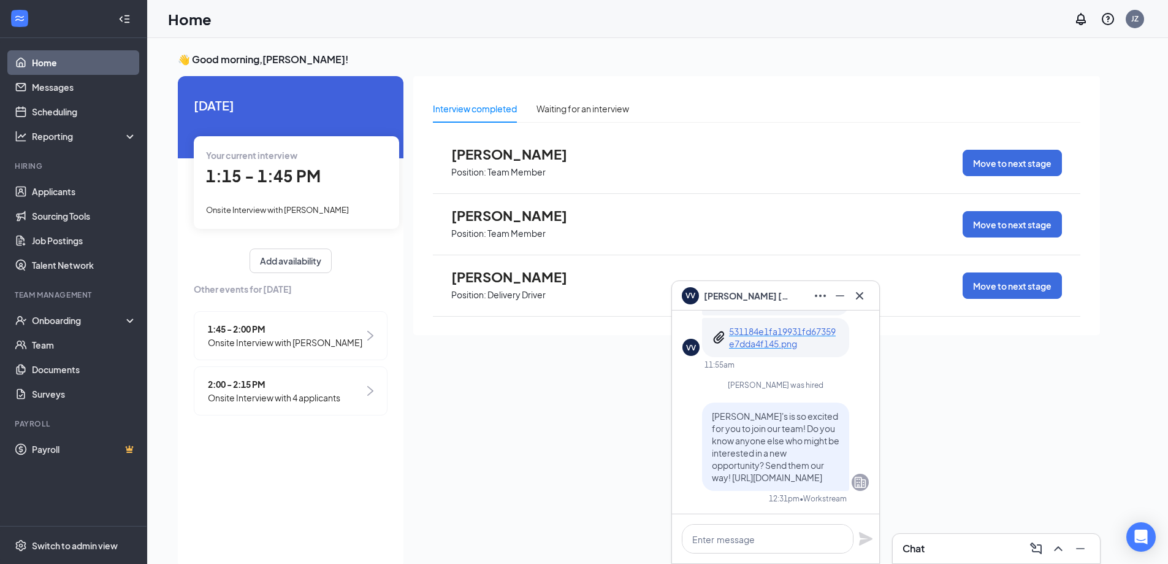
click at [725, 297] on span "[PERSON_NAME]" at bounding box center [747, 295] width 86 height 13
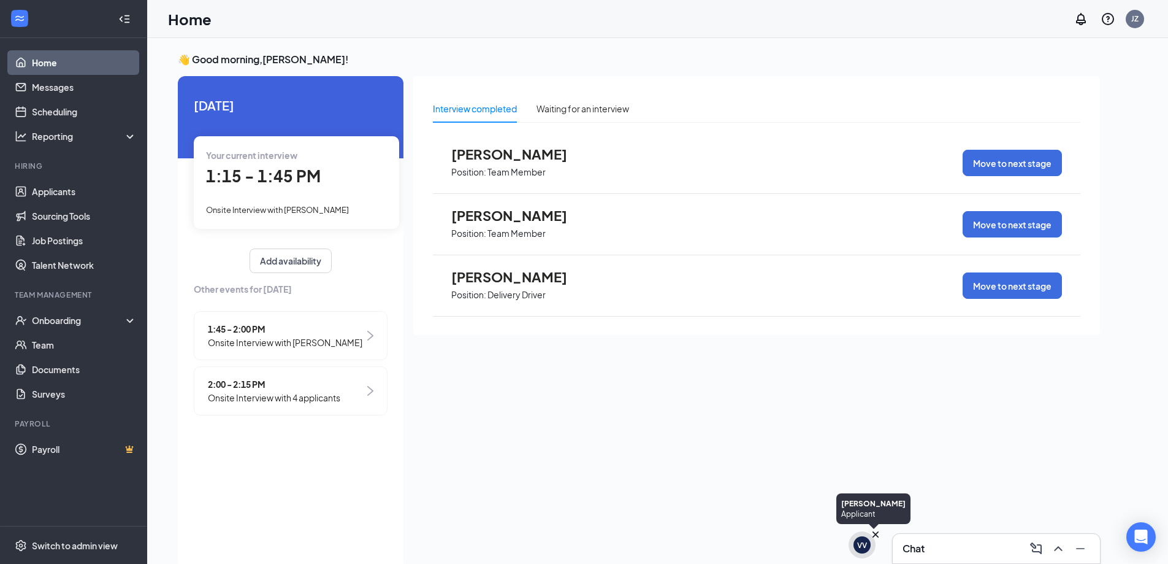
click at [858, 546] on div "VV" at bounding box center [862, 545] width 10 height 10
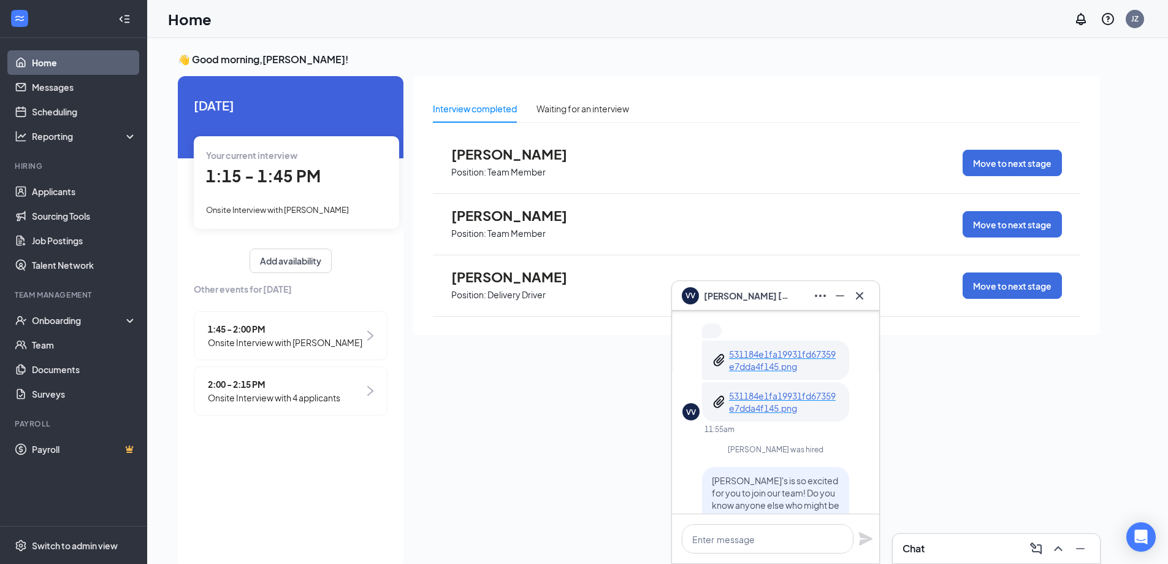
scroll to position [-123, 0]
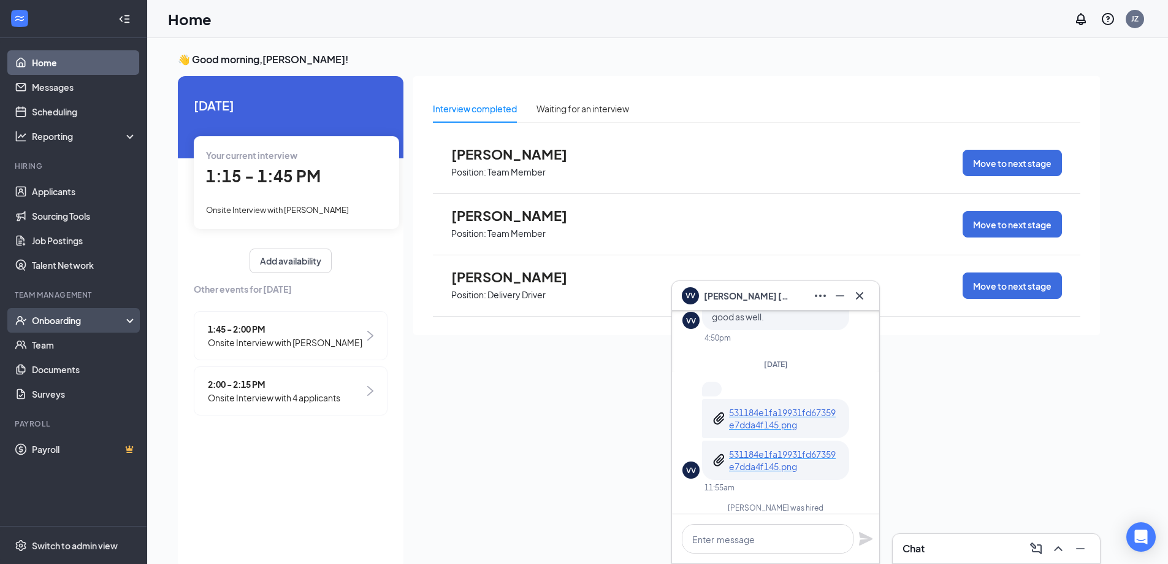
click at [71, 318] on div "Onboarding" at bounding box center [79, 320] width 94 height 12
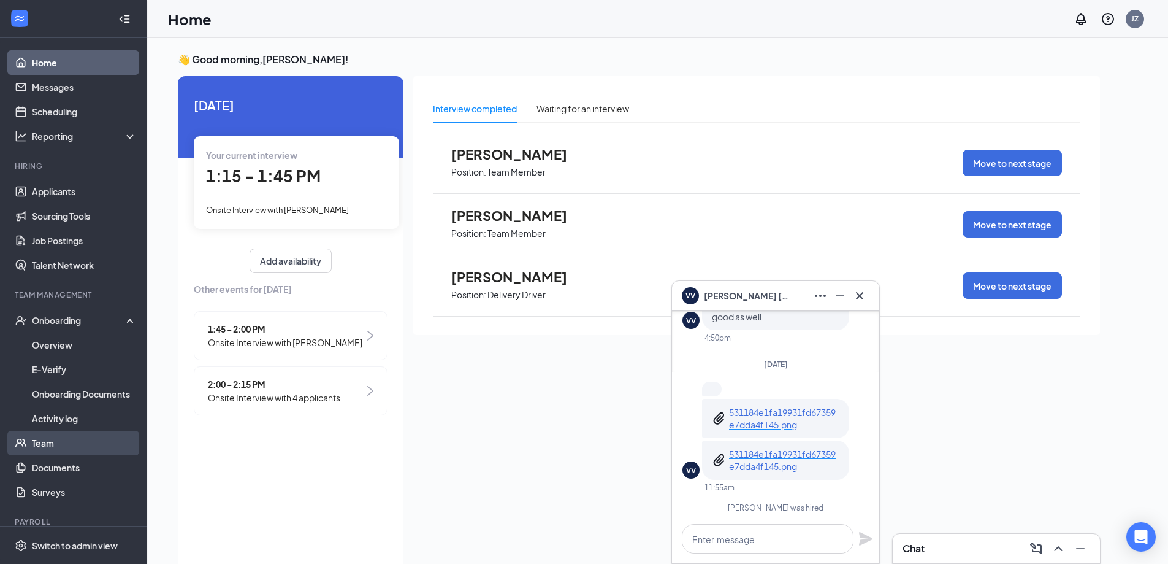
click at [42, 442] on link "Team" at bounding box center [84, 443] width 105 height 25
